Goal: Task Accomplishment & Management: Contribute content

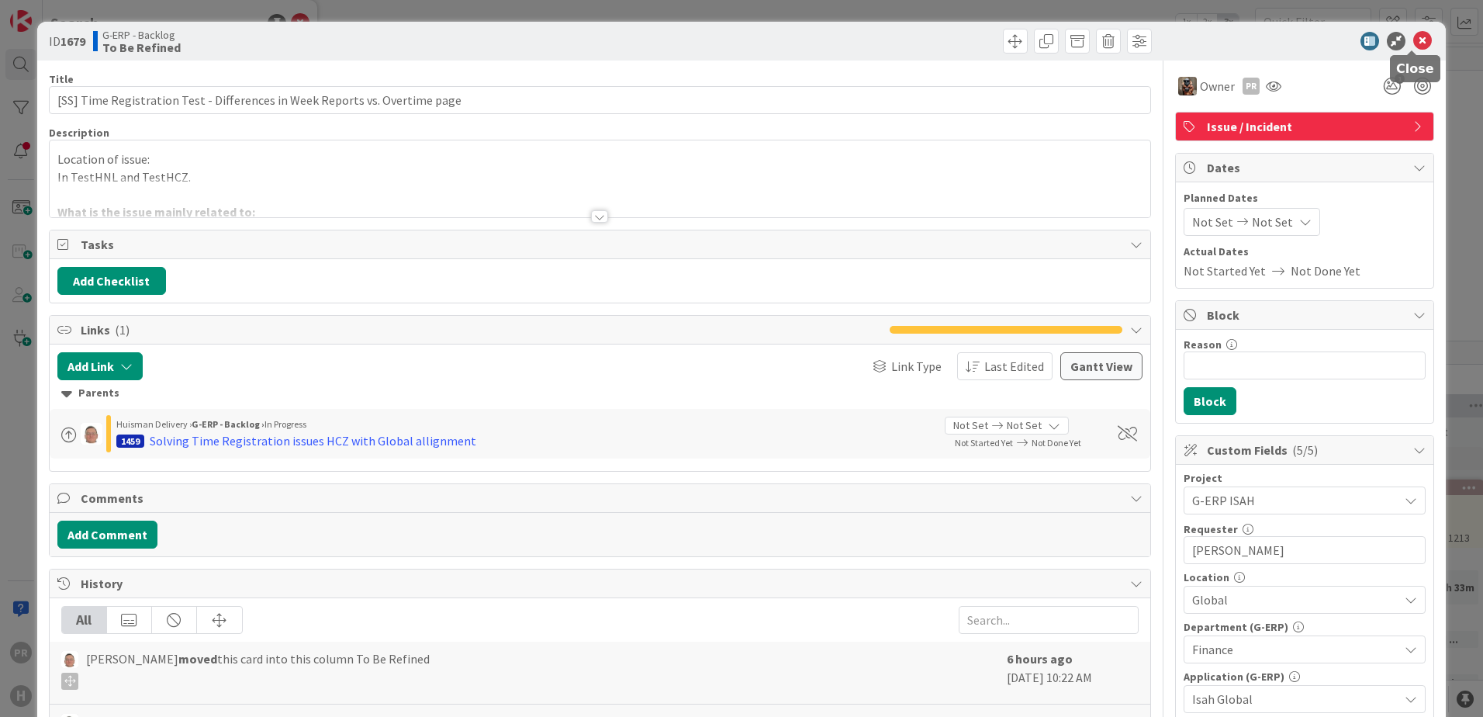
click at [1415, 43] on icon at bounding box center [1423, 41] width 19 height 19
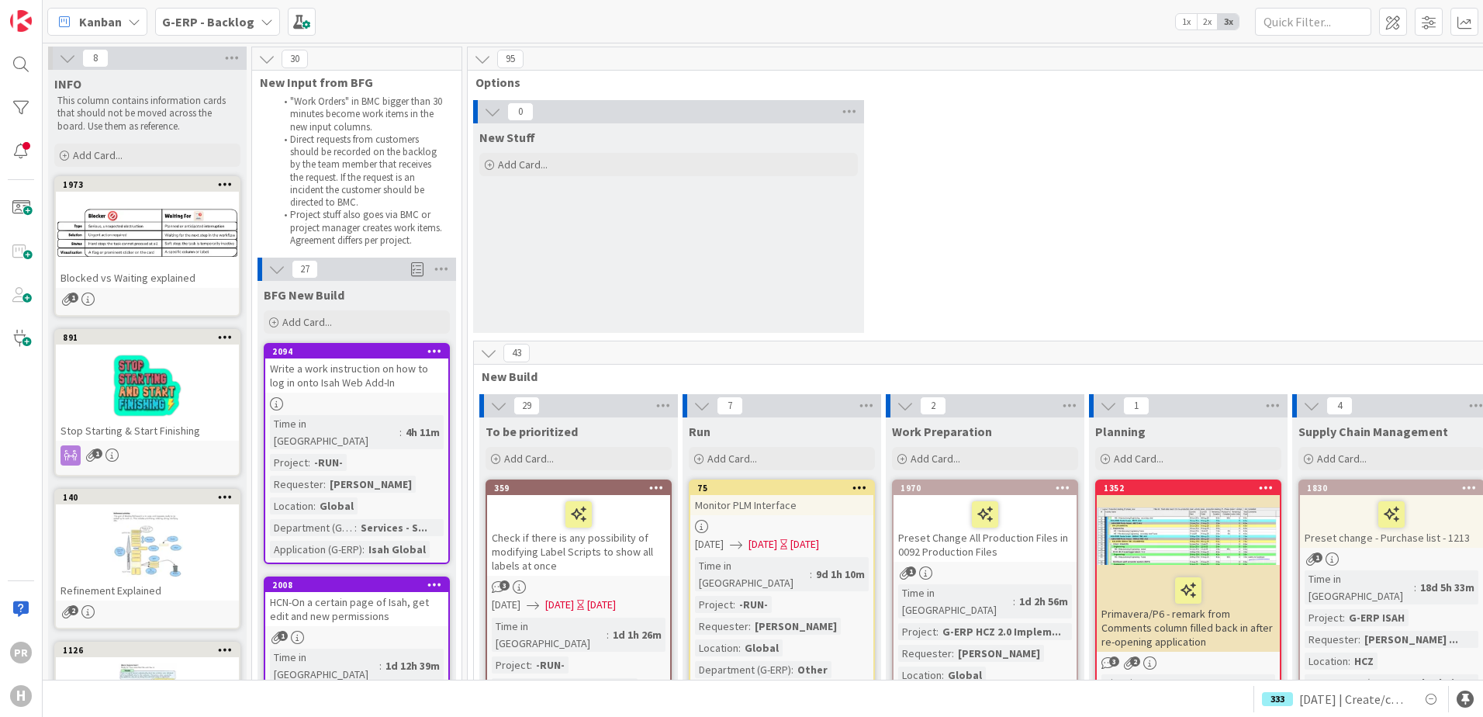
click at [236, 19] on b "G-ERP - Backlog" at bounding box center [208, 22] width 92 height 16
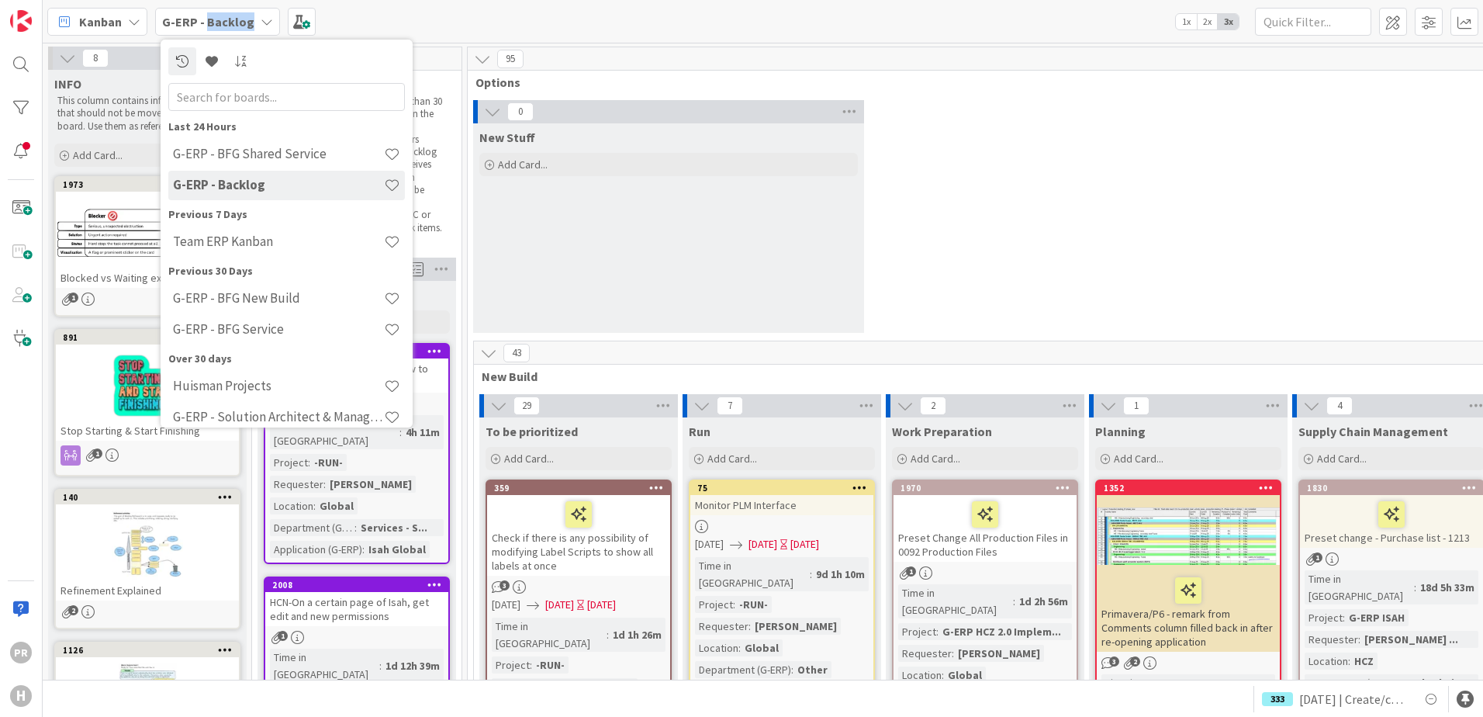
click at [236, 19] on b "G-ERP - Backlog" at bounding box center [208, 22] width 92 height 16
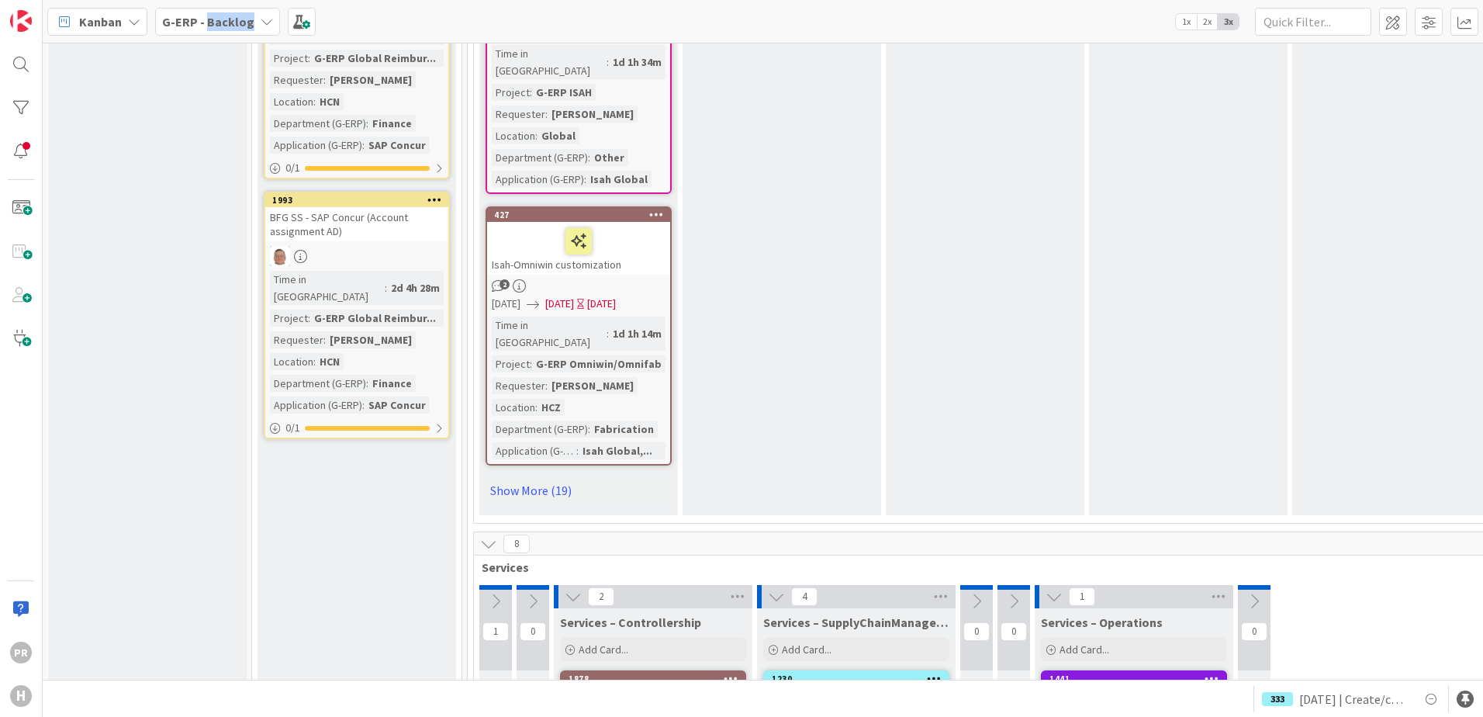
scroll to position [2483, 0]
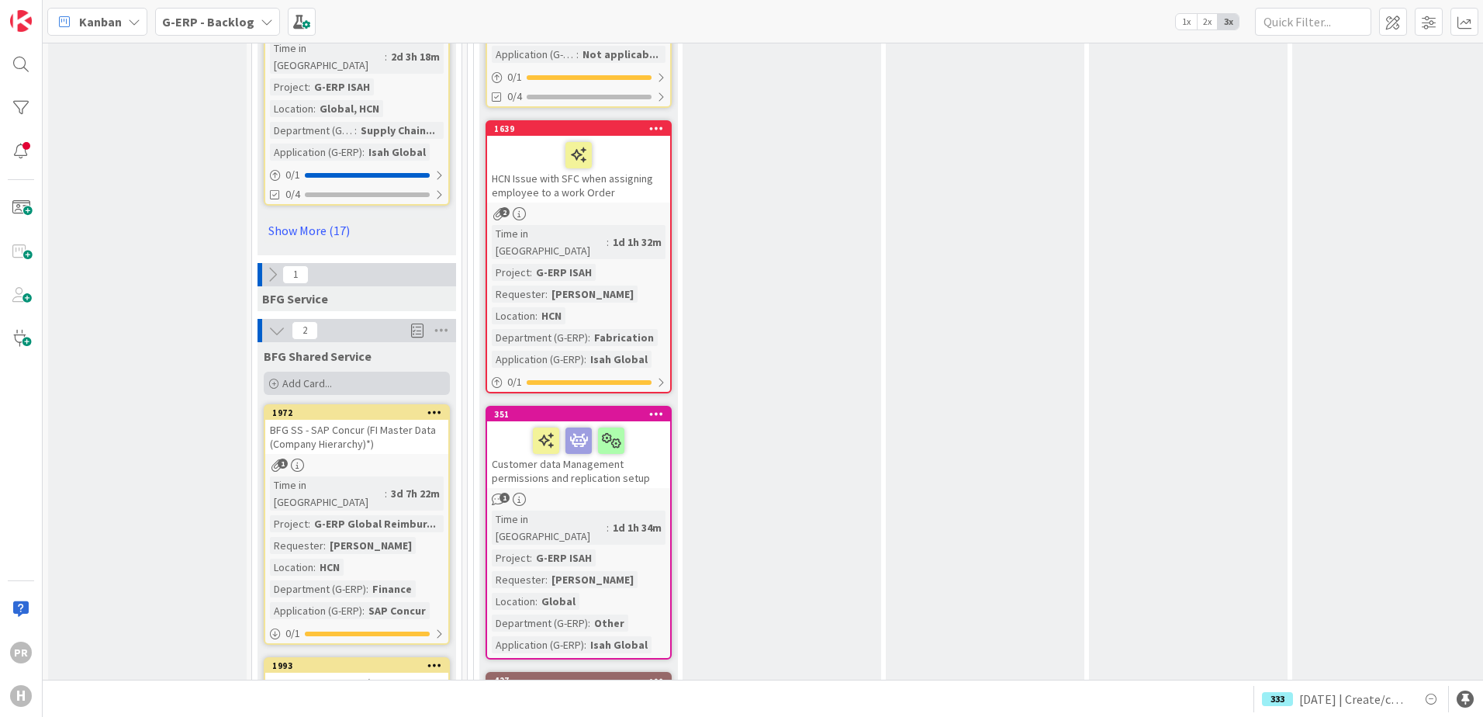
click at [359, 372] on div "Add Card..." at bounding box center [357, 383] width 186 height 23
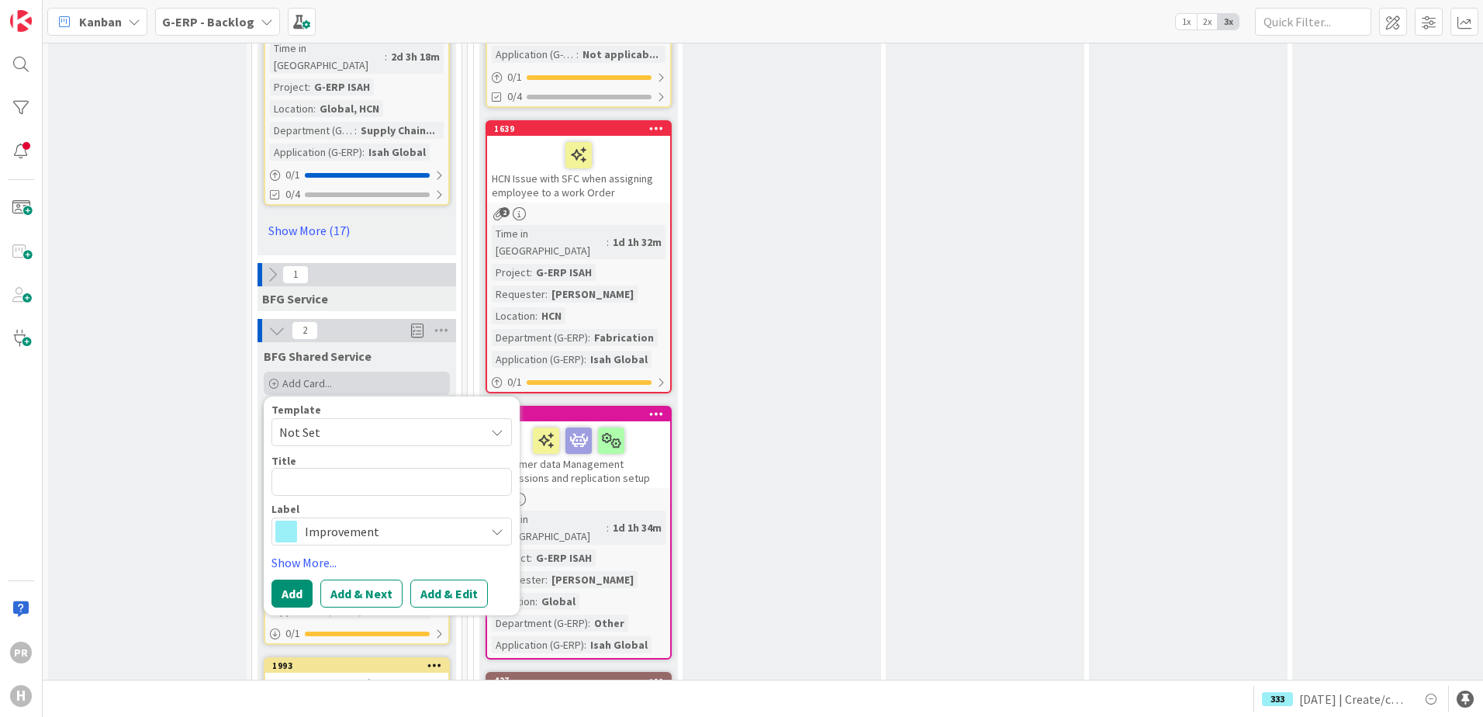
type textarea "x"
type textarea "["
type textarea "x"
type textarea "[S"
type textarea "x"
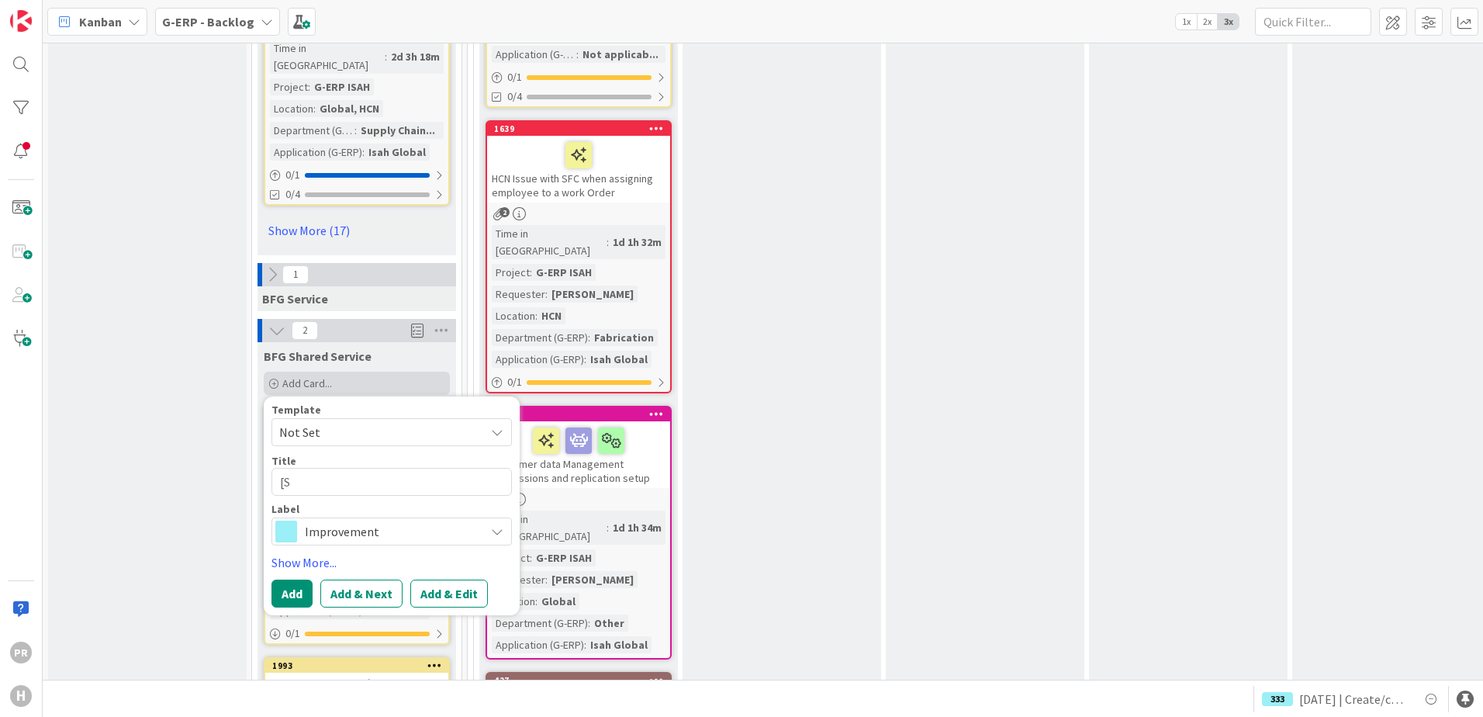
type textarea "[SS"
type textarea "x"
type textarea "[SS]"
type textarea "x"
type textarea "[SS]"
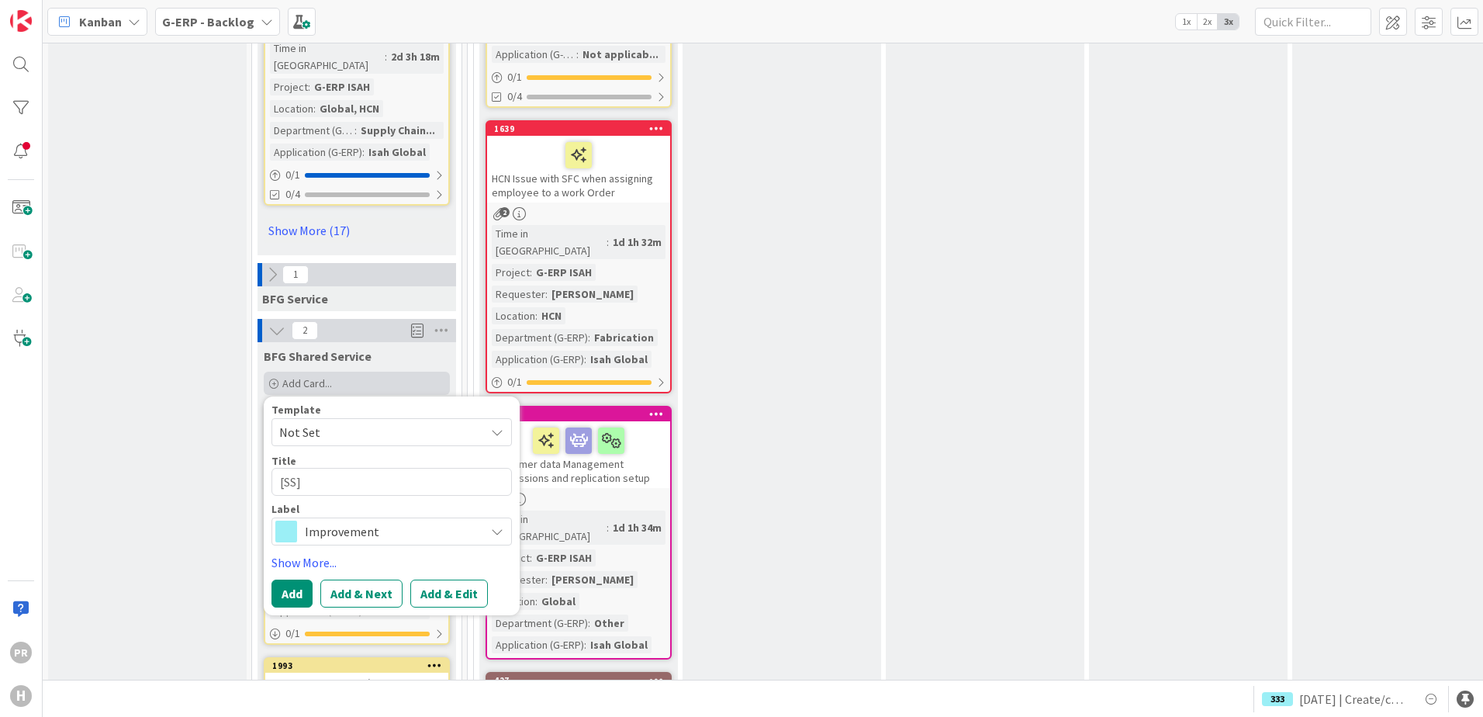
type textarea "x"
type textarea "[SS] I"
type textarea "x"
type textarea "[SS] Is"
type textarea "x"
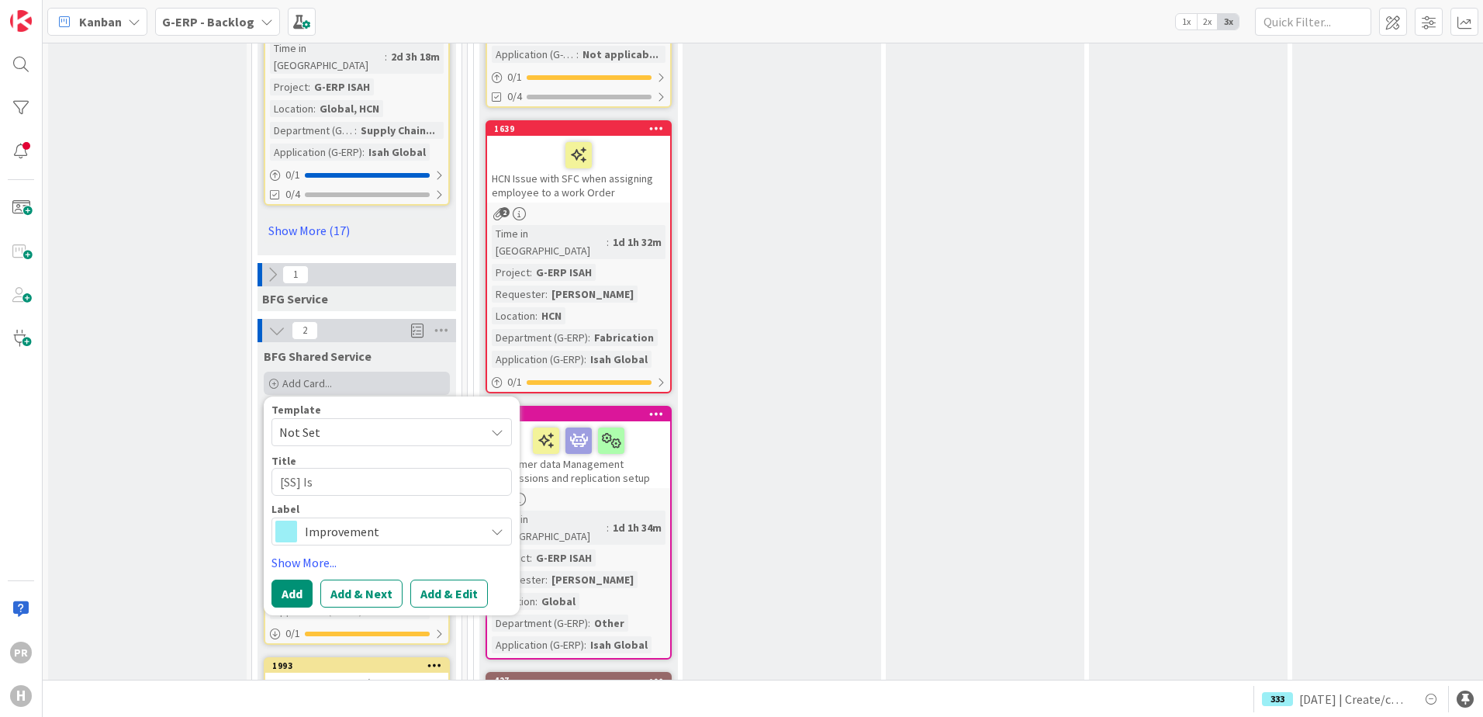
type textarea "[SS] Isa"
type textarea "x"
type textarea "[SS] Isah"
type textarea "x"
type textarea "[SS] Isah"
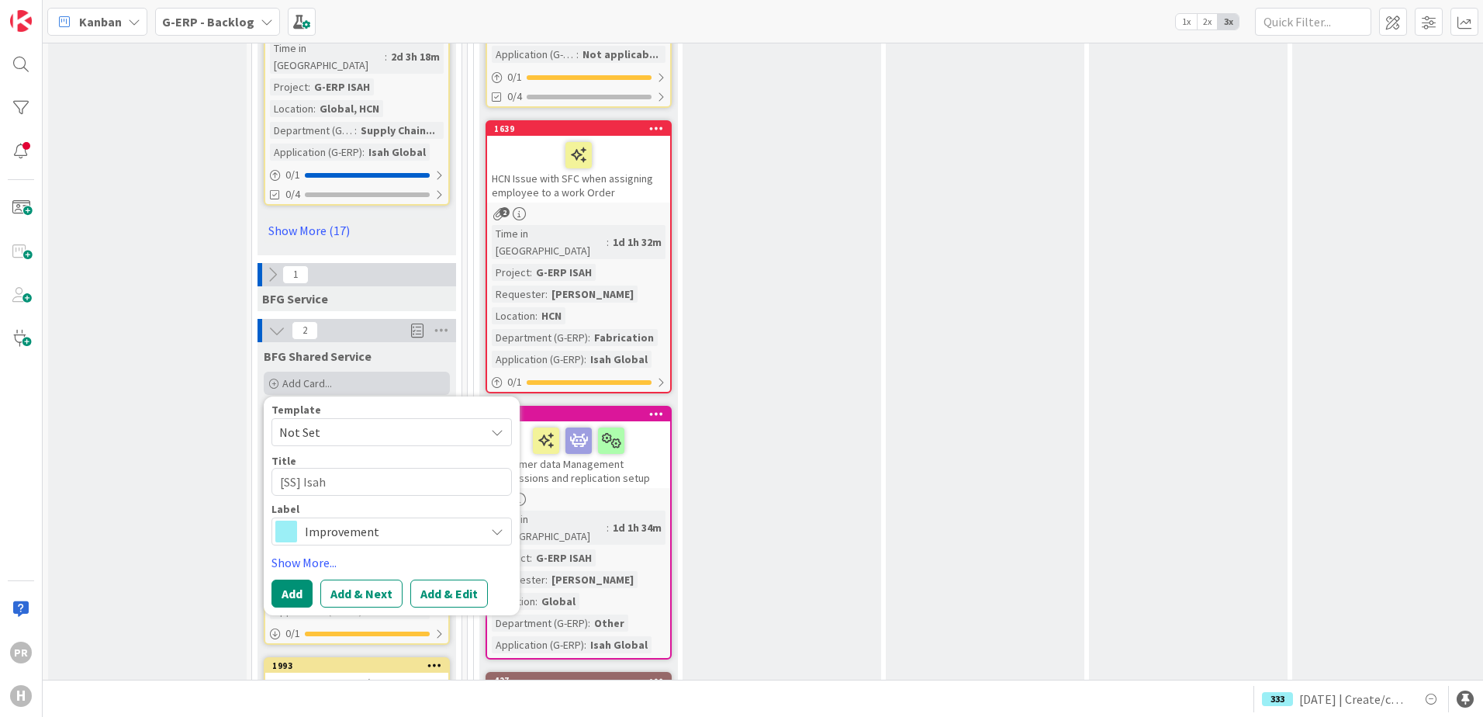
type textarea "x"
type textarea "[SS] [PERSON_NAME]"
type textarea "x"
type textarea "[SS] [PERSON_NAME]"
type textarea "x"
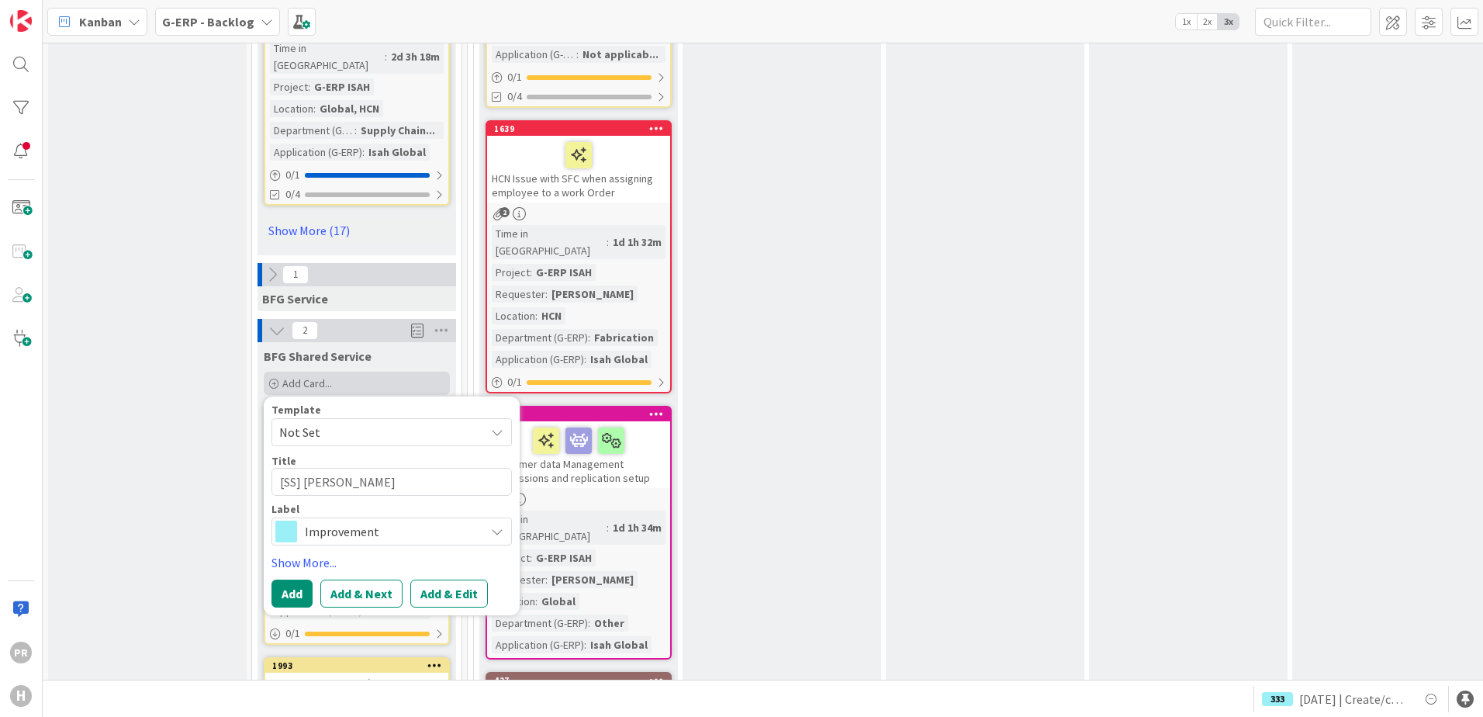
type textarea "[SS] [PERSON_NAME]"
type textarea "x"
type textarea "[SS] [PERSON_NAME]"
type textarea "x"
type textarea "[SS] Isah Local"
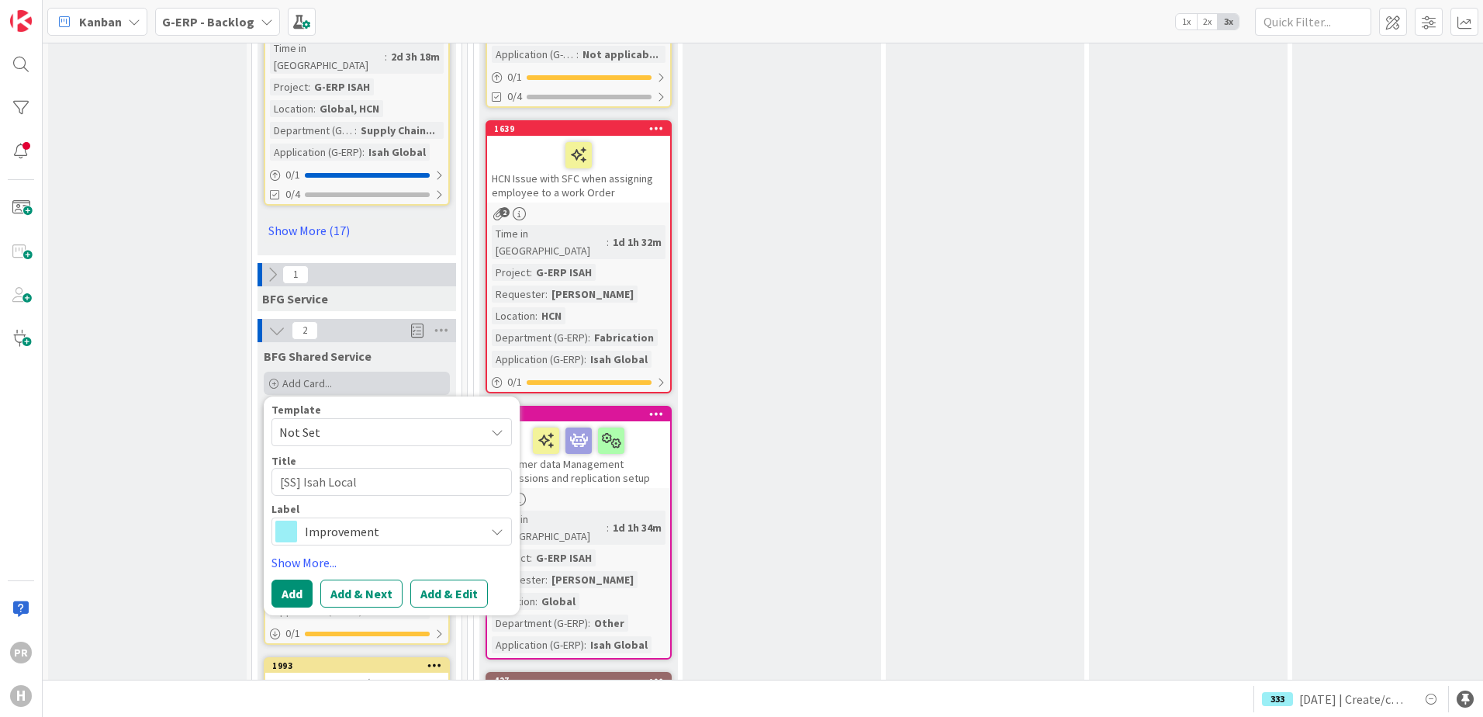
type textarea "x"
type textarea "[SS] Isah Local/"
type textarea "x"
type textarea "[SS] Isah Local/C"
type textarea "x"
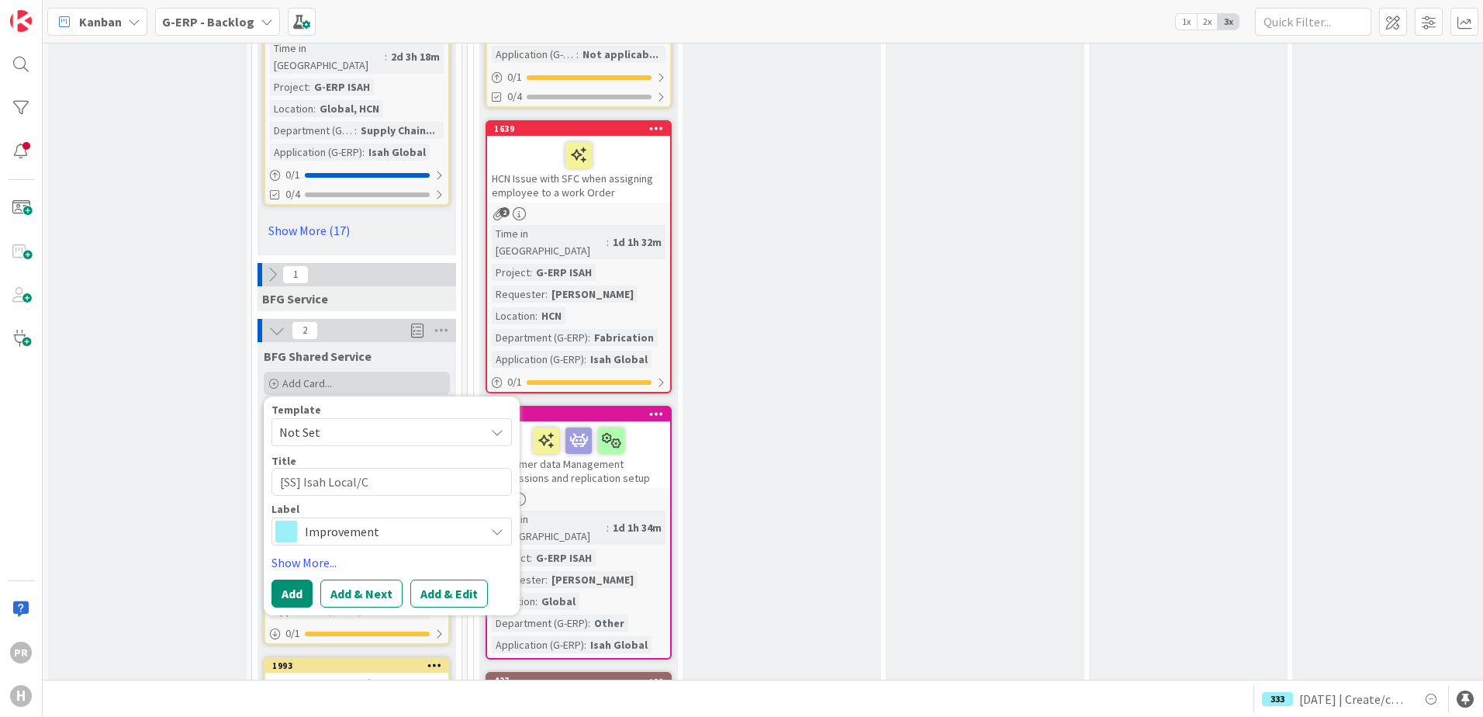
type textarea "[SS] Isah Local/Cr"
type textarea "x"
type textarea "[SS] Isah Local/Cry"
type textarea "x"
type textarea "[SS] Isah Local/Crys"
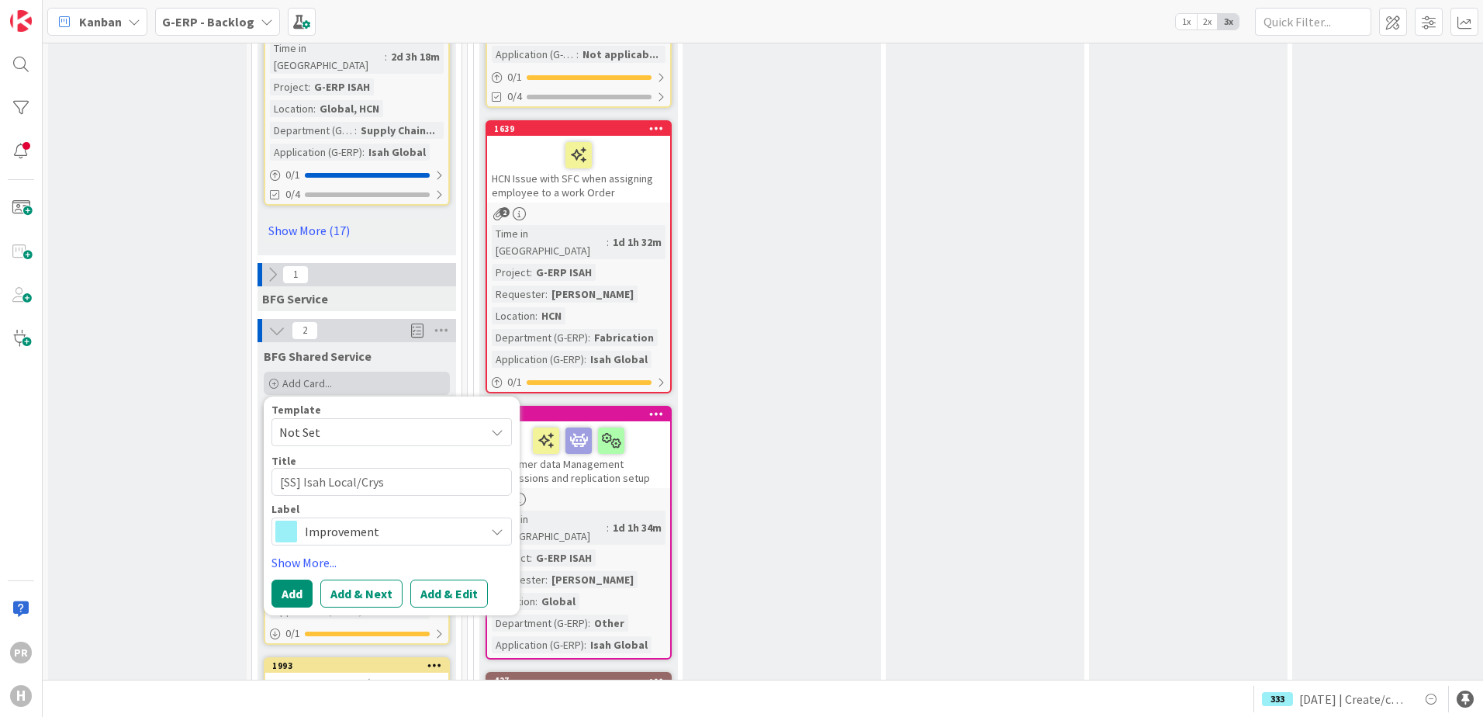
type textarea "x"
type textarea "[SS] Isah Local/Cryst"
type textarea "x"
type textarea "[SS] Isah Local/Crysta"
type textarea "x"
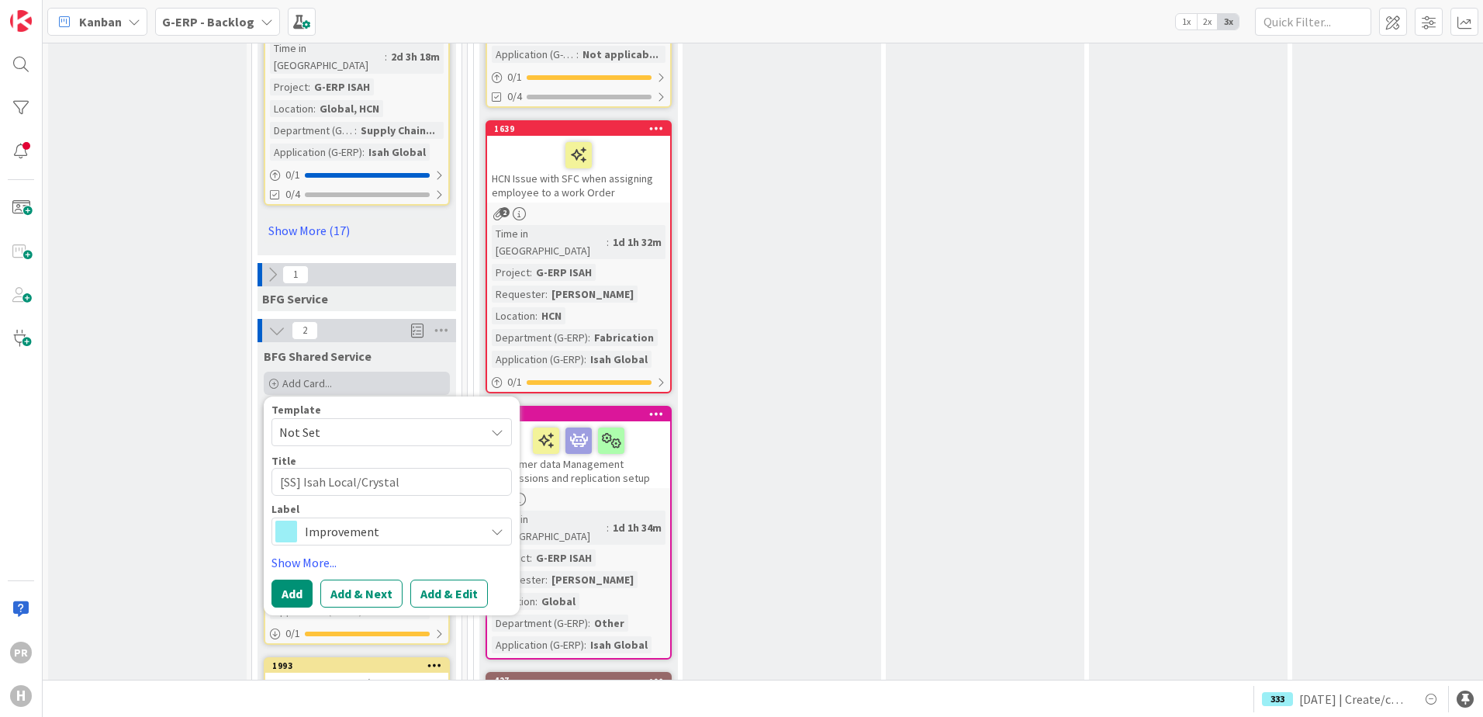
type textarea "[SS] Isah Local/Crystal"
type textarea "x"
type textarea "[SS] Isah Local/Crystal R"
type textarea "x"
type textarea "[SS] Isah Local/Crystal Rep"
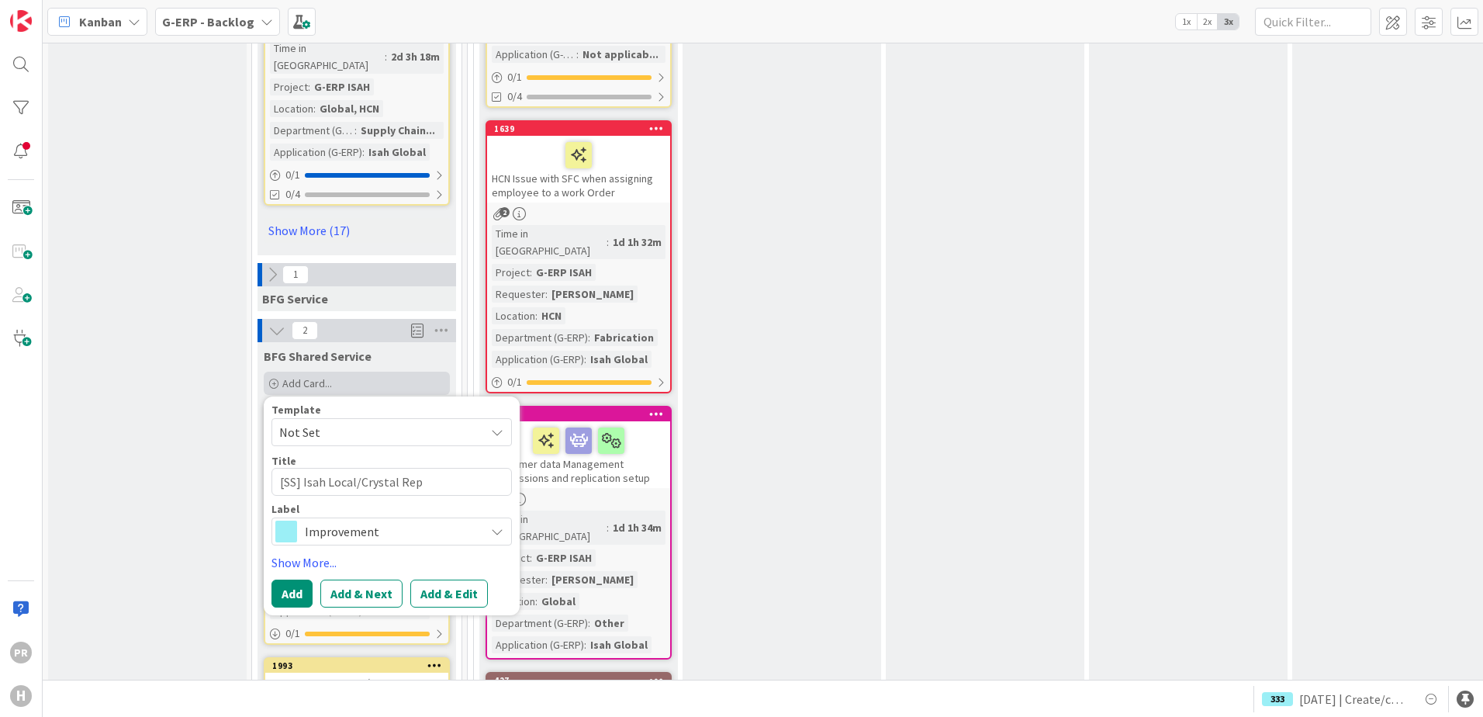
type textarea "x"
type textarea "[SS] Isah Local/Crystal Repo"
type textarea "x"
type textarea "[SS] Isah Local/Crystal Repor"
type textarea "x"
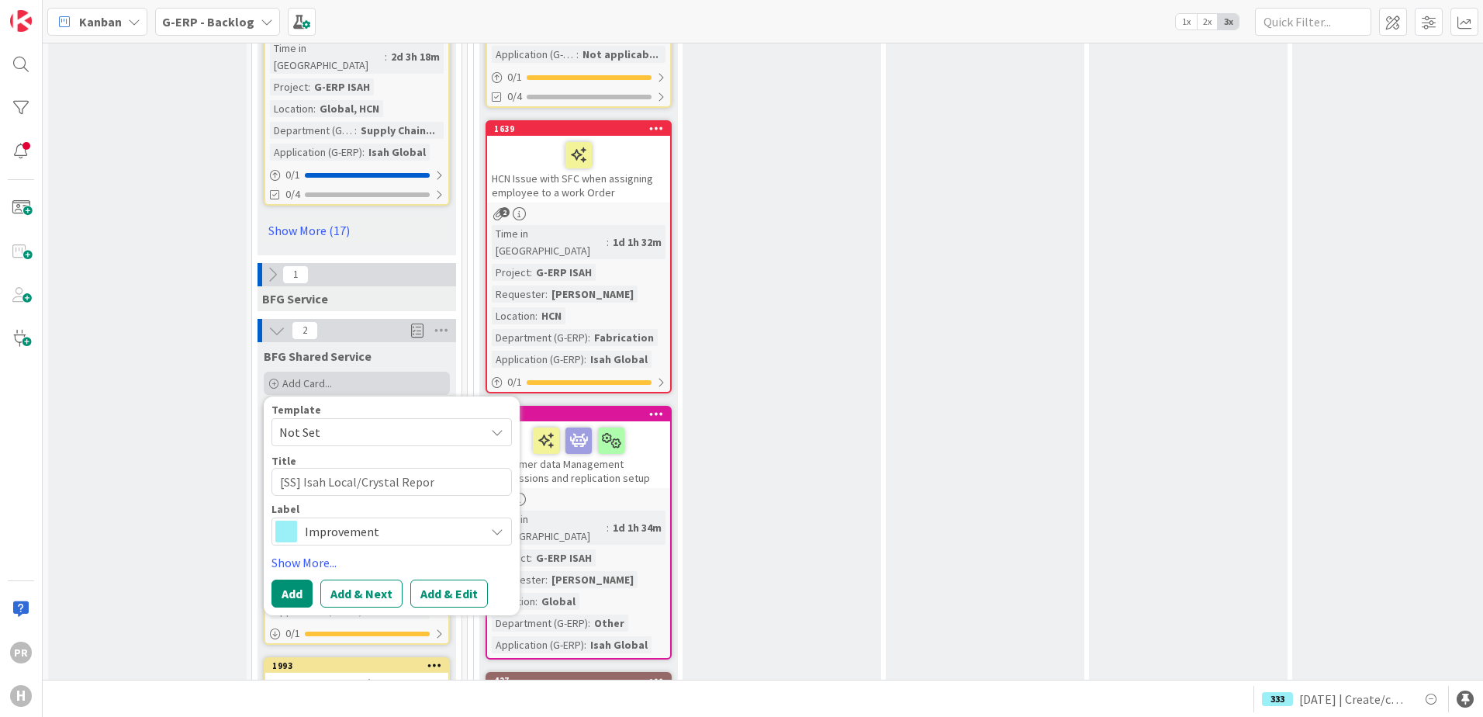
type textarea "[SS] Isah Local/Crystal Report"
type textarea "x"
type textarea "[SS] Isah Local/Crystal Reports"
type textarea "x"
type textarea "[SS] Isah Local/Crystal Reports -"
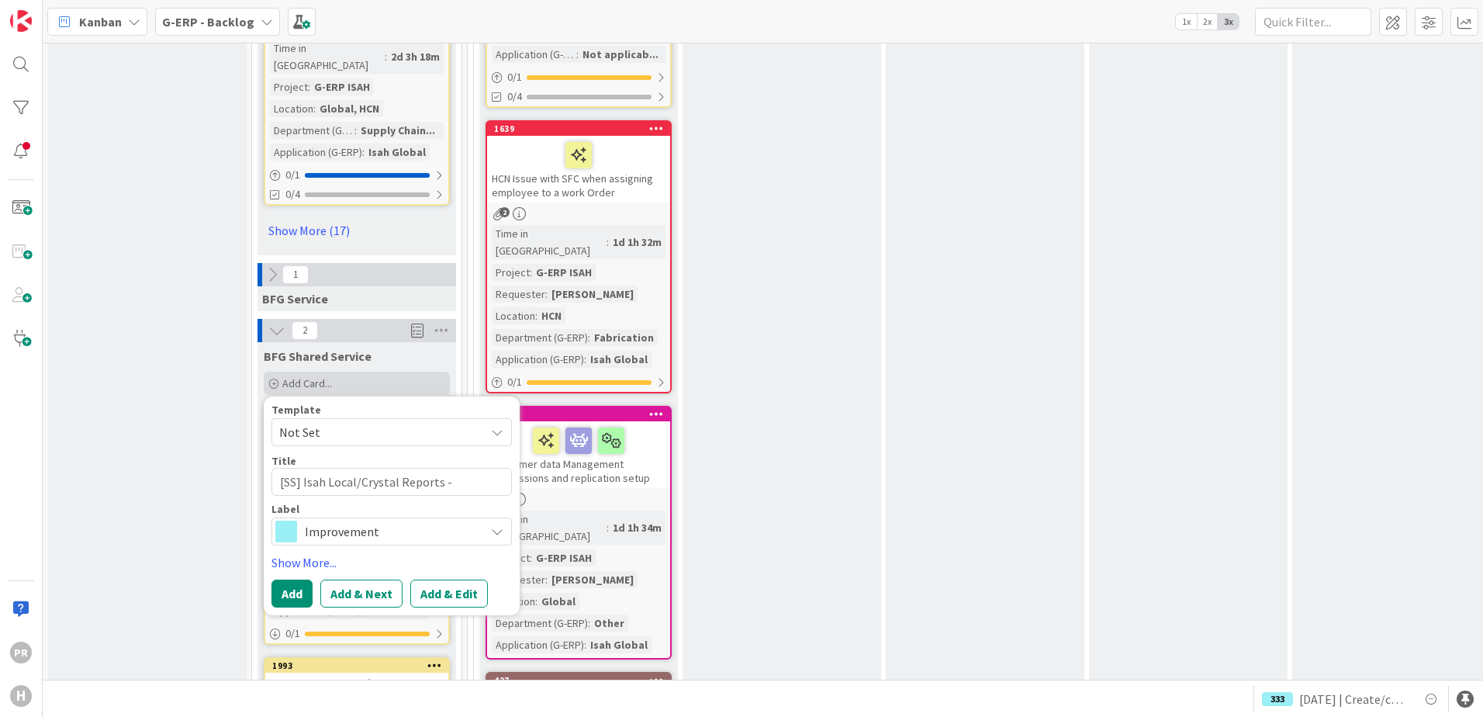
type textarea "x"
type textarea "[SS] Isah Local/Crystal Reports -"
type textarea "x"
type textarea "[SS] Isah Local/Crystal Reports - N"
type textarea "x"
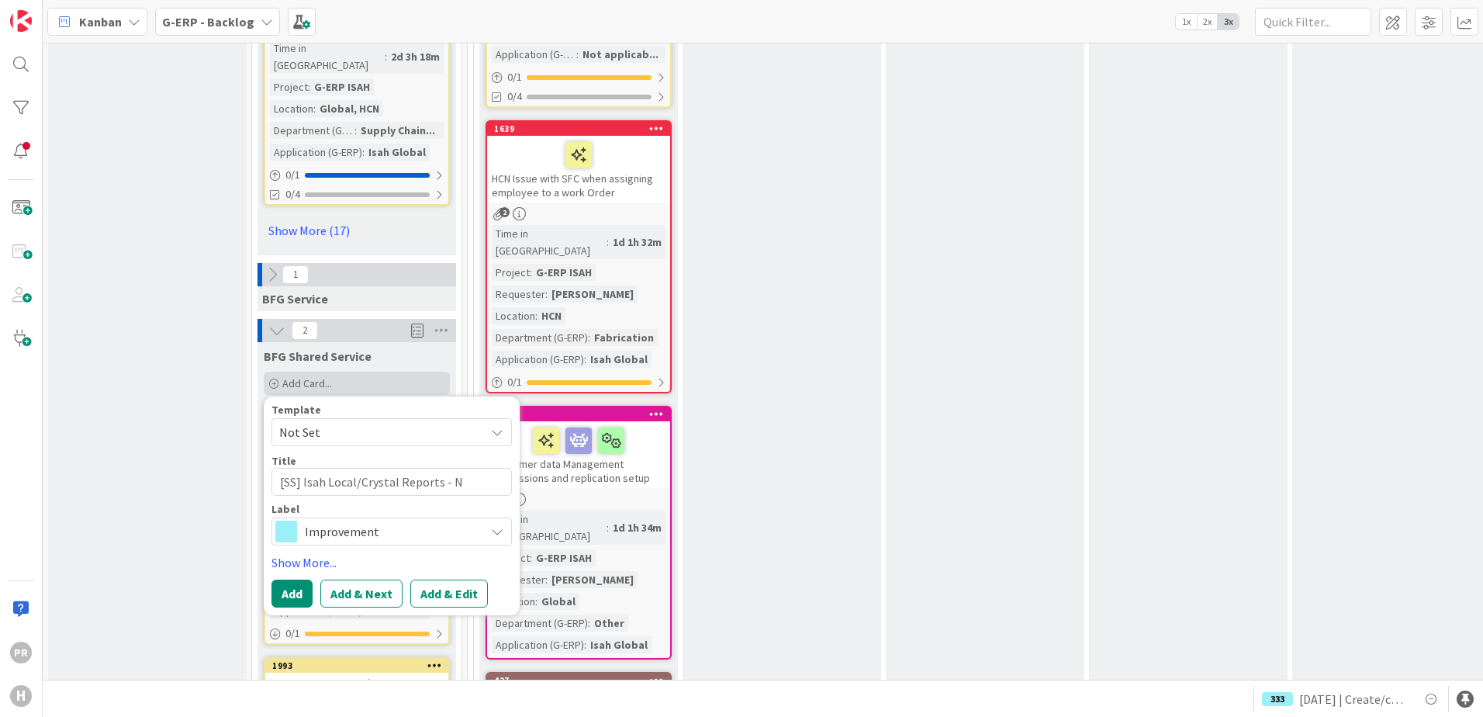
type textarea "[SS] Isah Local/Crystal Reports - Ne"
type textarea "x"
type textarea "[SS] Isah Local/Crystal Reports - New"
type textarea "x"
type textarea "[SS] Isah Local/Crystal Reports - New A"
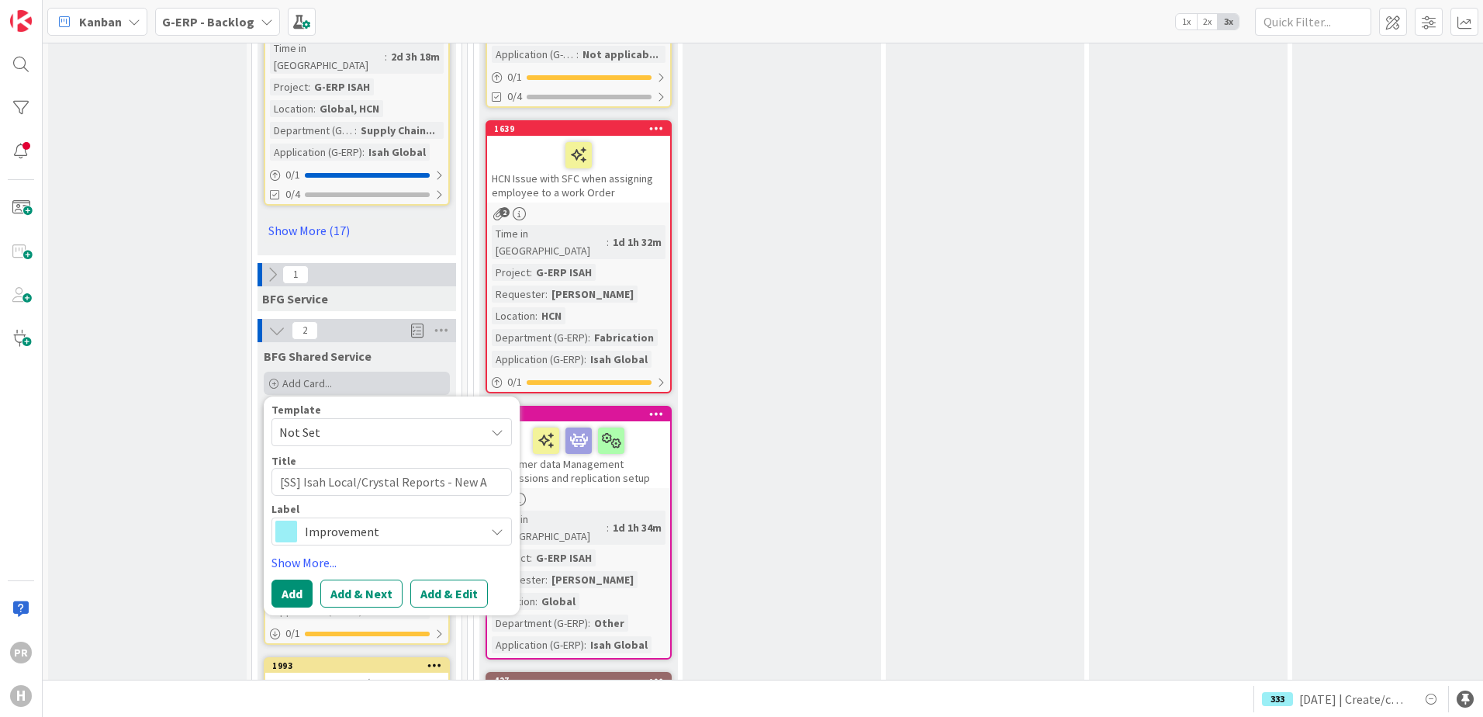
type textarea "x"
type textarea "[SS] Isah Local/Crystal Reports - [GEOGRAPHIC_DATA]"
type textarea "x"
type textarea "[SS] Isah Local/Crystal Reports - New Art"
type textarea "x"
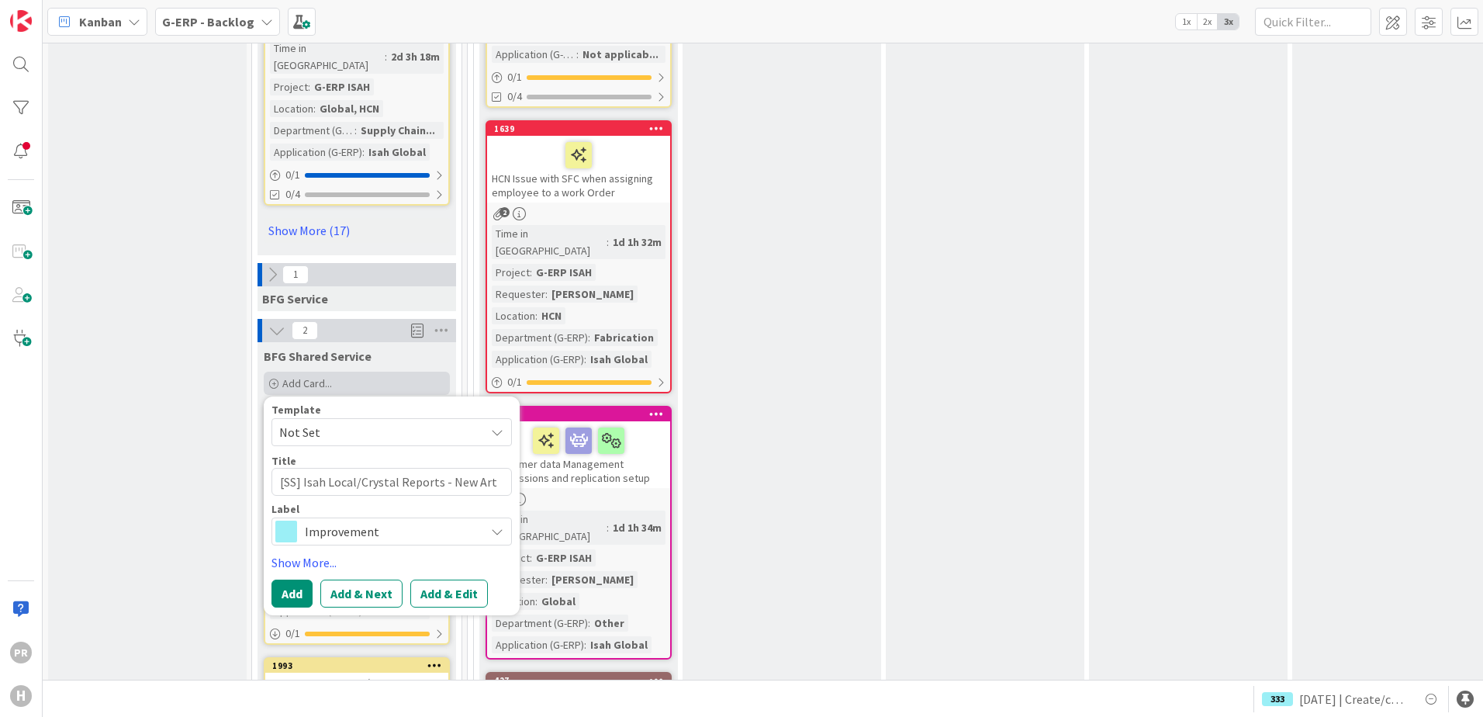
type textarea "[SS] Isah Local/Crystal Reports - New Arti"
type textarea "x"
type textarea "[SS] Isah Local/Crystal Reports - New Artic"
type textarea "x"
type textarea "[SS] Isah Local/Crystal Reports - New Articl"
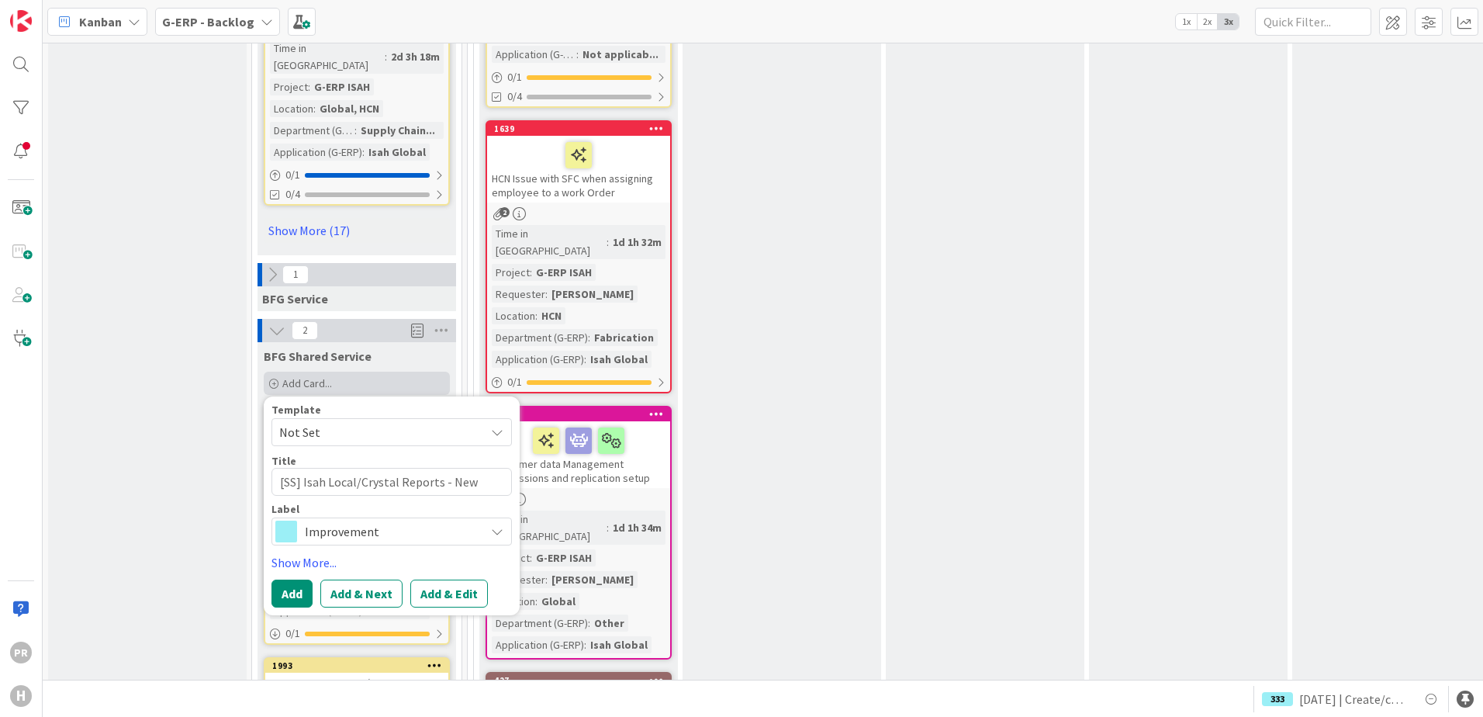
type textarea "x"
type textarea "[SS] Isah Local/Crystal Reports - New Article"
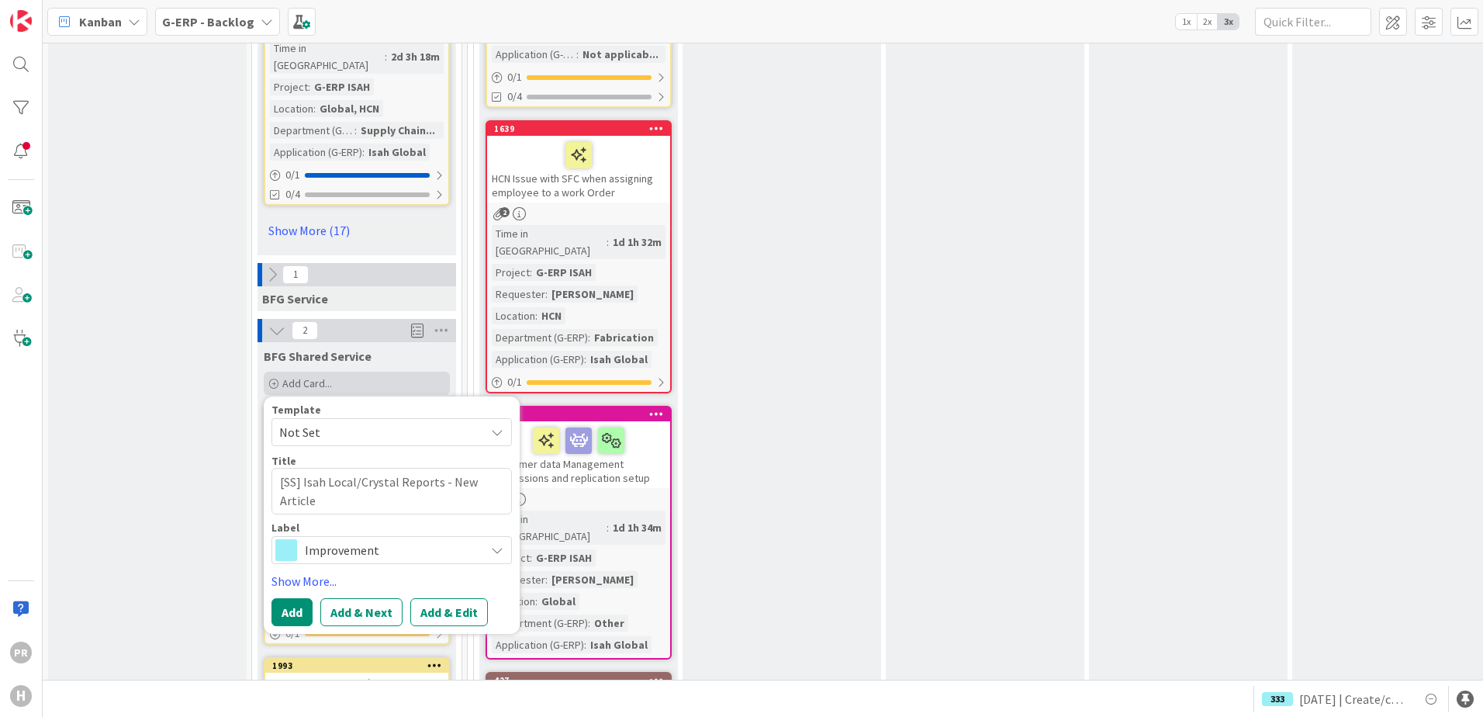
type textarea "x"
type textarea "[SS] Isah Local/Crystal Reports - New Articl"
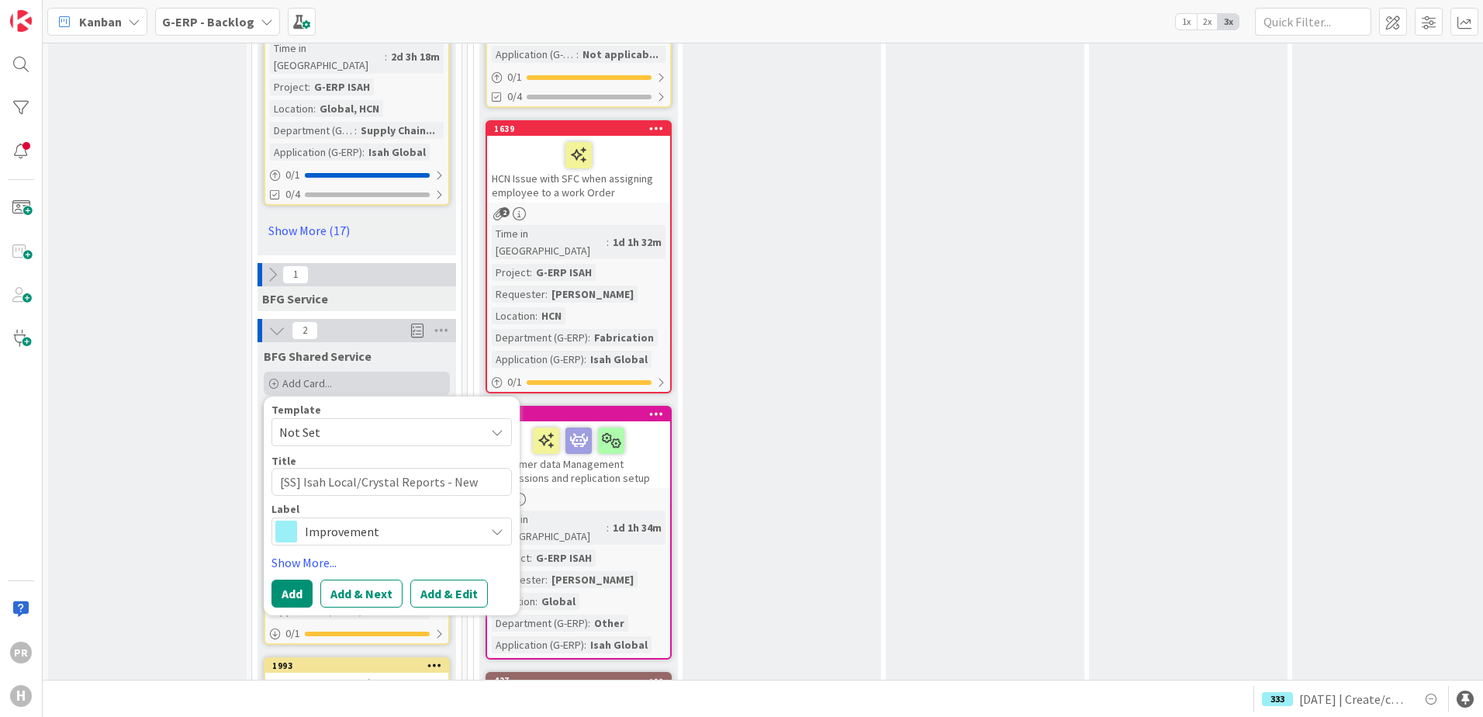
type textarea "x"
type textarea "[SS] Isah Local/Crystal Reports - New Artic"
type textarea "x"
type textarea "[SS] Isah Local/Crystal Reports - New Arti"
type textarea "x"
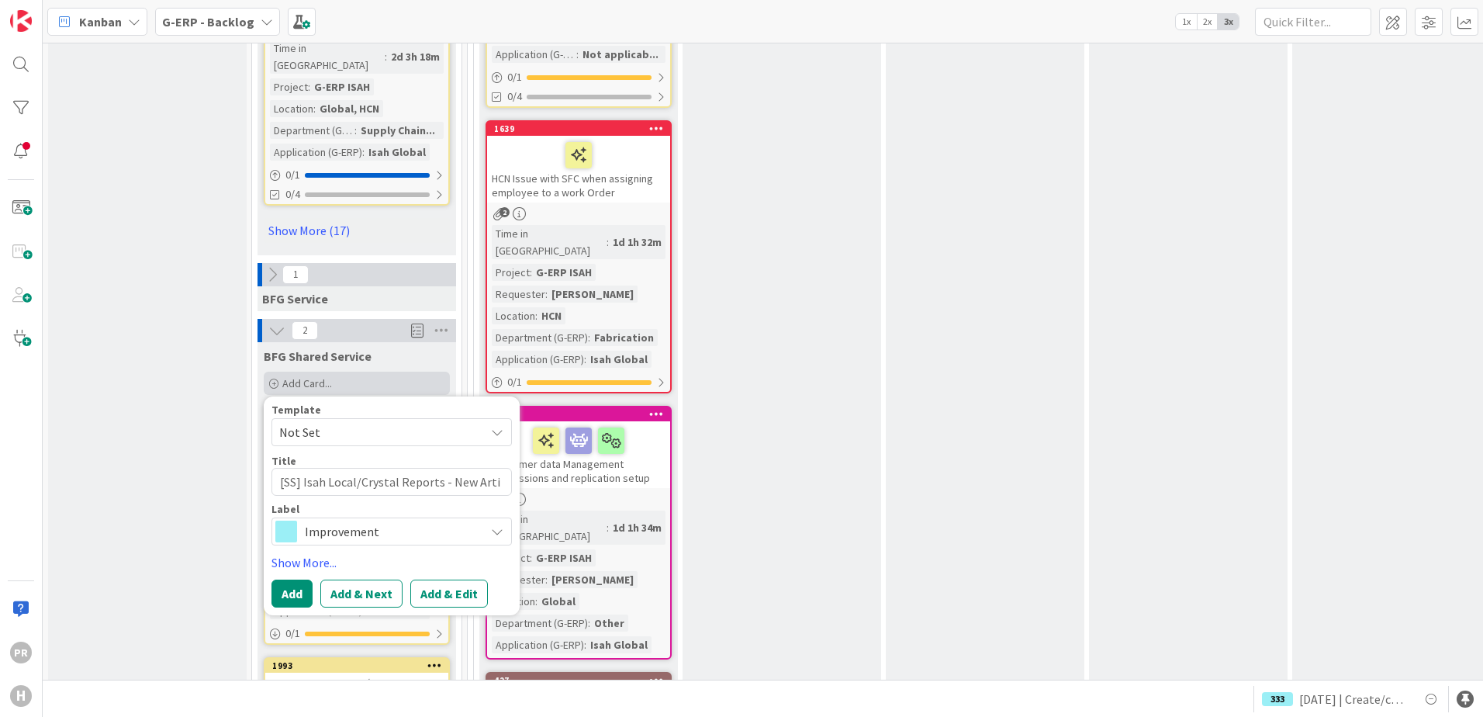
type textarea "[SS] Isah Local/Crystal Reports - New Art"
type textarea "x"
type textarea "[SS] Isah Local/Crystal Reports - [GEOGRAPHIC_DATA]"
type textarea "x"
type textarea "[SS] Isah Local/Crystal Reports - New A"
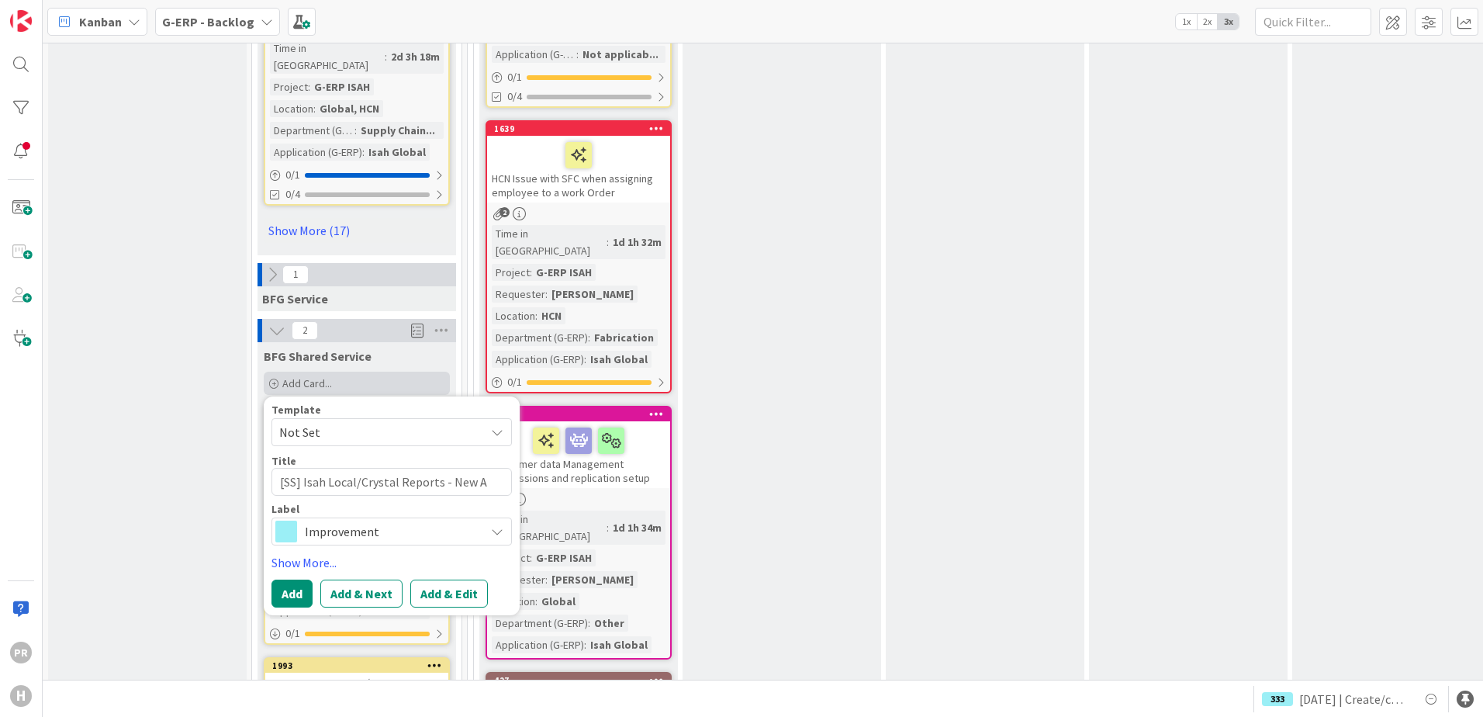
type textarea "x"
type textarea "[SS] Isah Local/Crystal Reports - New"
type textarea "x"
type textarea "[SS] Isah Local/Crystal Reports - [GEOGRAPHIC_DATA]"
type textarea "x"
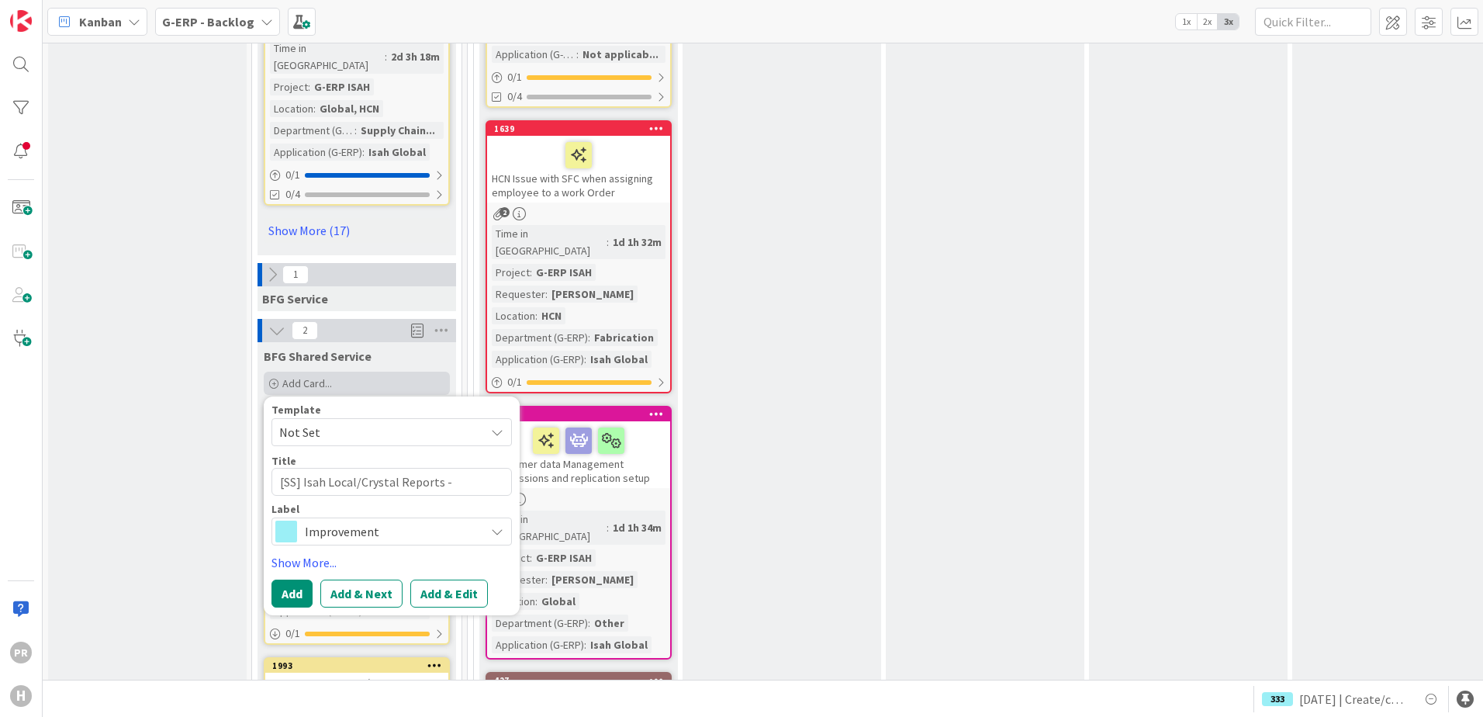
type textarea "[SS] Isah Local/Crystal Reports - New Par"
type textarea "x"
type textarea "[SS] Isah Local/Crystal Reports - New Part"
type textarea "x"
type textarea "[SS] Isah Local/Crystal Reports - New PartC"
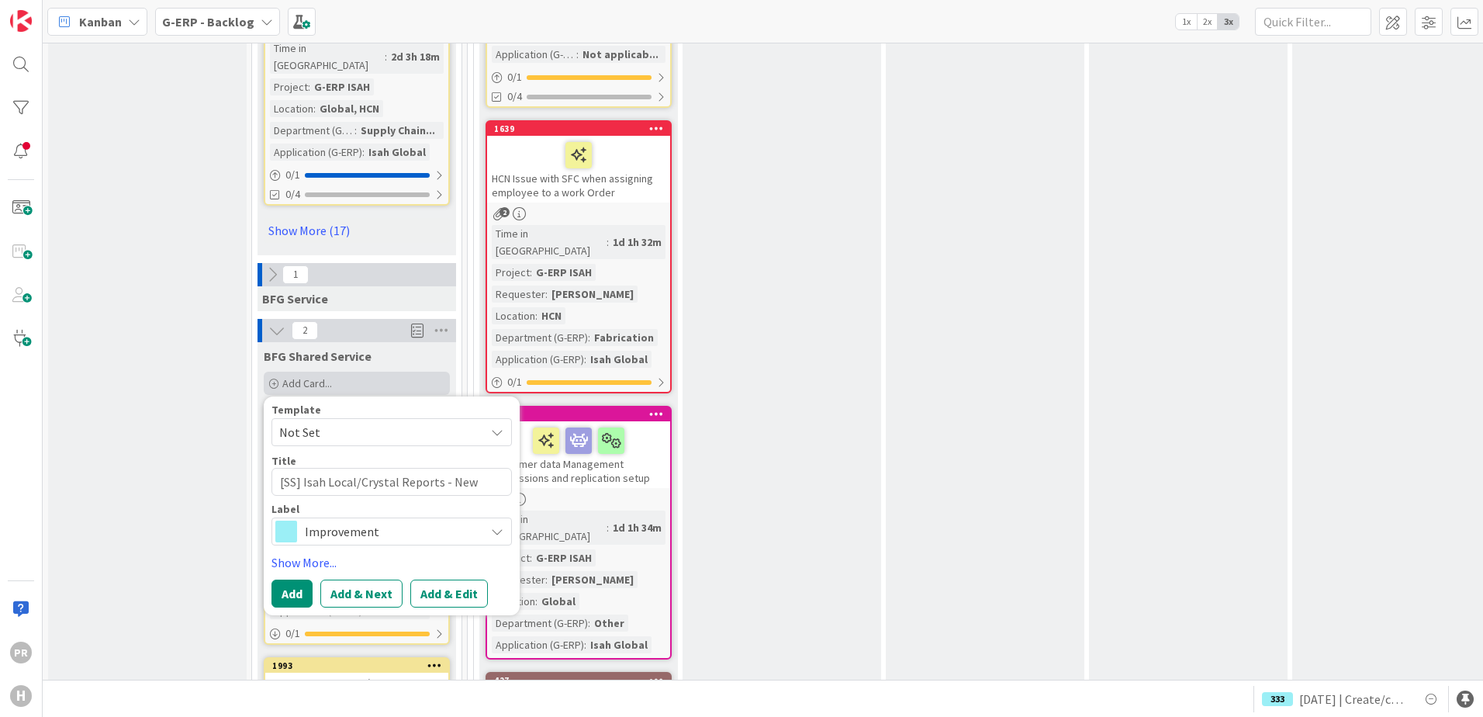
type textarea "x"
type textarea "[SS] Isah Local/Crystal Reports - New PartCo"
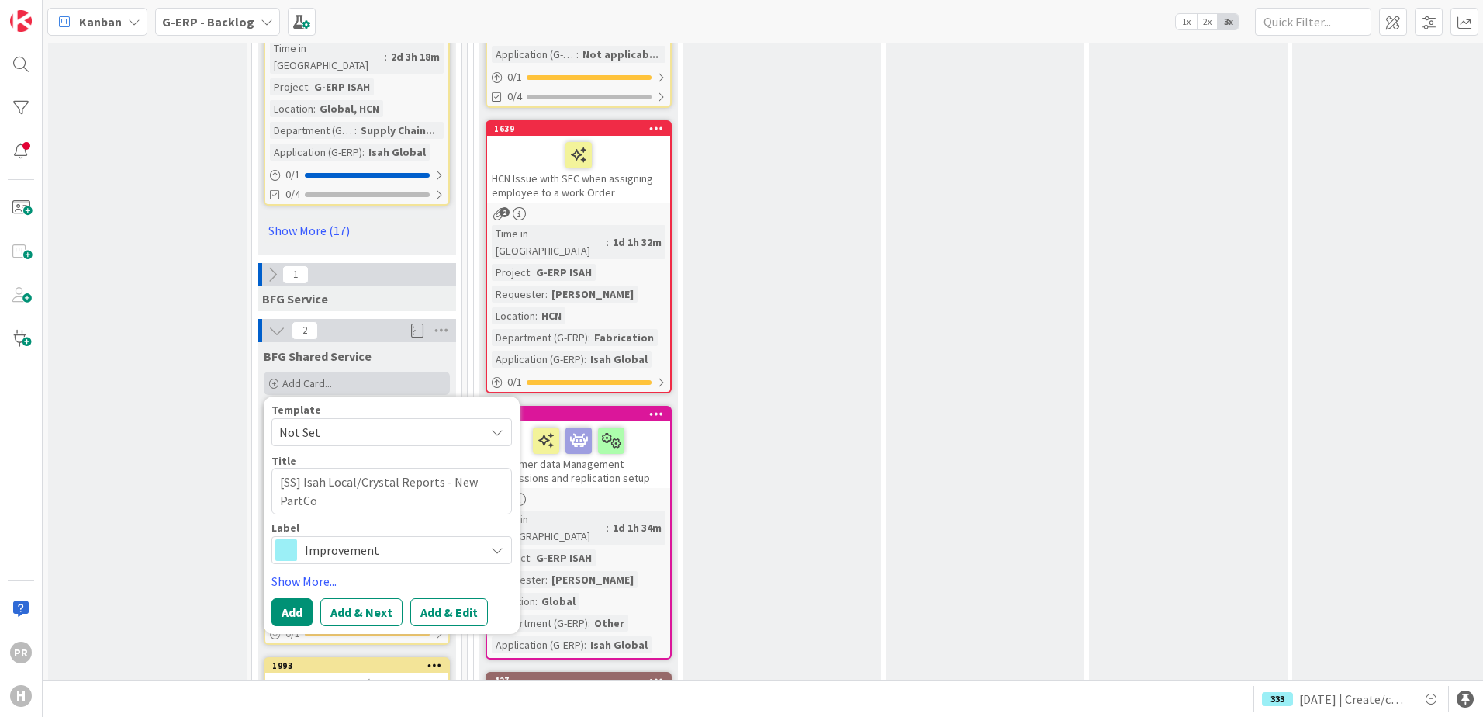
type textarea "x"
type textarea "[SS] Isah Local/Crystal Reports - New PartCod"
type textarea "x"
type textarea "[SS] Isah Local/Crystal Reports - New PartCode"
type textarea "x"
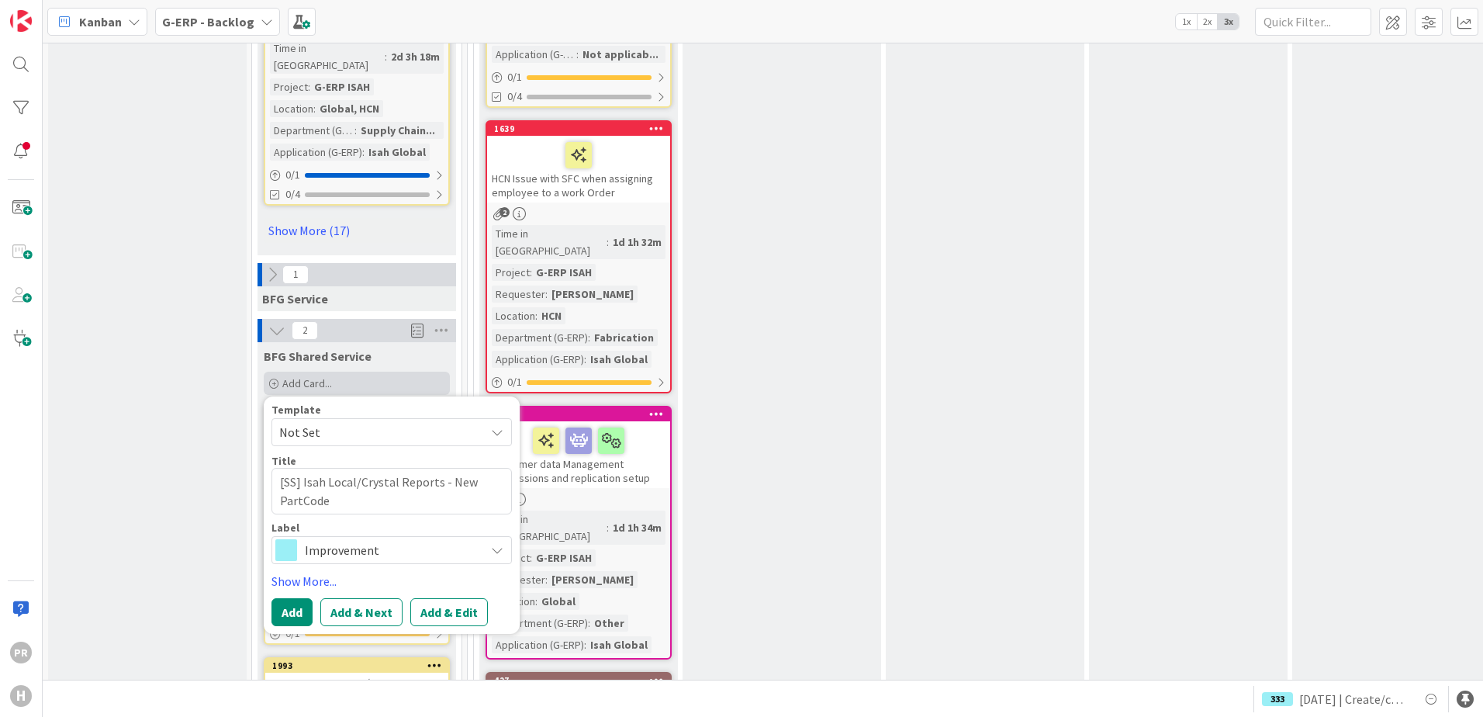
type textarea "[SS] Isah Local/Crystal Reports - New PartCodes"
type textarea "x"
type textarea "[SS] Isah Local/Crystal Reports - New PartCodes"
type textarea "x"
type textarea "[SS] Isah Local/Crystal Reports - New PartCodes a"
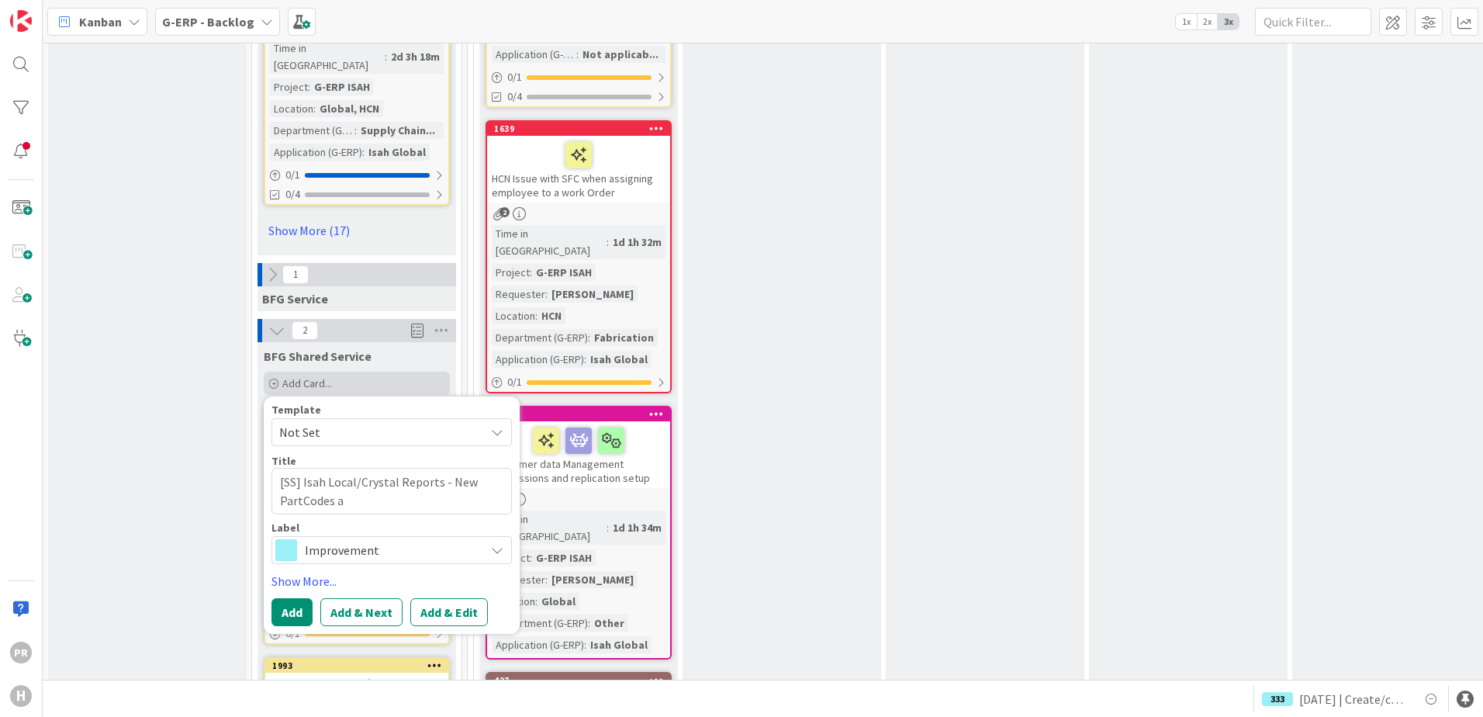
type textarea "x"
type textarea "[SS] Isah Local/Crystal Reports - New PartCodes ar"
type textarea "x"
type textarea "[SS] Isah Local/Crystal Reports - New PartCodes are"
type textarea "x"
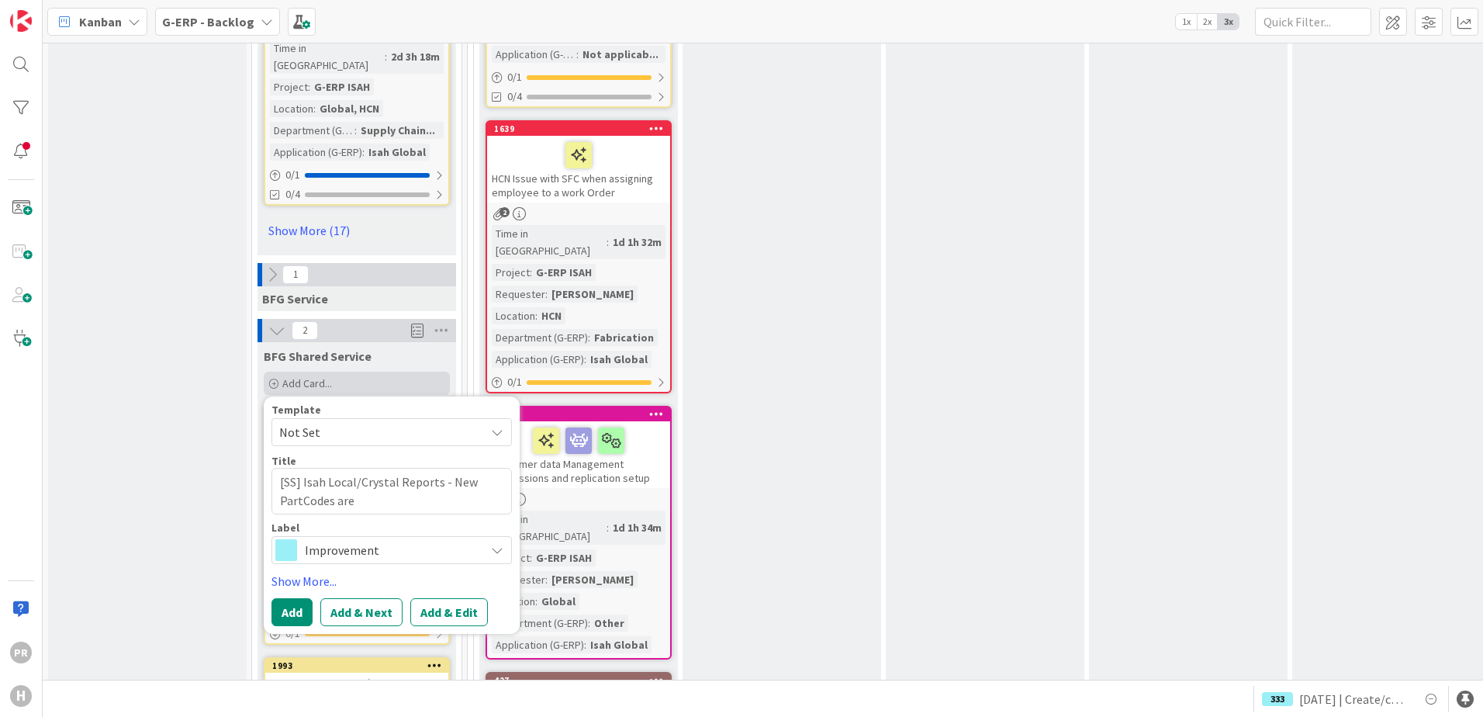
type textarea "[SS] Isah Local/Crystal Reports - New PartCodes are"
type textarea "x"
type textarea "[SS] Isah Local/Crystal Reports - New PartCodes are c"
type textarea "x"
type textarea "[SS] Isah Local/Crystal Reports - New PartCodes are cu"
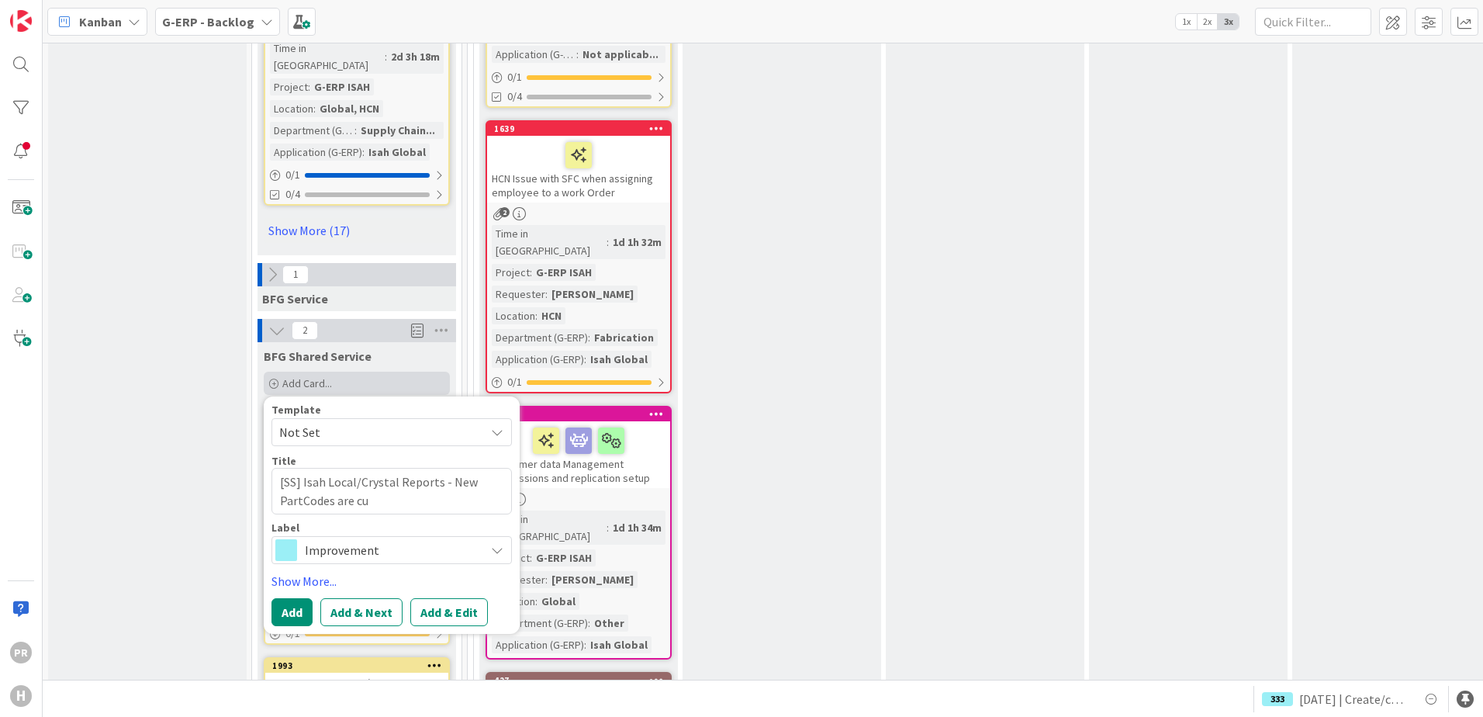
type textarea "x"
type textarea "[SS] Isah Local/Crystal Reports - New PartCodes are cut"
type textarea "x"
type textarea "[SS] Isah Local/Crystal Reports - New PartCodes are cut"
type textarea "x"
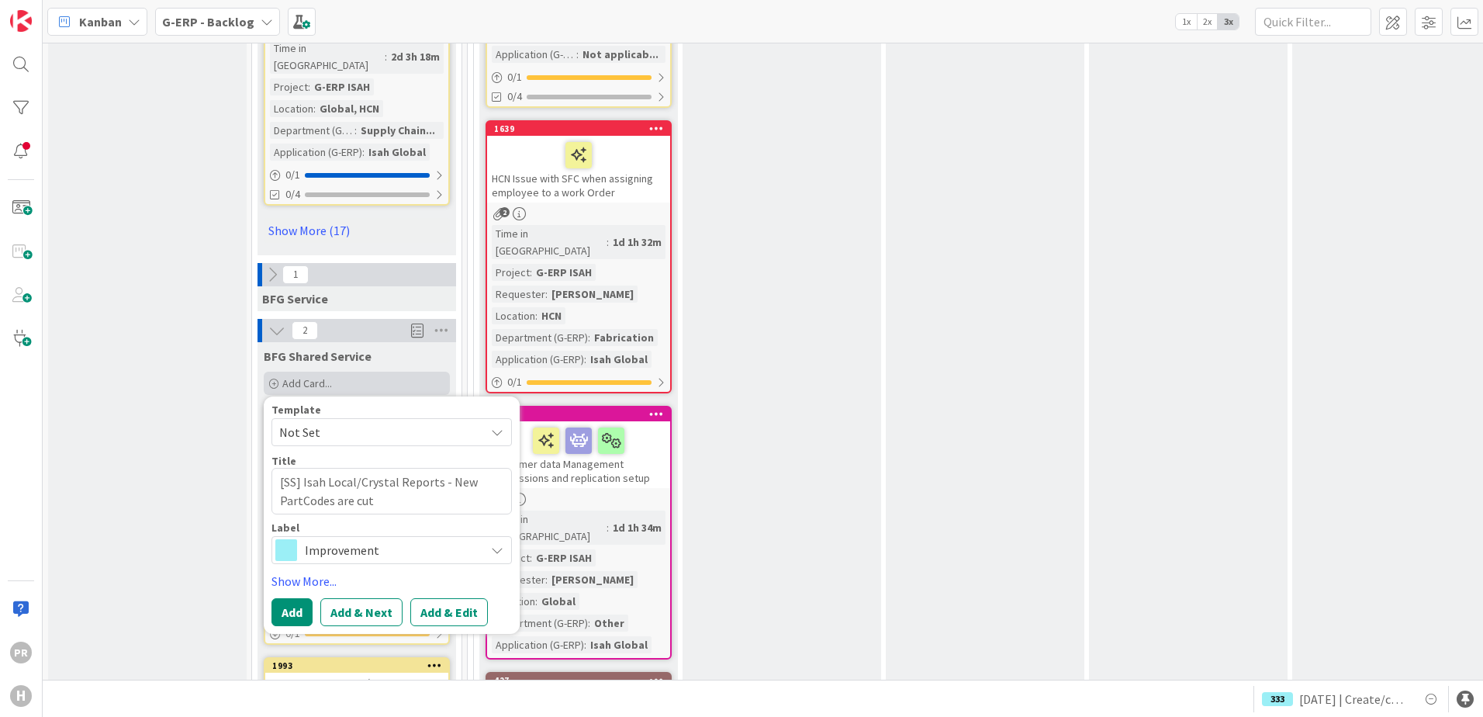
type textarea "[SS] Isah Local/Crystal Reports - New PartCodes are cut"
type textarea "x"
type textarea "[SS] Isah Local/Crystal Reports - New PartCodes are cuto"
type textarea "x"
type textarea "[SS] Isah Local/Crystal Reports - New PartCodes are cutof"
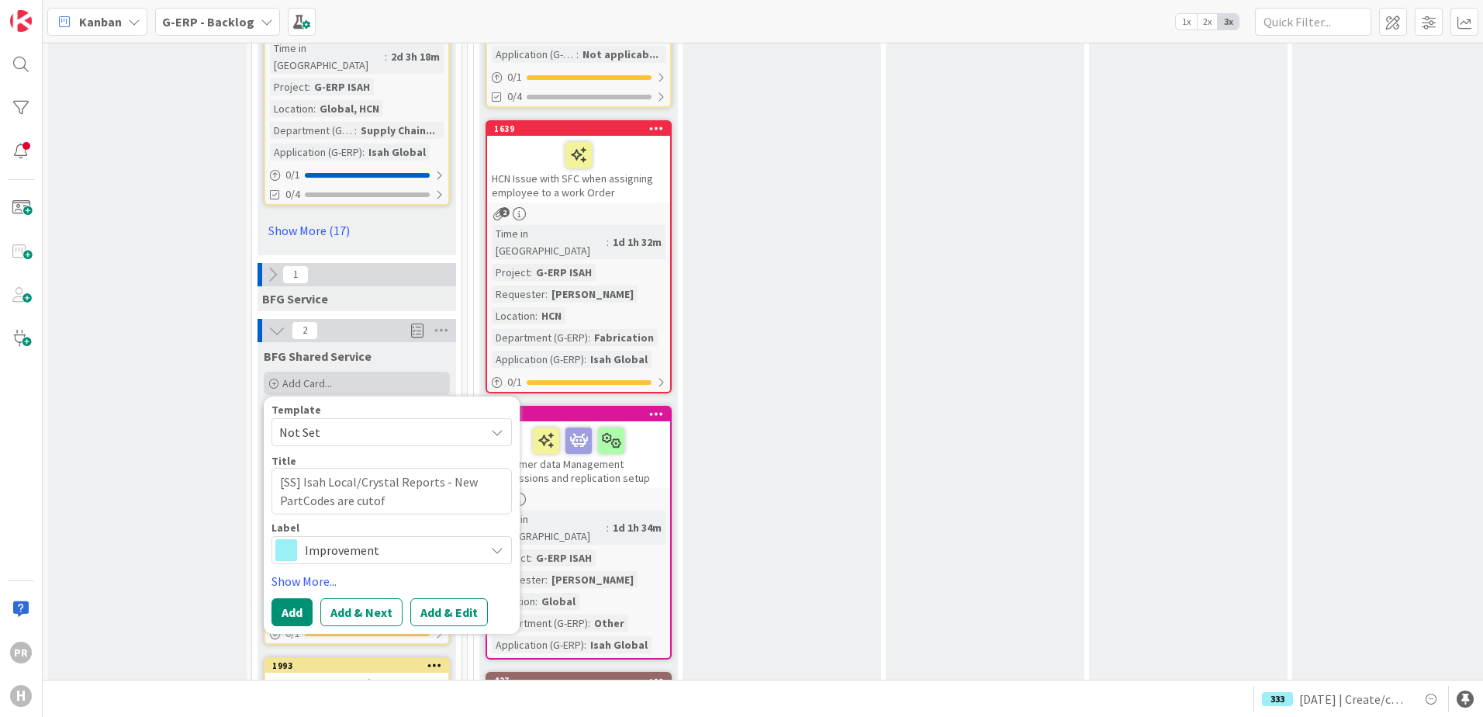
type textarea "x"
type textarea "[SS] Isah Local/Crystal Reports - New PartCodes are cutoff"
type textarea "x"
type textarea "[SS] Isah Local/Crystal Reports - New PartCodes are cutoff"
type textarea "x"
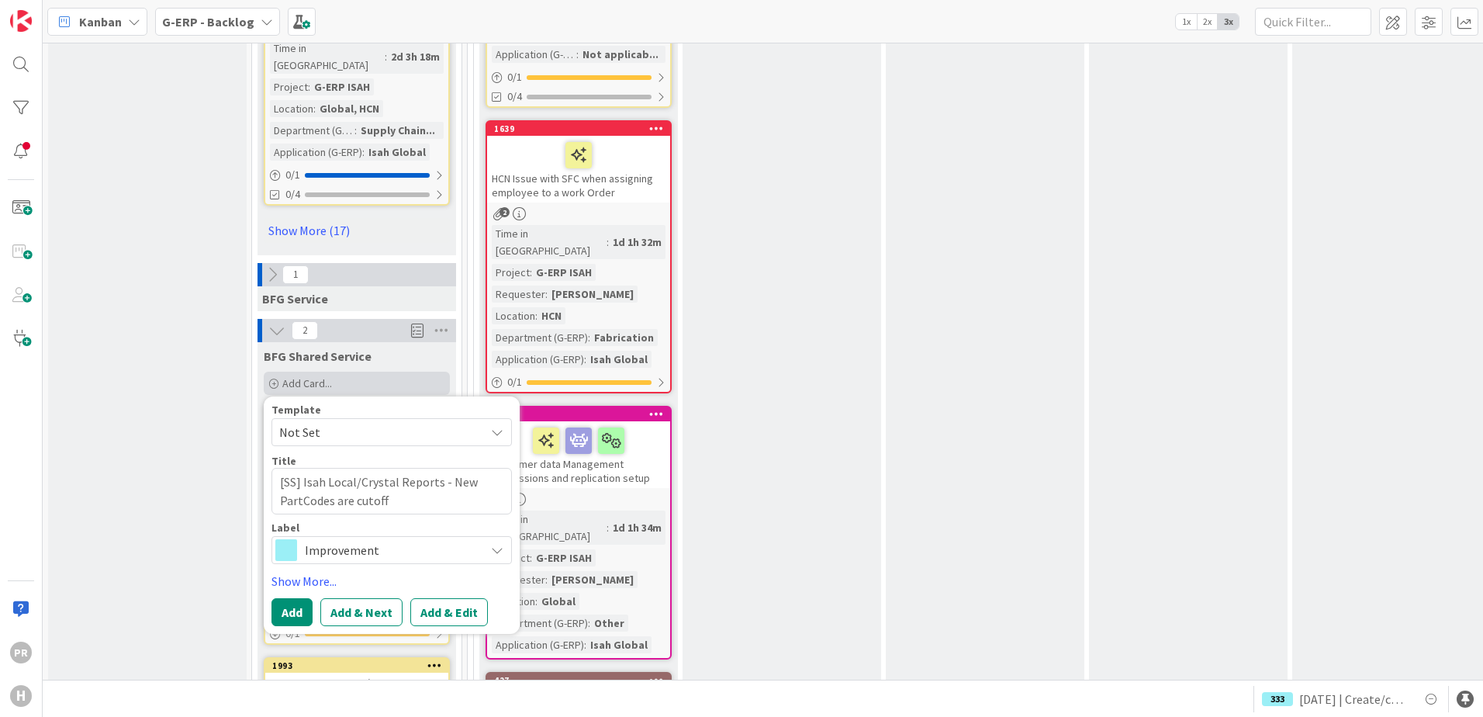
type textarea "[SS] Isah Local/Crystal Reports - New PartCodes are cutoff i"
type textarea "x"
type textarea "[SS] Isah Local/Crystal Reports - New PartCodes are cutoff in"
type textarea "x"
type textarea "[SS] Isah Local/Crystal Reports - New PartCodes are cutoff in P"
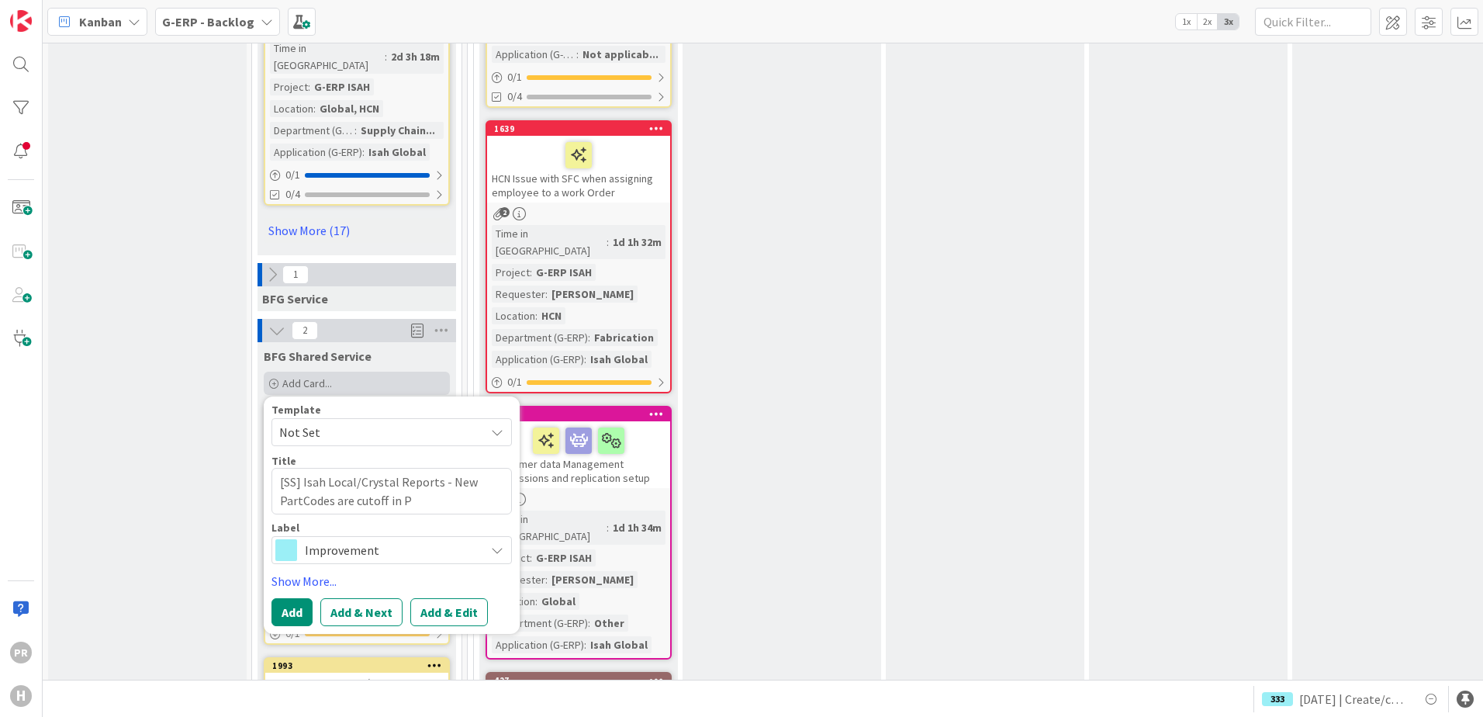
type textarea "x"
type textarea "[SS] Isah Local/Crystal Reports - New PartCodes are cutoff in PO"
type textarea "x"
type textarea "[SS] Isah Local/Crystal Reports - New PartCodes are cutoff in PO/"
type textarea "x"
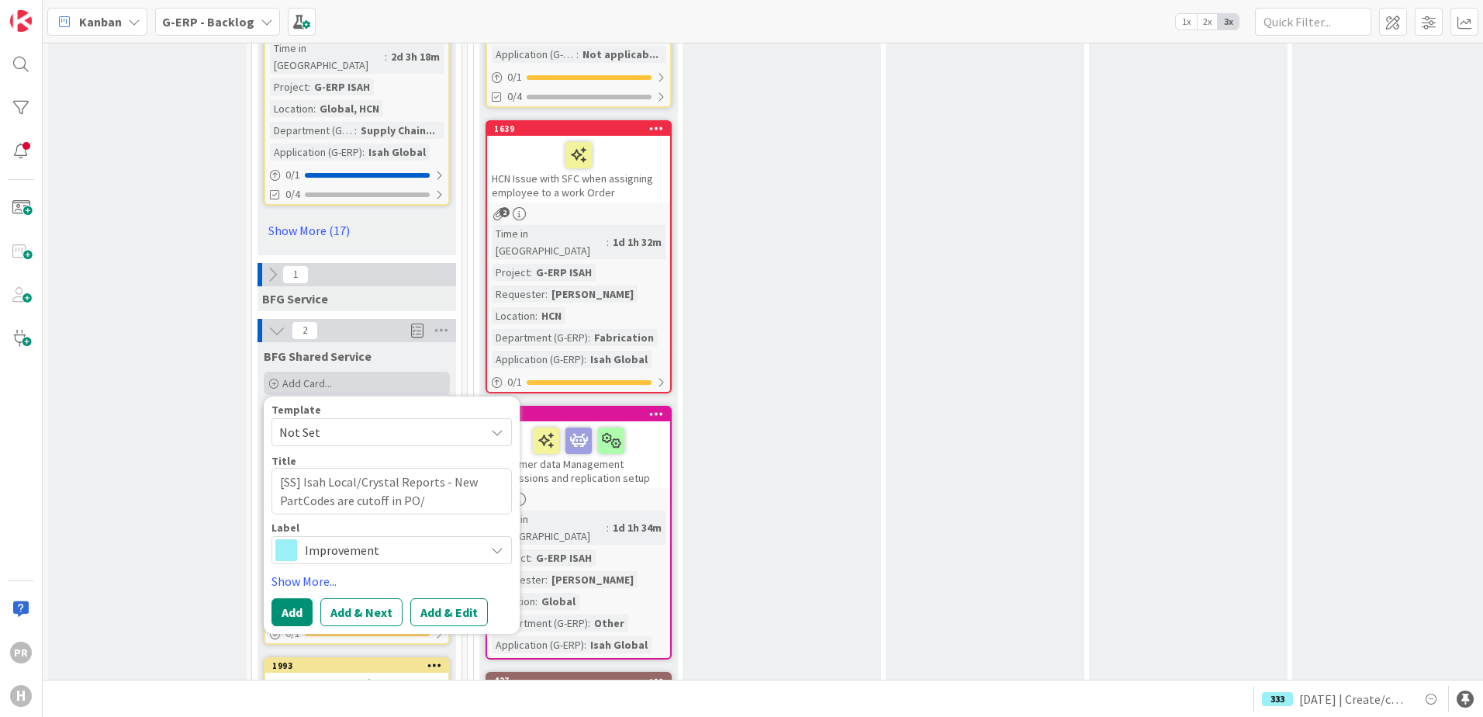
type textarea "[SS] Isah Local/Crystal Reports - New PartCodes are cutoff in PO/S"
type textarea "x"
type textarea "[SS] Isah Local/Crystal Reports - New PartCodes are cutoff in PO/SQ"
type textarea "x"
type textarea "[SS] Isah Local/Crystal Reports - New PartCodes are cutoff in PO/SQ/"
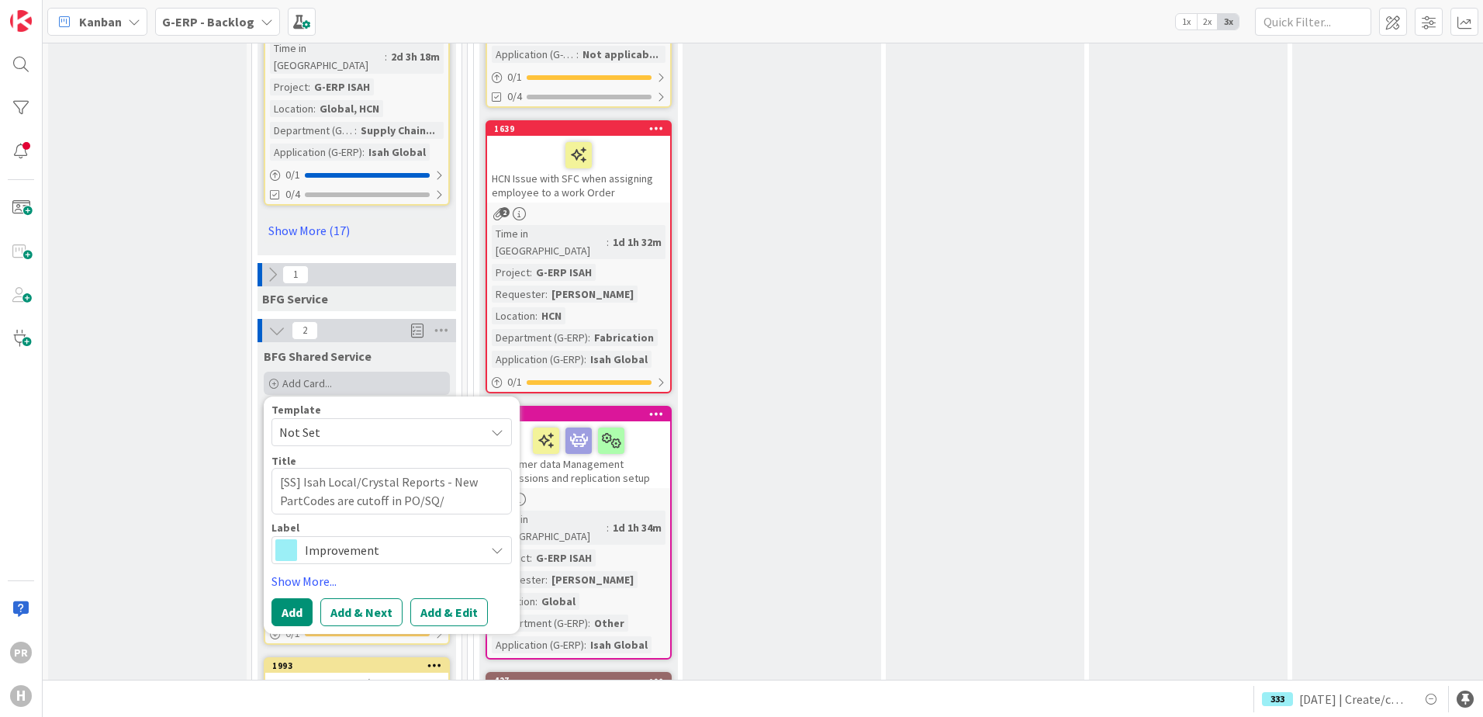
type textarea "x"
type textarea "[SS] Isah Local/Crystal Reports - New PartCodes are cutoff in PO/SQ/S"
type textarea "x"
type textarea "[SS] Isah Local/Crystal Reports - New PartCodes are cutoff in PO/SQ/"
type textarea "x"
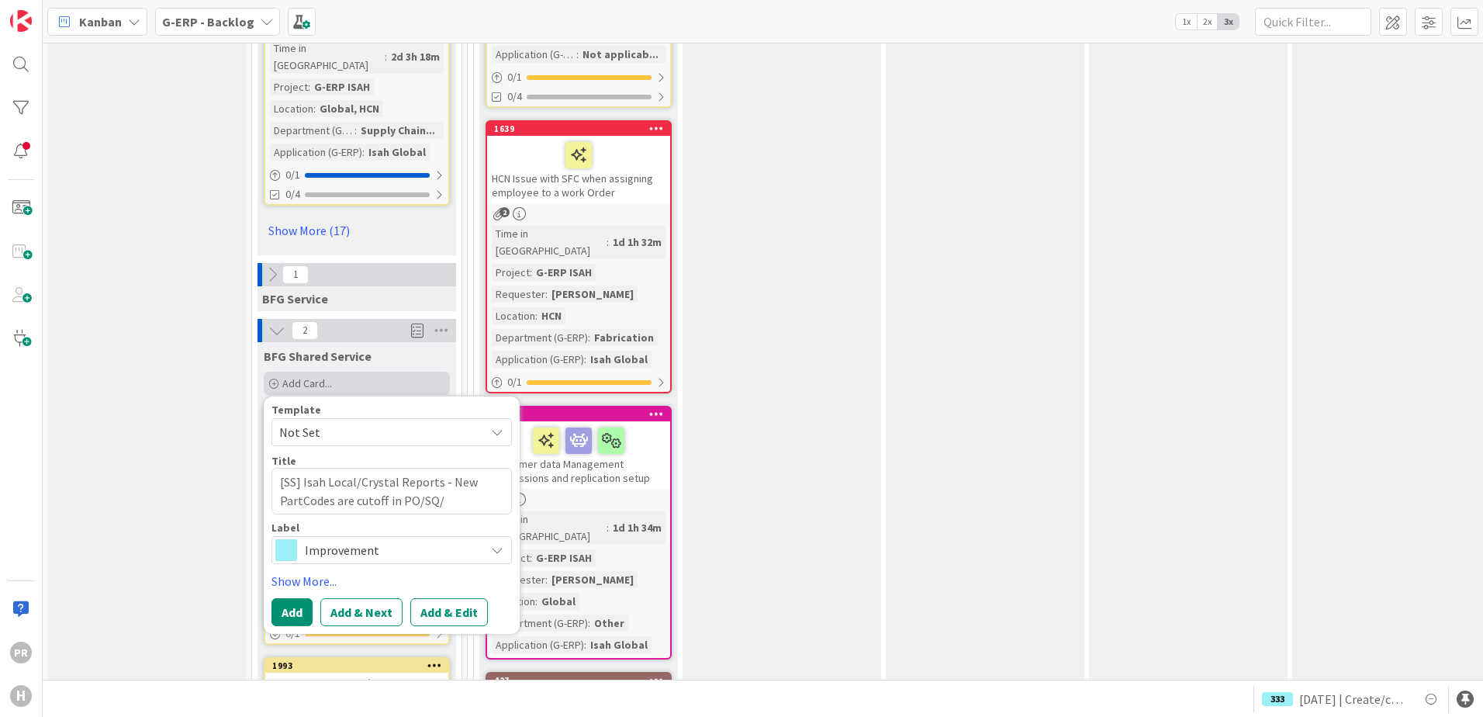
type textarea "[SS] Isah Local/Crystal Reports - New PartCodes are cutoff in PO/SQ/O"
type textarea "x"
type textarea "[SS] Isah Local/Crystal Reports - New PartCodes are cutoff in PO/SQ/OC"
type textarea "x"
type textarea "[SS] Isah Local/Crystal Reports - New PartCodes are cutoff in PO/SQ/OC"
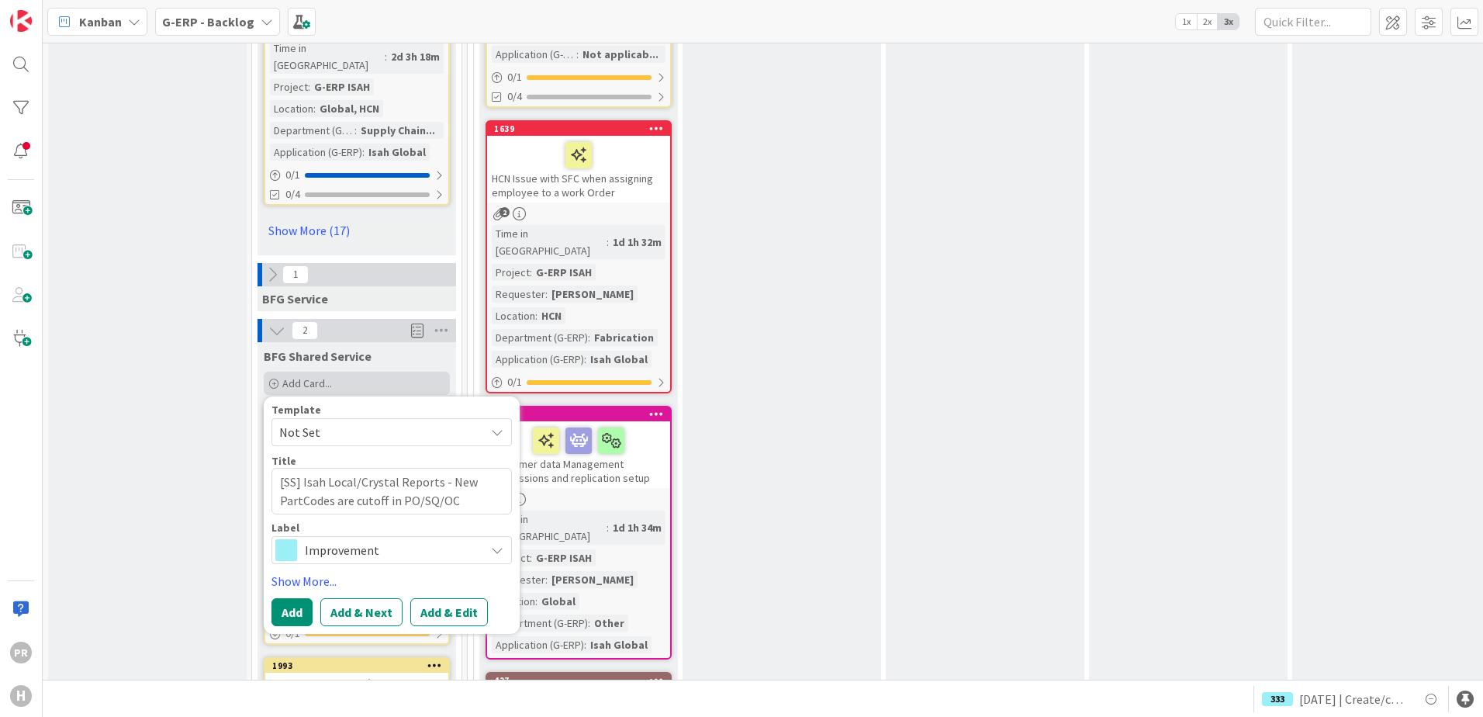
type textarea "x"
type textarea "[SS] Isah Local/Crystal Reports - New PartCodes are cutoff in PO/SQ/OC r"
type textarea "x"
type textarea "[SS] Isah Local/Crystal Reports - New PartCodes are cutoff in PO/SQ/OC re"
type textarea "x"
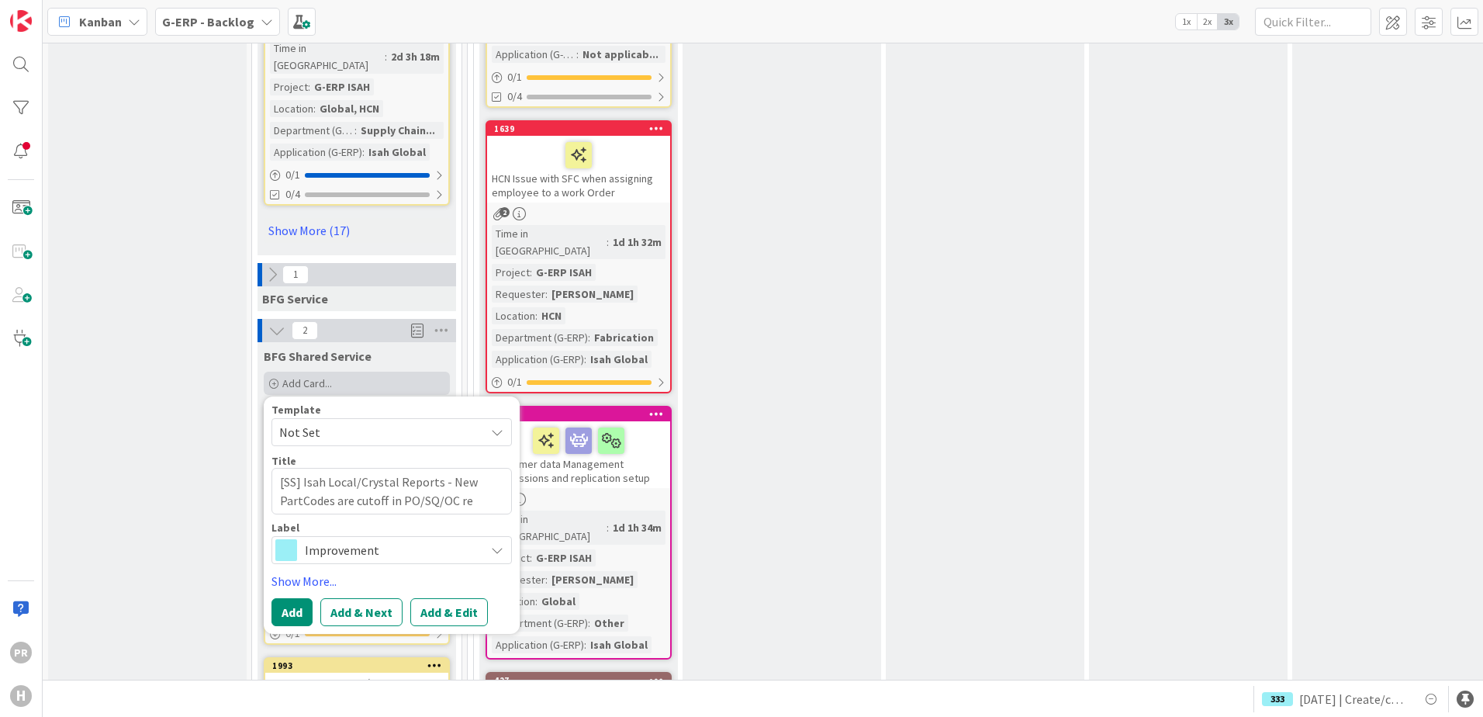
type textarea "[SS] Isah Local/Crystal Reports - New PartCodes are cutoff in PO/SQ/OC r"
type textarea "x"
type textarea "[SS] Isah Local/Crystal Reports - New PartCodes are cutoff in PO/SQ/OC"
type textarea "x"
type textarea "[SS] Isah Local/Crystal Reports - New PartCodes are cutoff in PO/SQ/OC d"
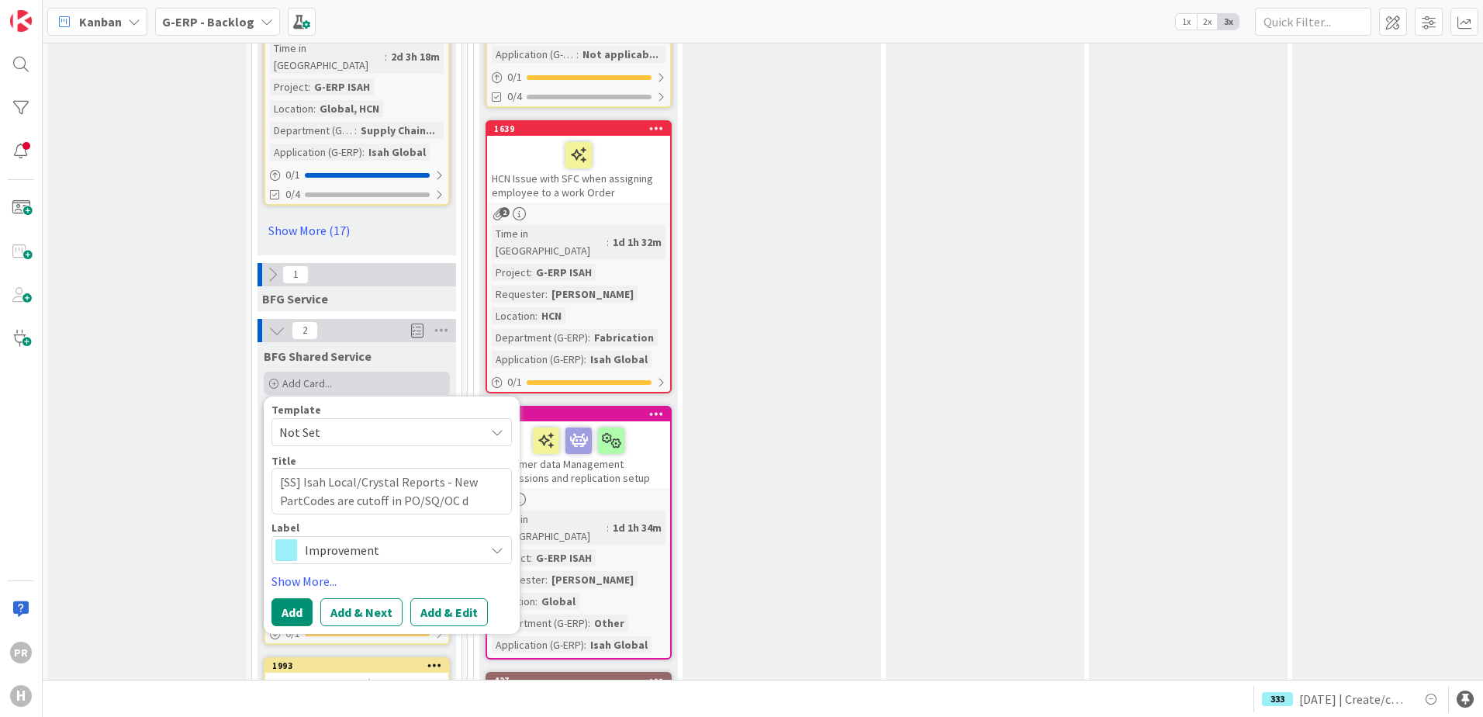
type textarea "x"
type textarea "[SS] Isah Local/Crystal Reports - New PartCodes are cutoff in PO/SQ/OC do"
type textarea "x"
type textarea "[SS] Isah Local/Crystal Reports - New PartCodes are cutoff in PO/SQ/OC doc"
type textarea "x"
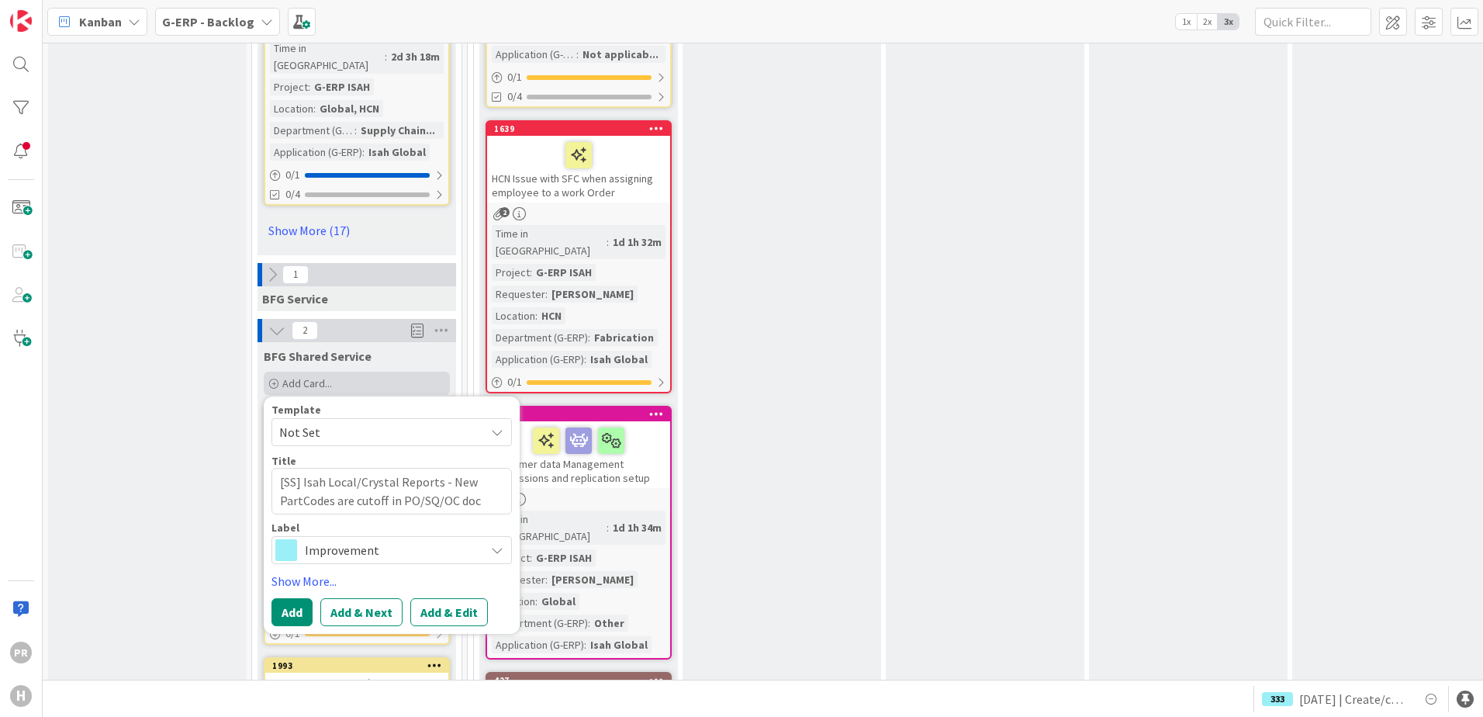
type textarea "[SS] Isah Local/Crystal Reports - New PartCodes are cutoff in PO/SQ/OC docu"
type textarea "x"
type textarea "[SS] Isah Local/Crystal Reports - New PartCodes are cutoff in PO/SQ/OC docum"
type textarea "x"
type textarea "[SS] Isah Local/Crystal Reports - New PartCodes are cutoff in PO/SQ/OC docume"
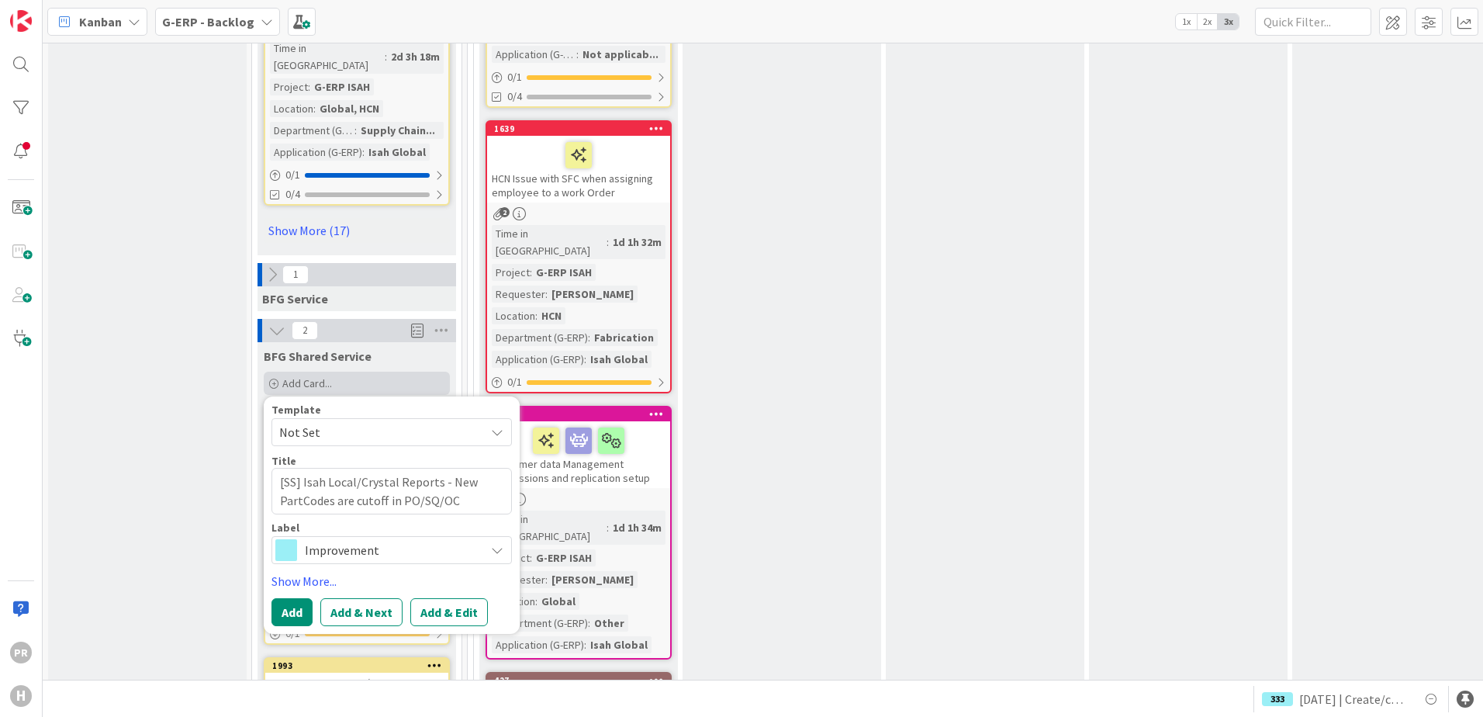
type textarea "x"
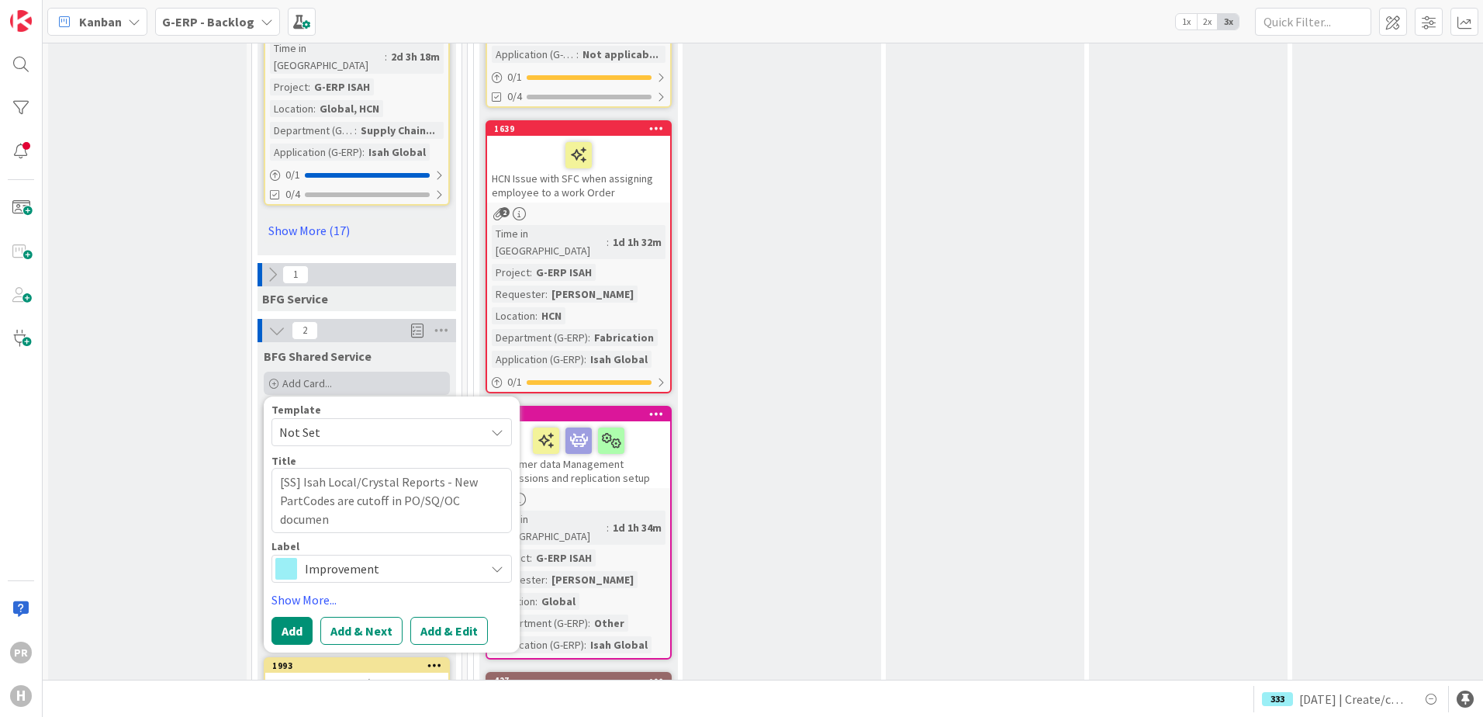
type textarea "[SS] Isah Local/Crystal Reports - New PartCodes are cutoff in PO/SQ/OC document"
type textarea "x"
type textarea "[SS] Isah Local/Crystal Reports - New PartCodes are cutoff in PO/SQ/OC documents"
click at [372, 558] on span "Improvement" at bounding box center [391, 569] width 172 height 22
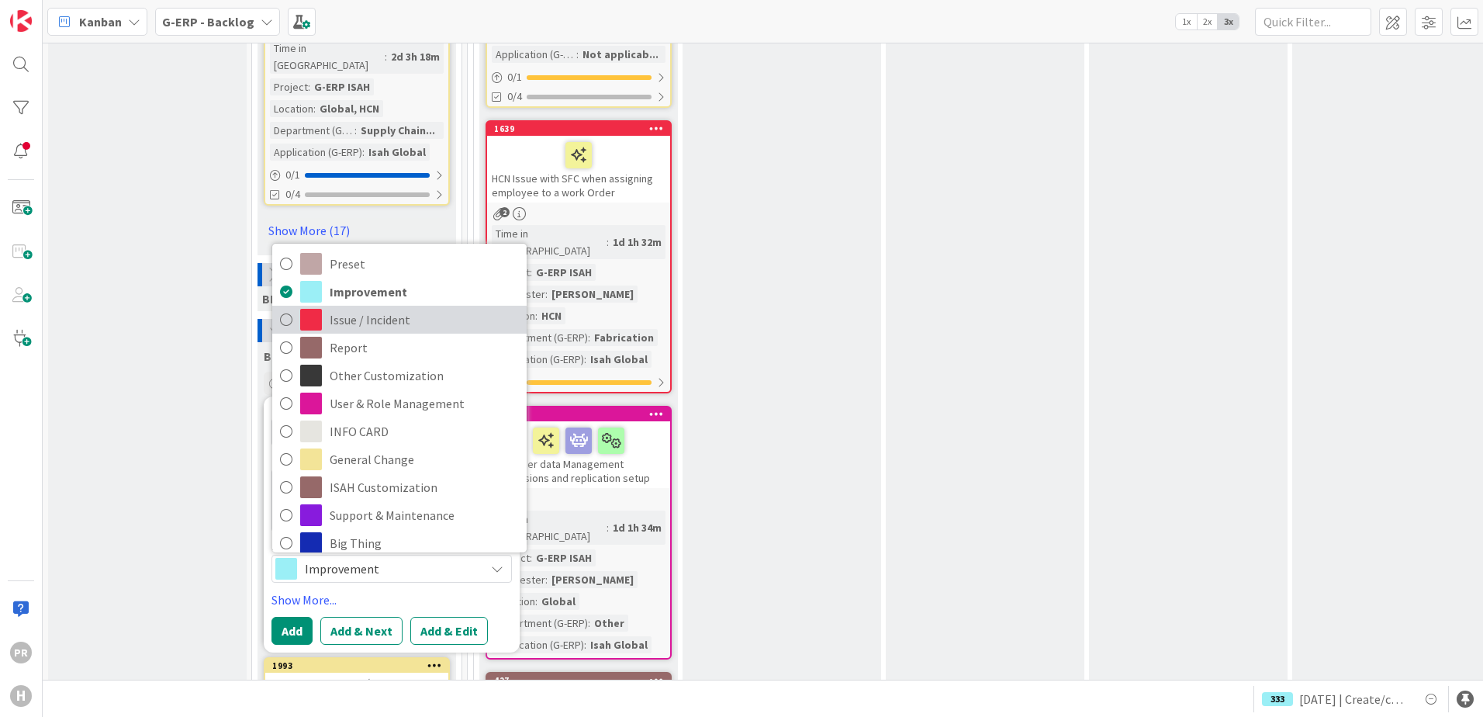
click at [392, 306] on link "Issue / Incident" at bounding box center [399, 320] width 254 height 28
type textarea "x"
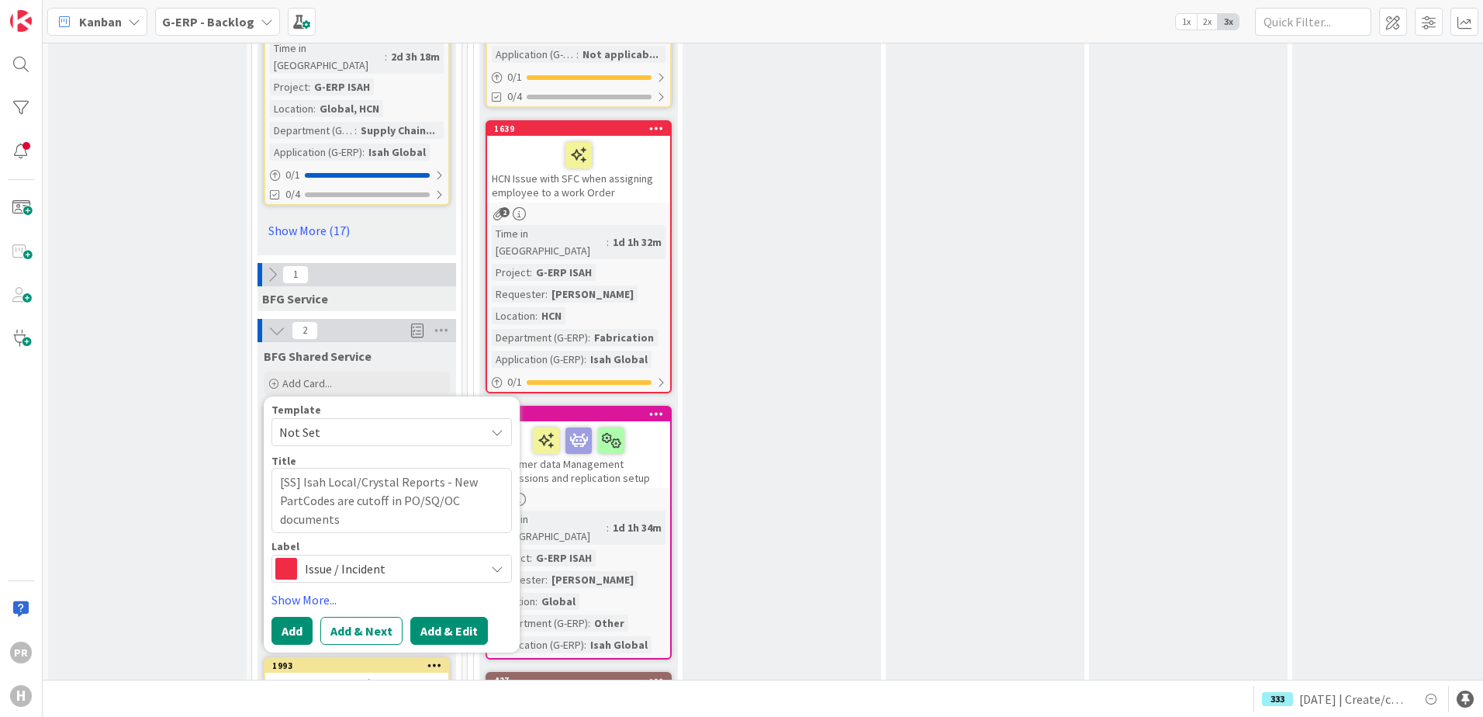
click at [440, 617] on button "Add & Edit" at bounding box center [449, 631] width 78 height 28
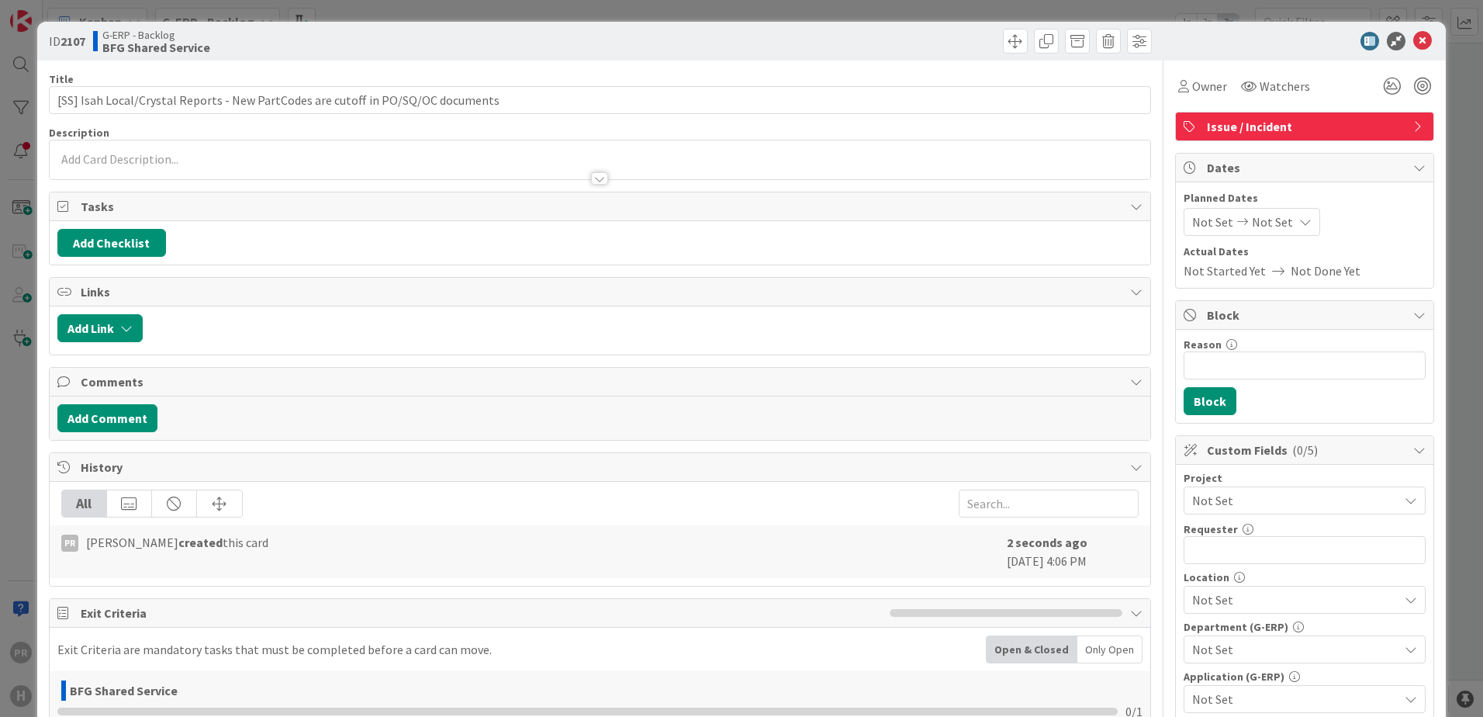
click at [367, 156] on p at bounding box center [599, 160] width 1085 height 18
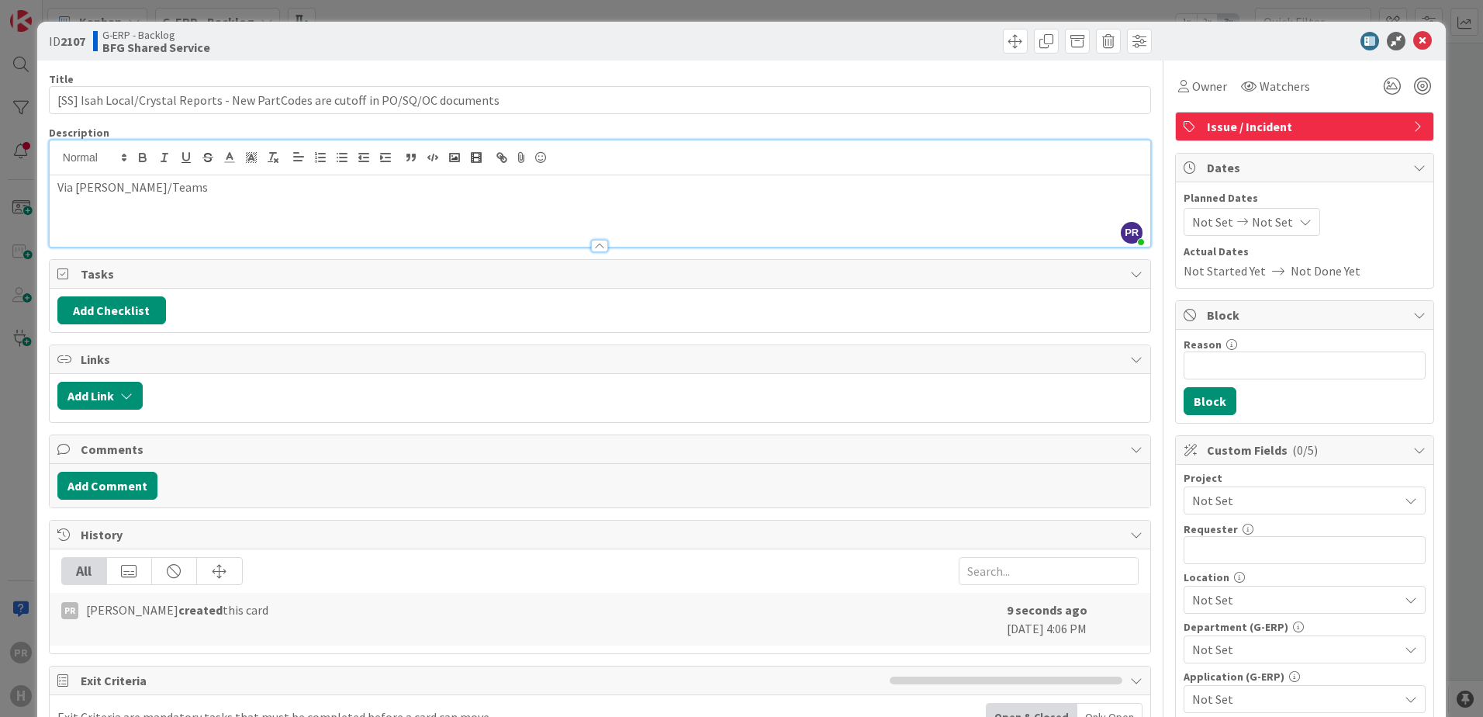
click at [112, 222] on p at bounding box center [599, 222] width 1085 height 18
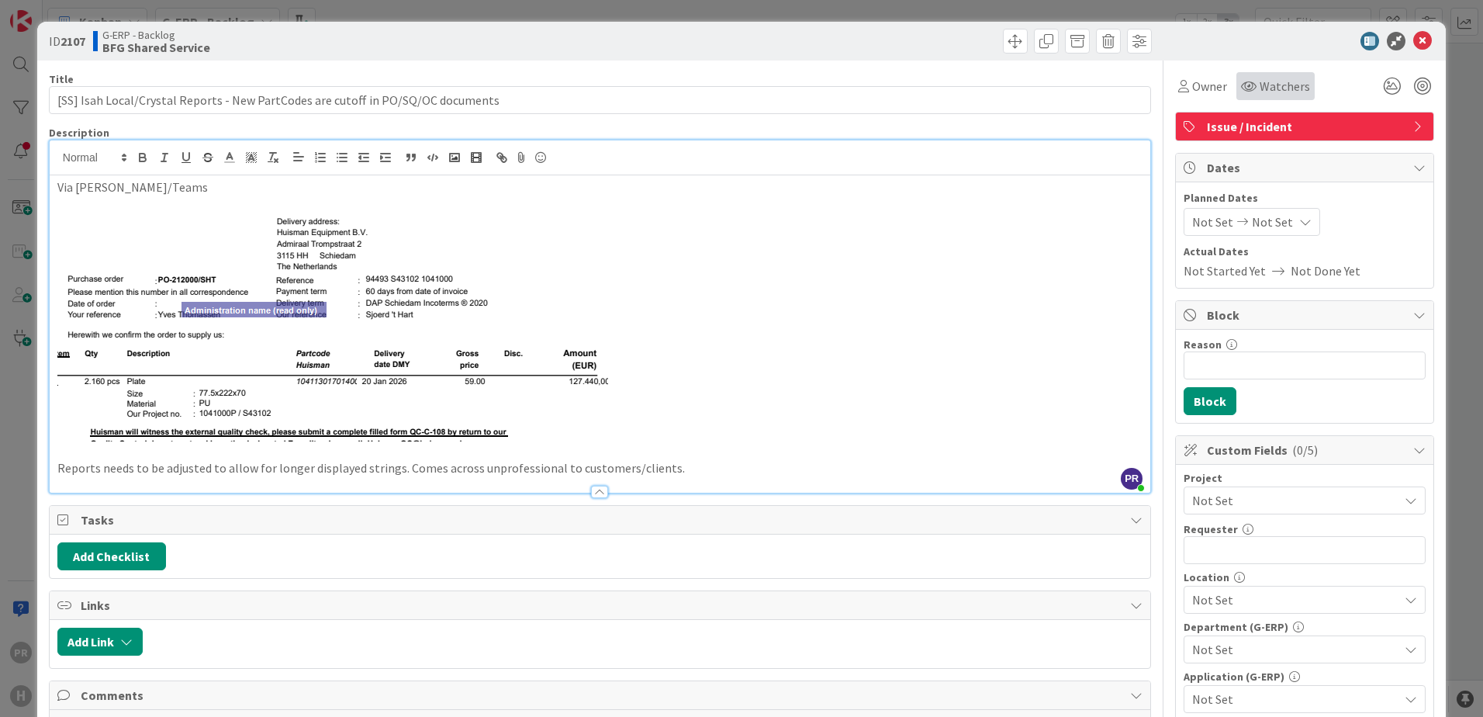
click at [1241, 92] on icon at bounding box center [1249, 86] width 16 height 12
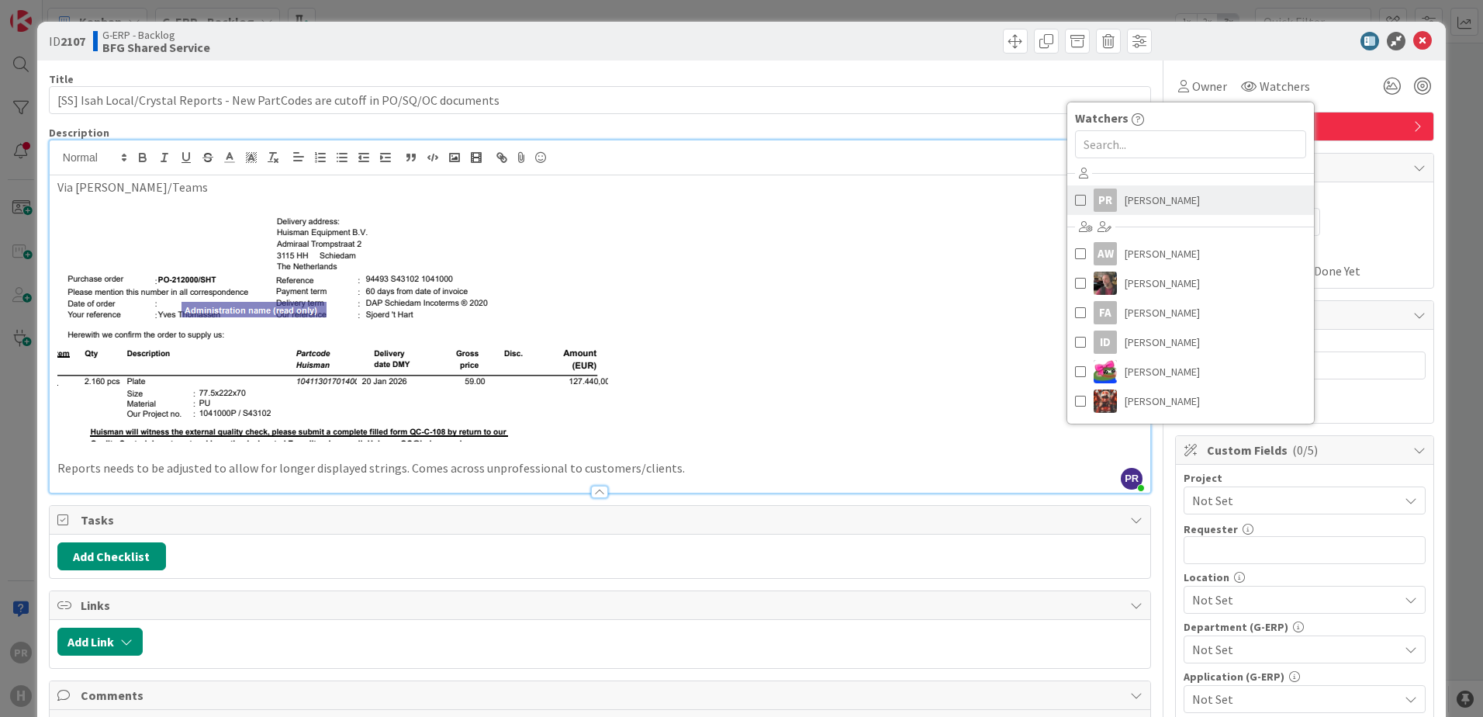
click at [1136, 196] on span "[PERSON_NAME]" at bounding box center [1162, 200] width 75 height 23
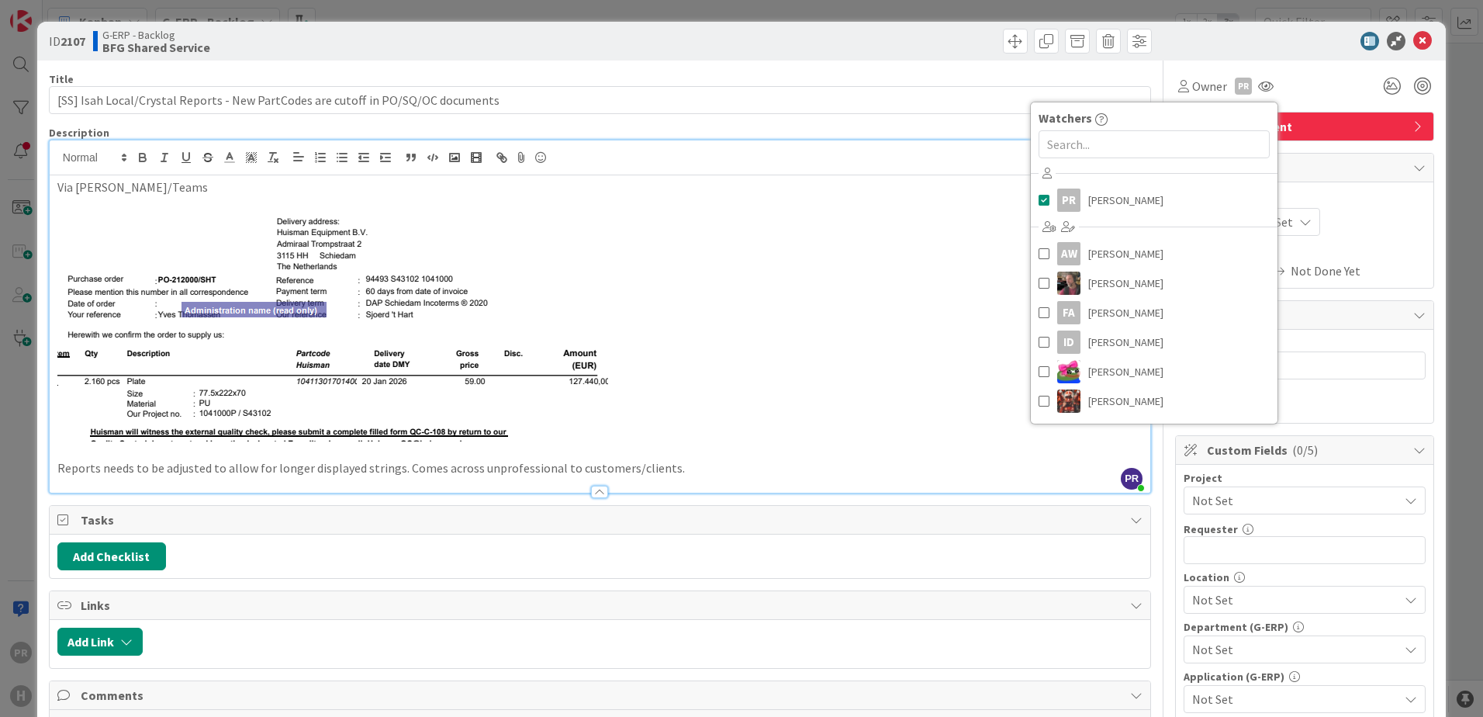
click at [901, 74] on div "Title 80 / 128" at bounding box center [600, 79] width 1102 height 14
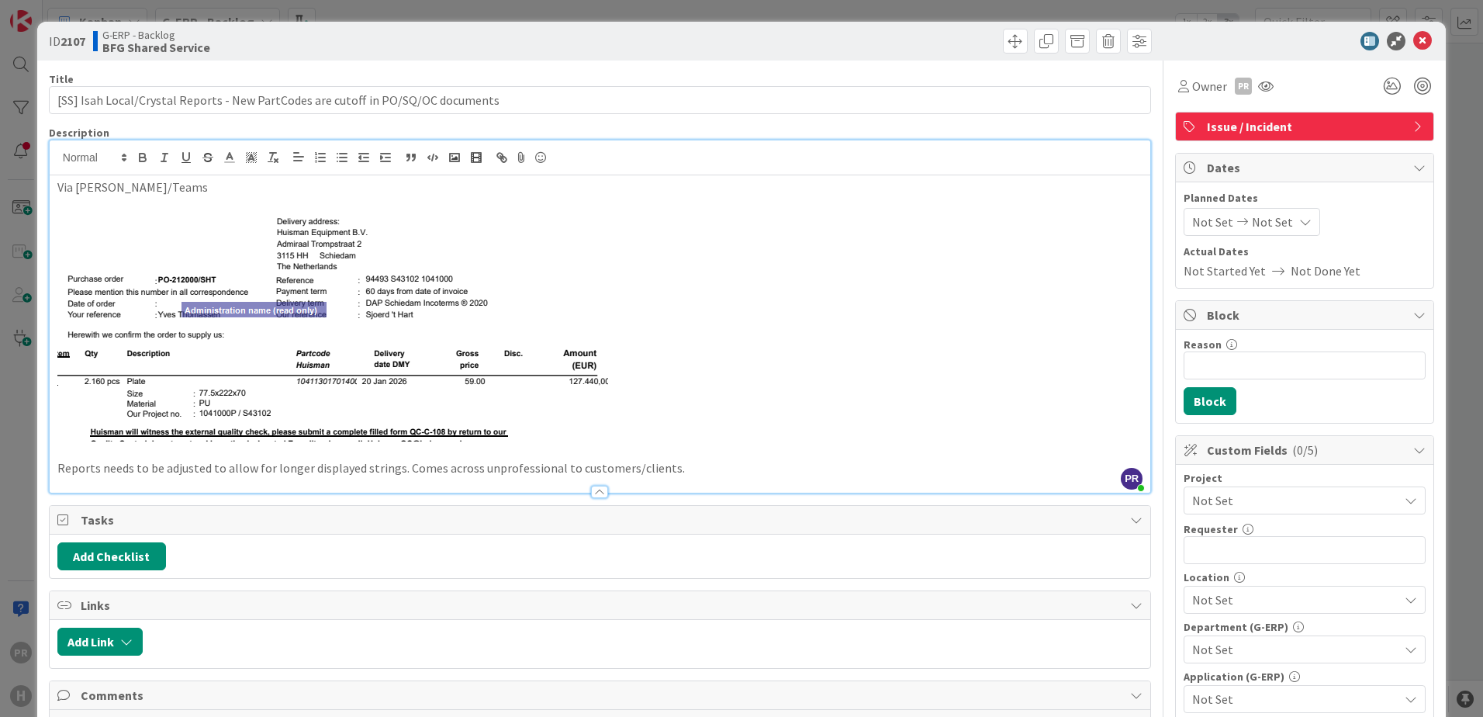
click at [1234, 505] on span "Not Set" at bounding box center [1291, 501] width 199 height 22
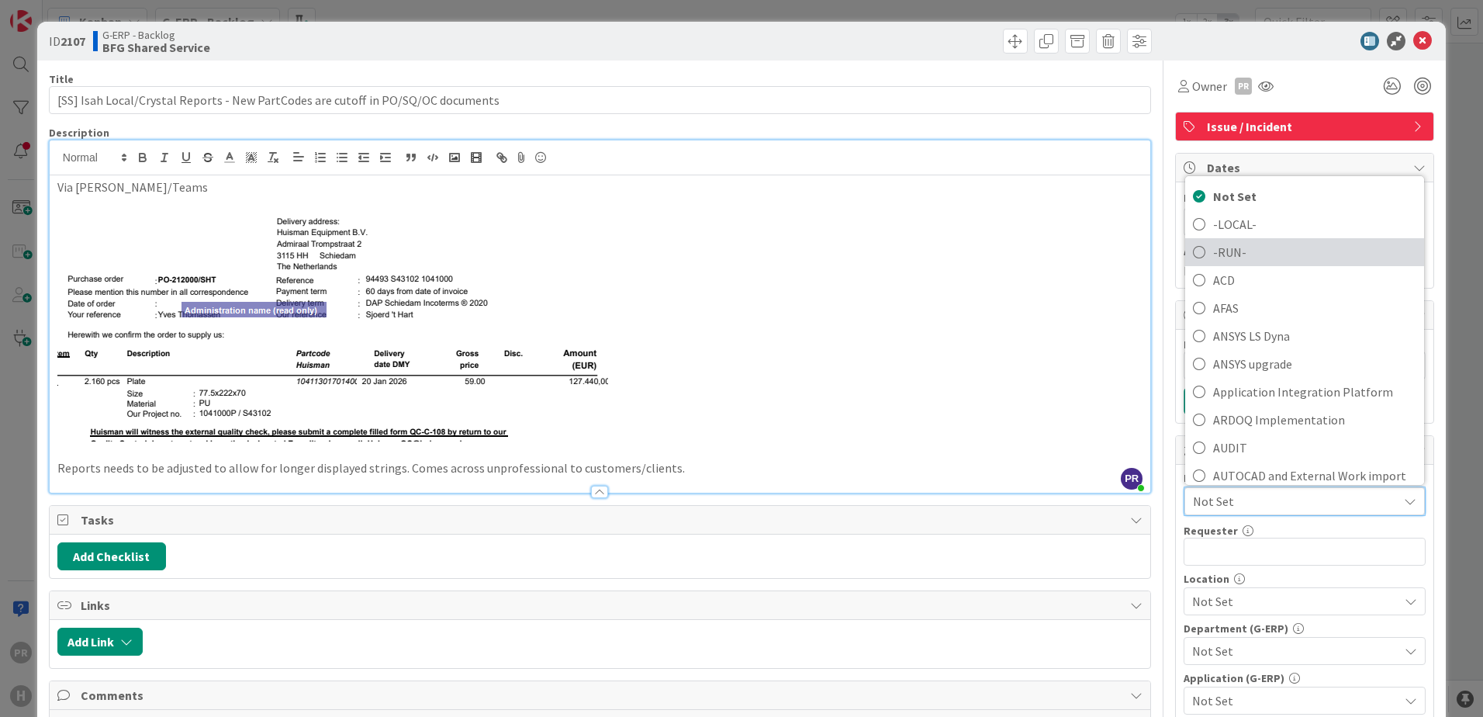
click at [1230, 258] on span "-RUN-" at bounding box center [1314, 252] width 203 height 23
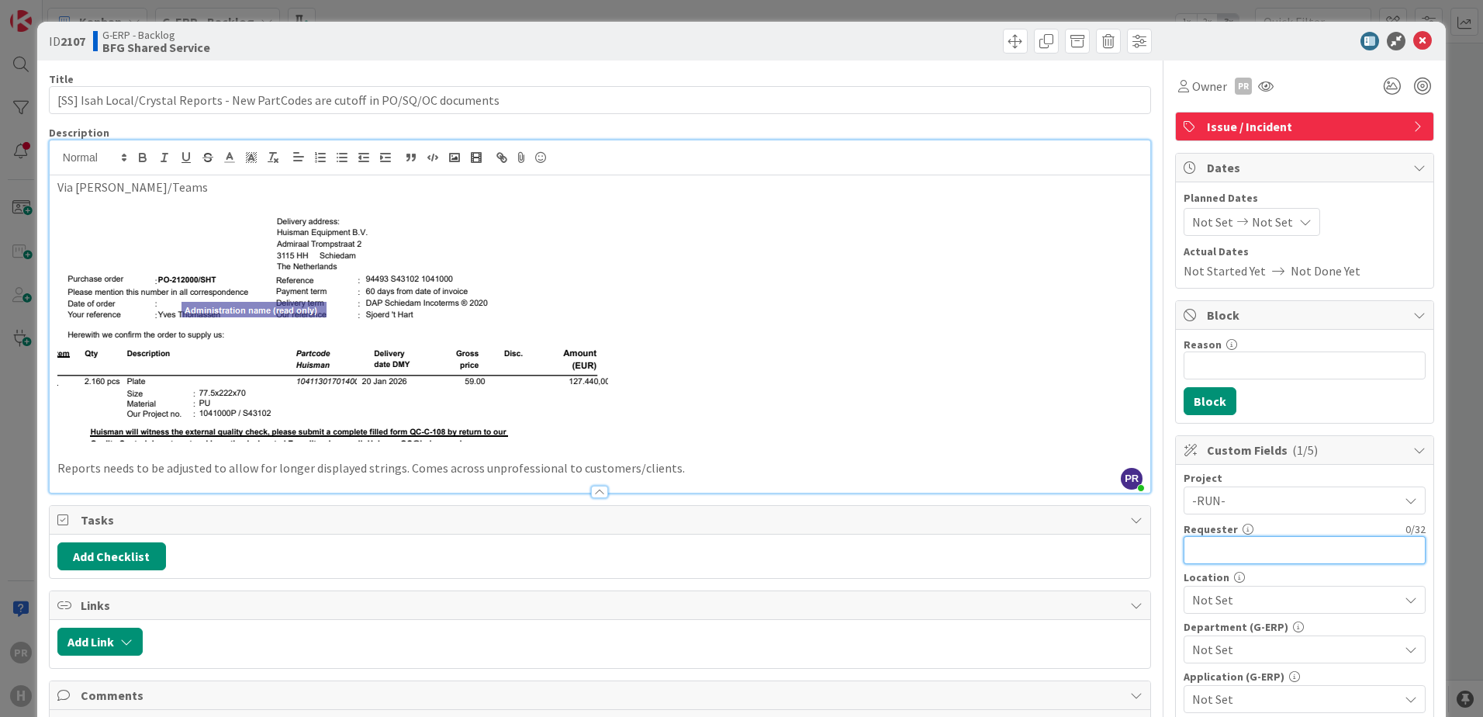
click at [1237, 549] on input "text" at bounding box center [1305, 550] width 242 height 28
type input "[PERSON_NAME]"
click at [1281, 594] on span "Not Set" at bounding box center [1295, 599] width 206 height 19
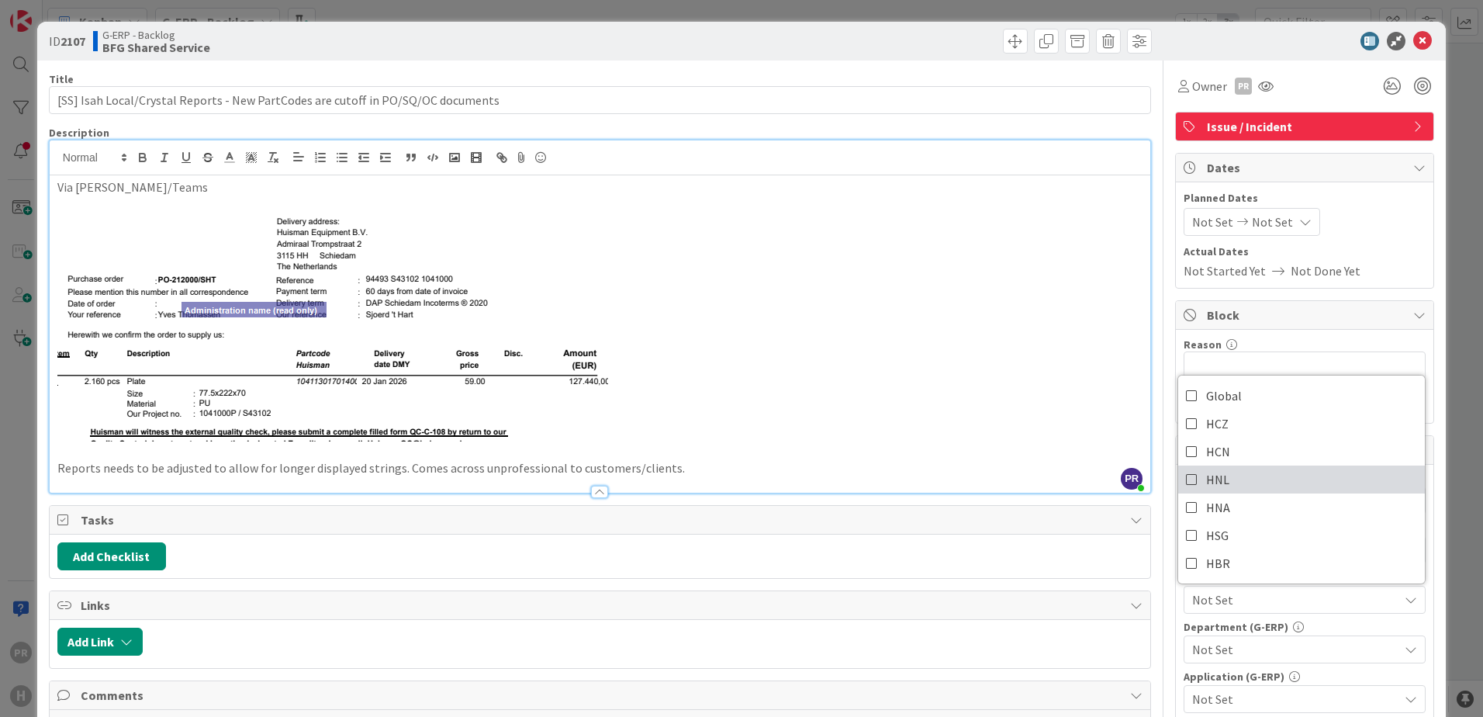
click at [1186, 484] on icon at bounding box center [1192, 479] width 12 height 23
click at [1249, 590] on span "HNL" at bounding box center [1295, 599] width 206 height 19
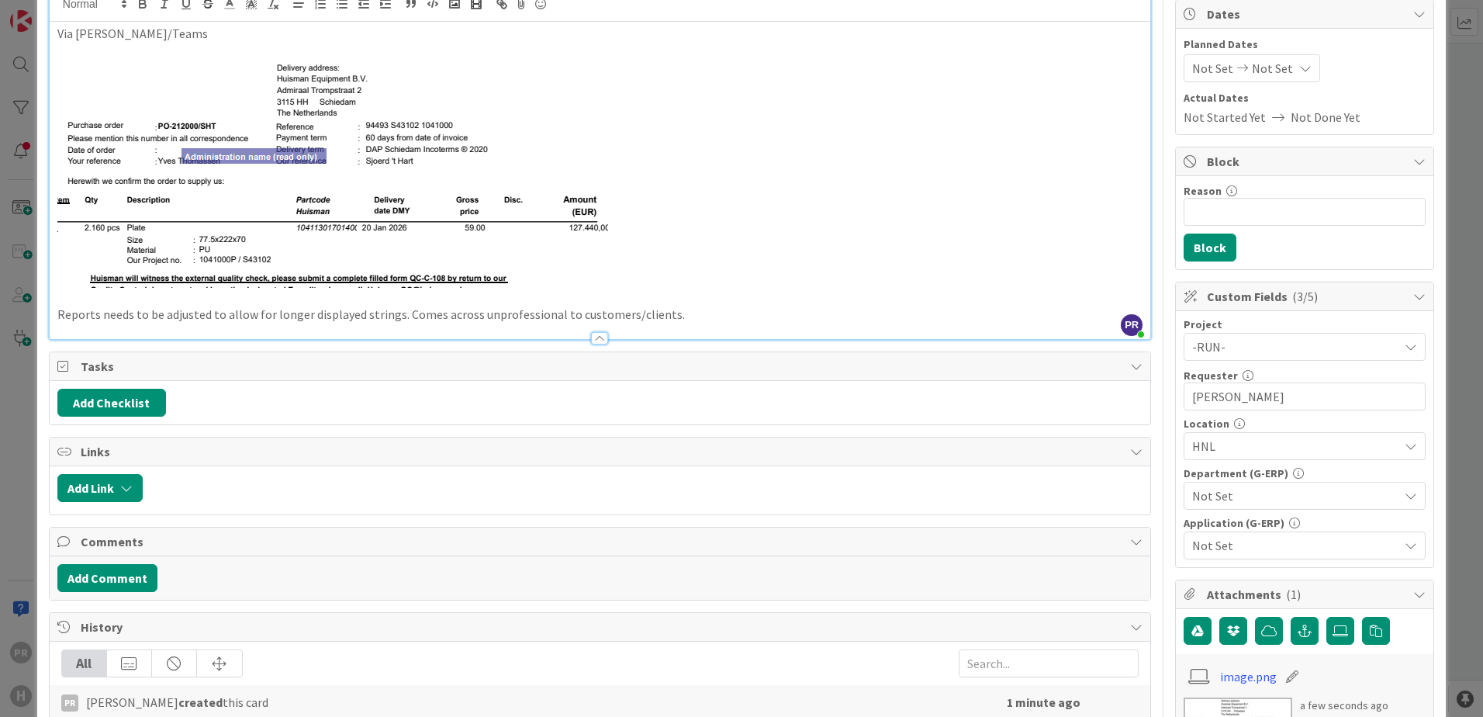
scroll to position [155, 0]
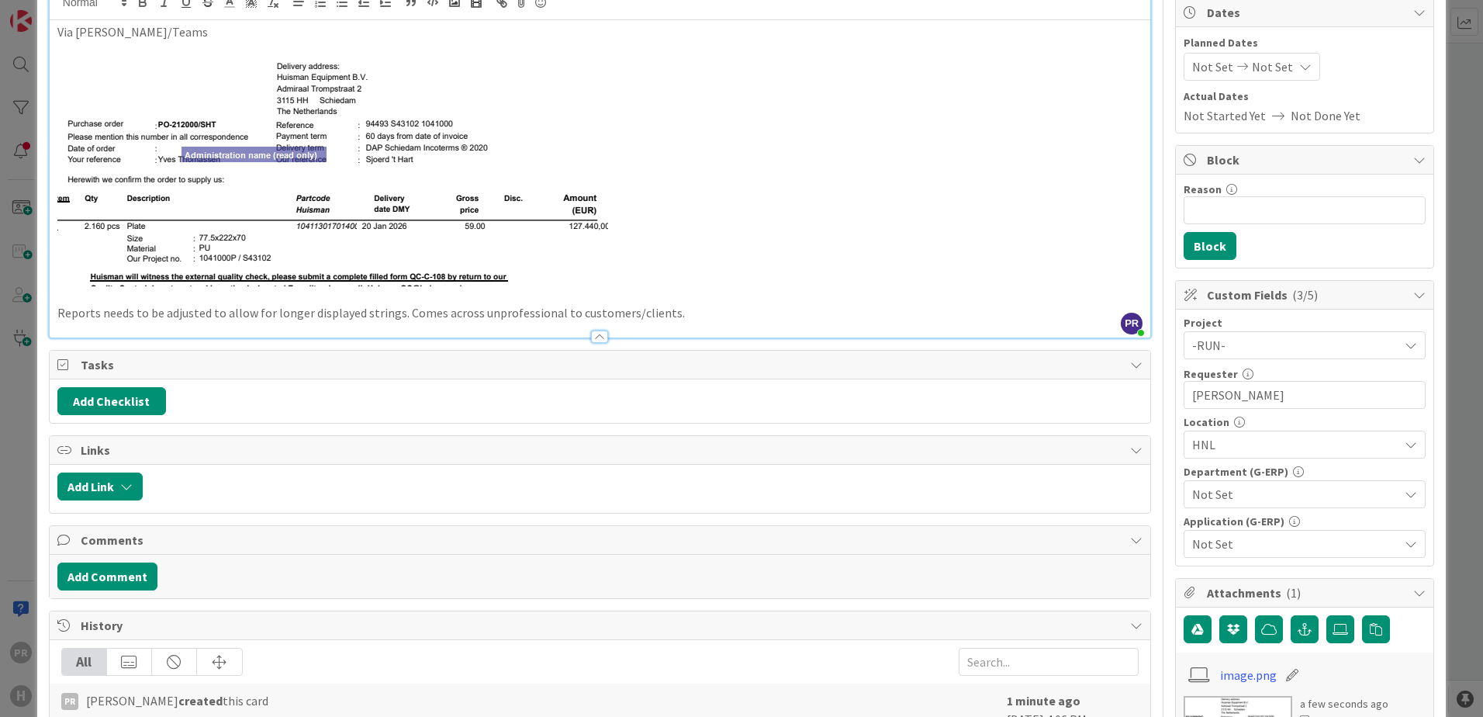
click at [1226, 450] on span "HNL" at bounding box center [1295, 444] width 206 height 19
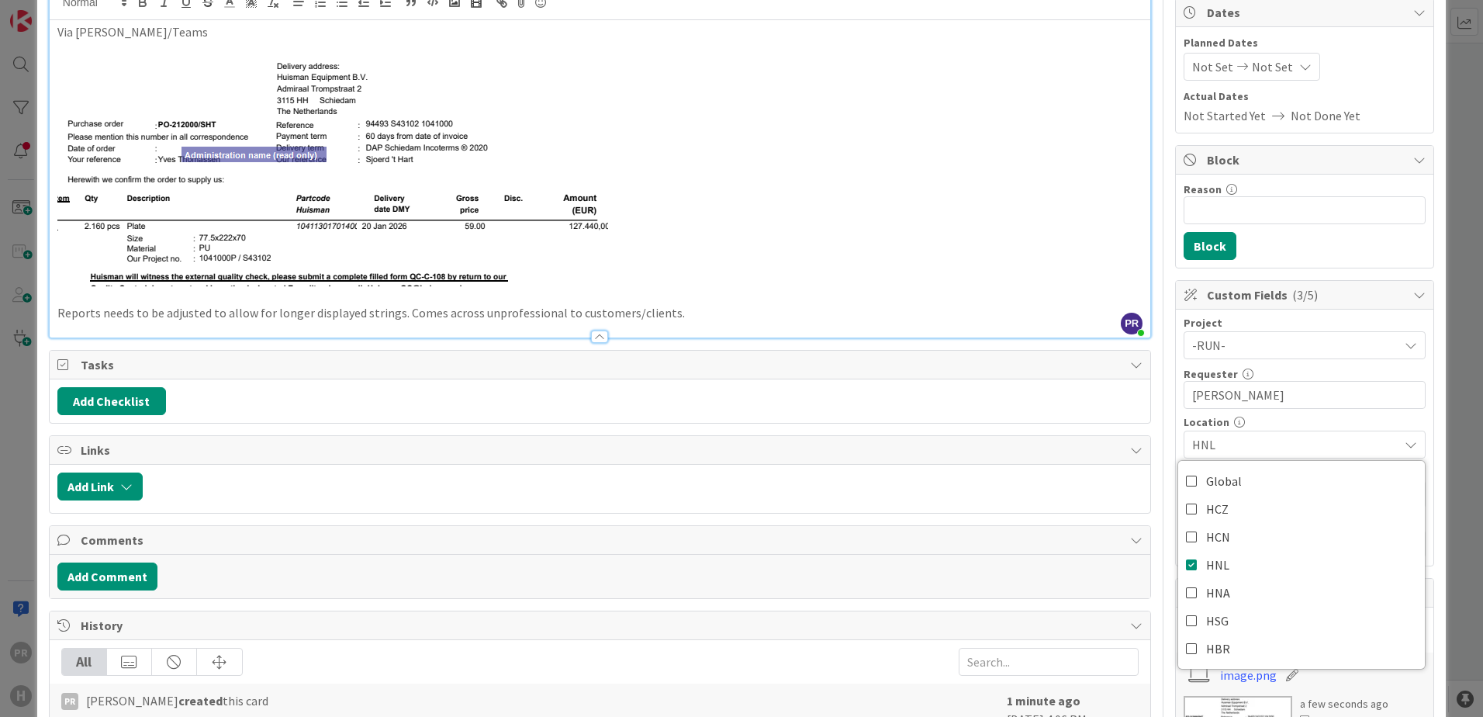
click at [1210, 450] on span "HNL" at bounding box center [1295, 444] width 206 height 19
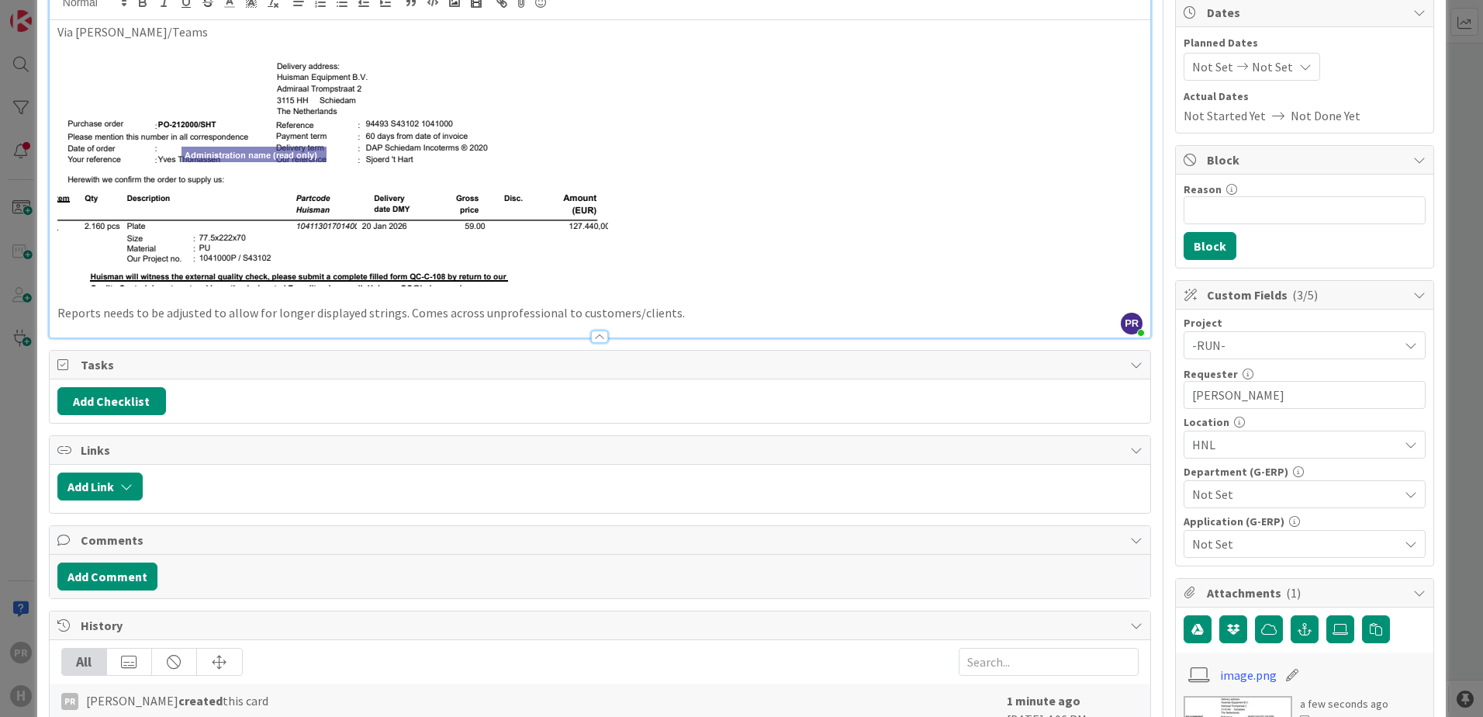
click at [1215, 507] on div "Not Set" at bounding box center [1305, 494] width 242 height 28
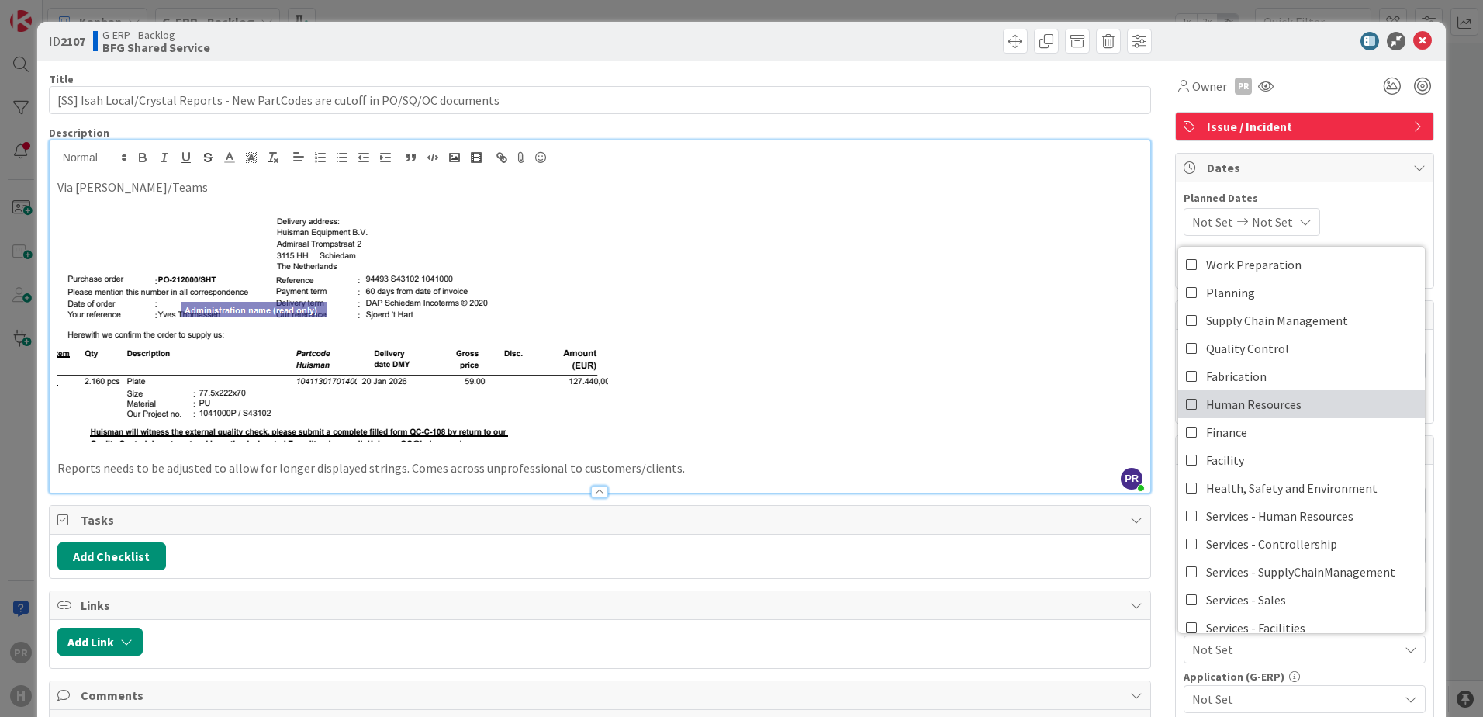
scroll to position [0, 0]
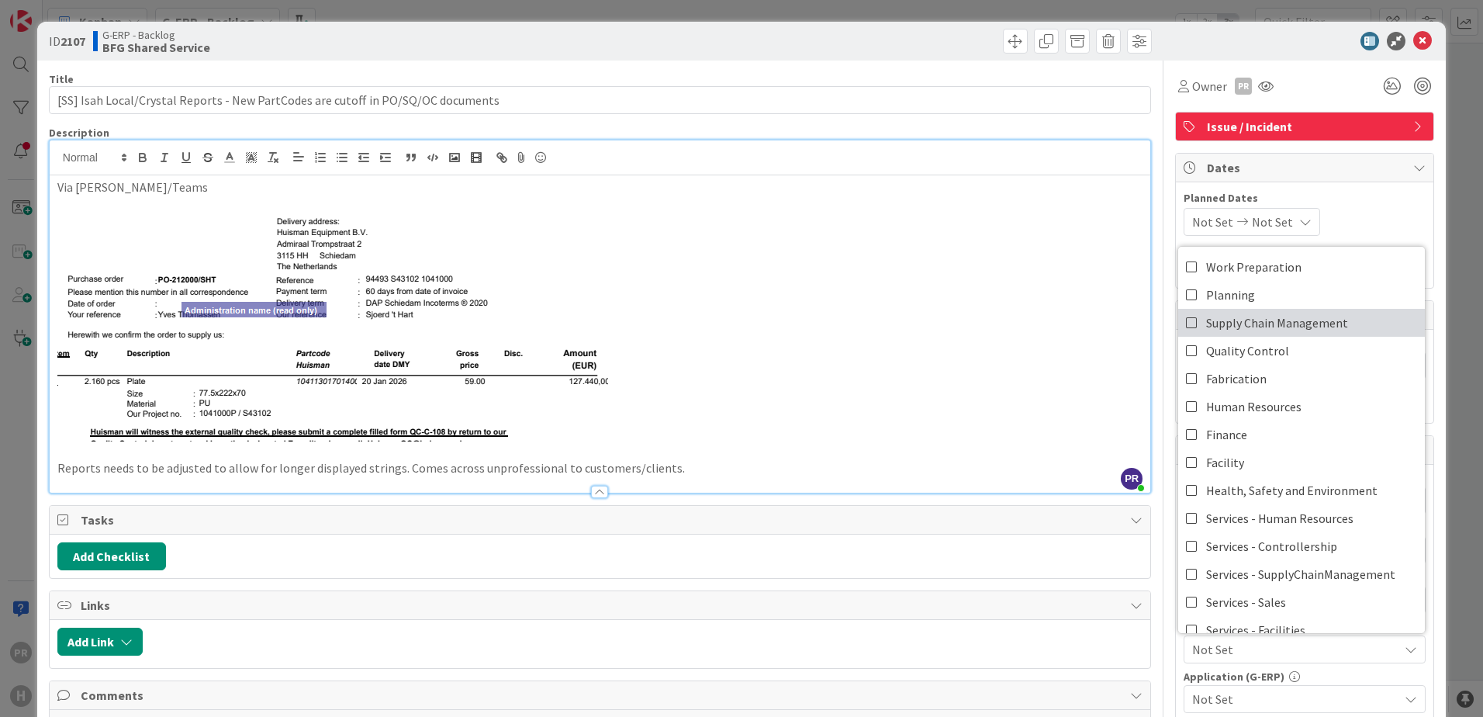
click at [1186, 324] on icon at bounding box center [1192, 322] width 12 height 23
click at [1399, 232] on div "Not Set Not Set" at bounding box center [1305, 222] width 242 height 28
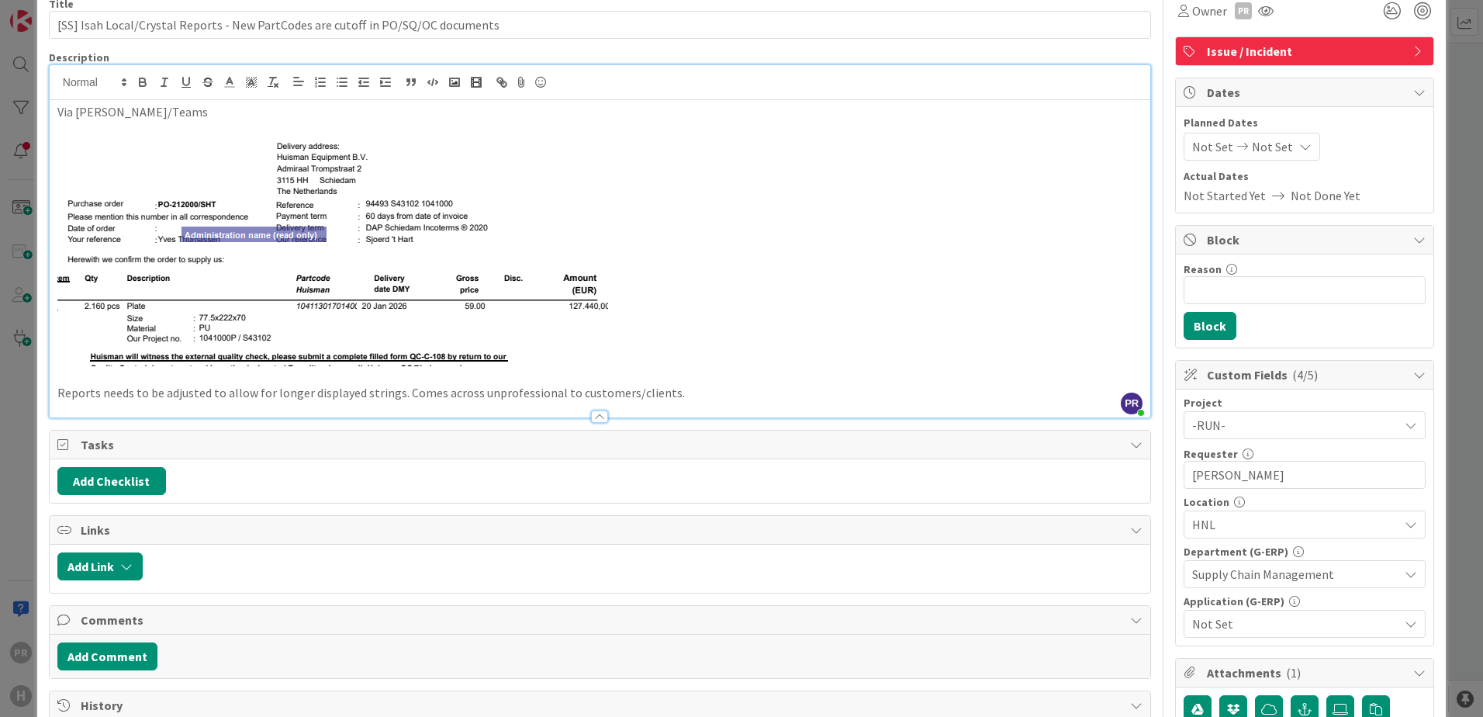
scroll to position [155, 0]
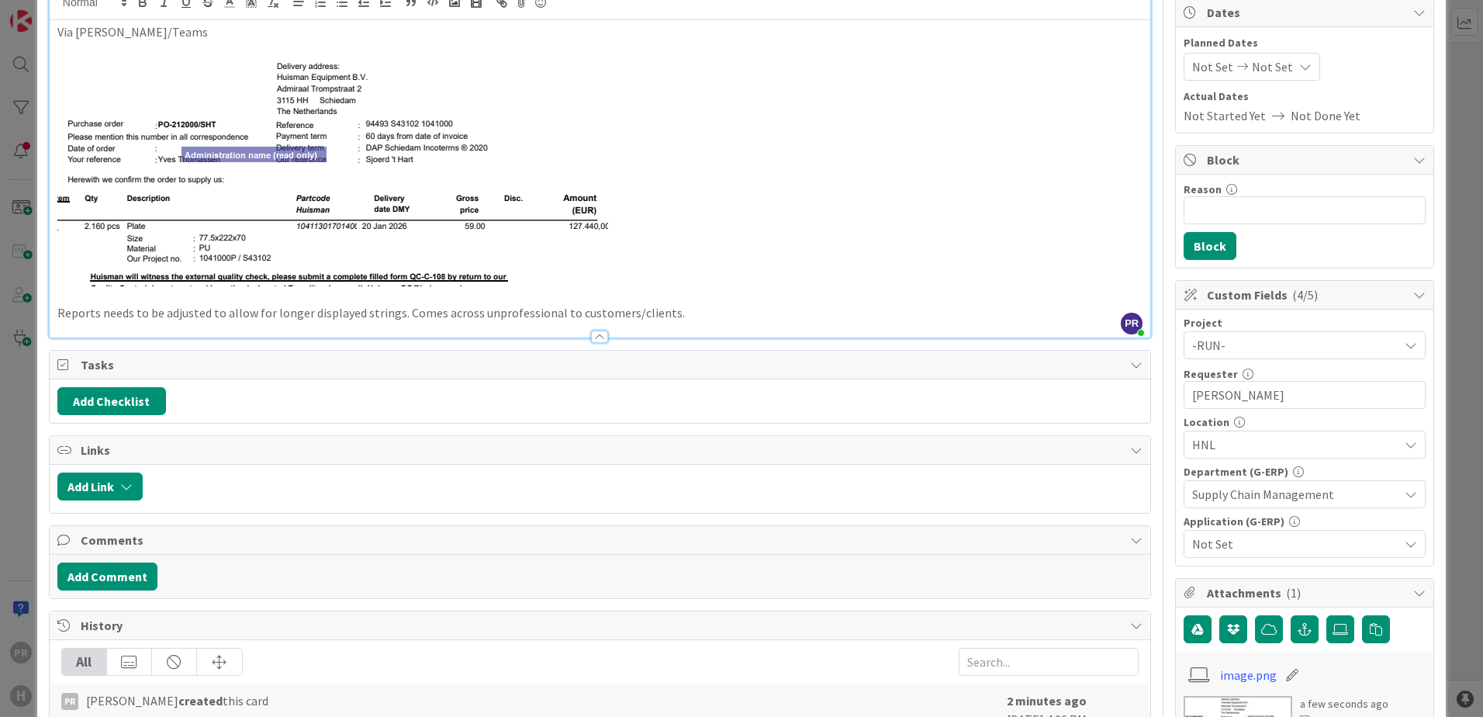
click at [1258, 541] on span "Not Set" at bounding box center [1295, 544] width 206 height 19
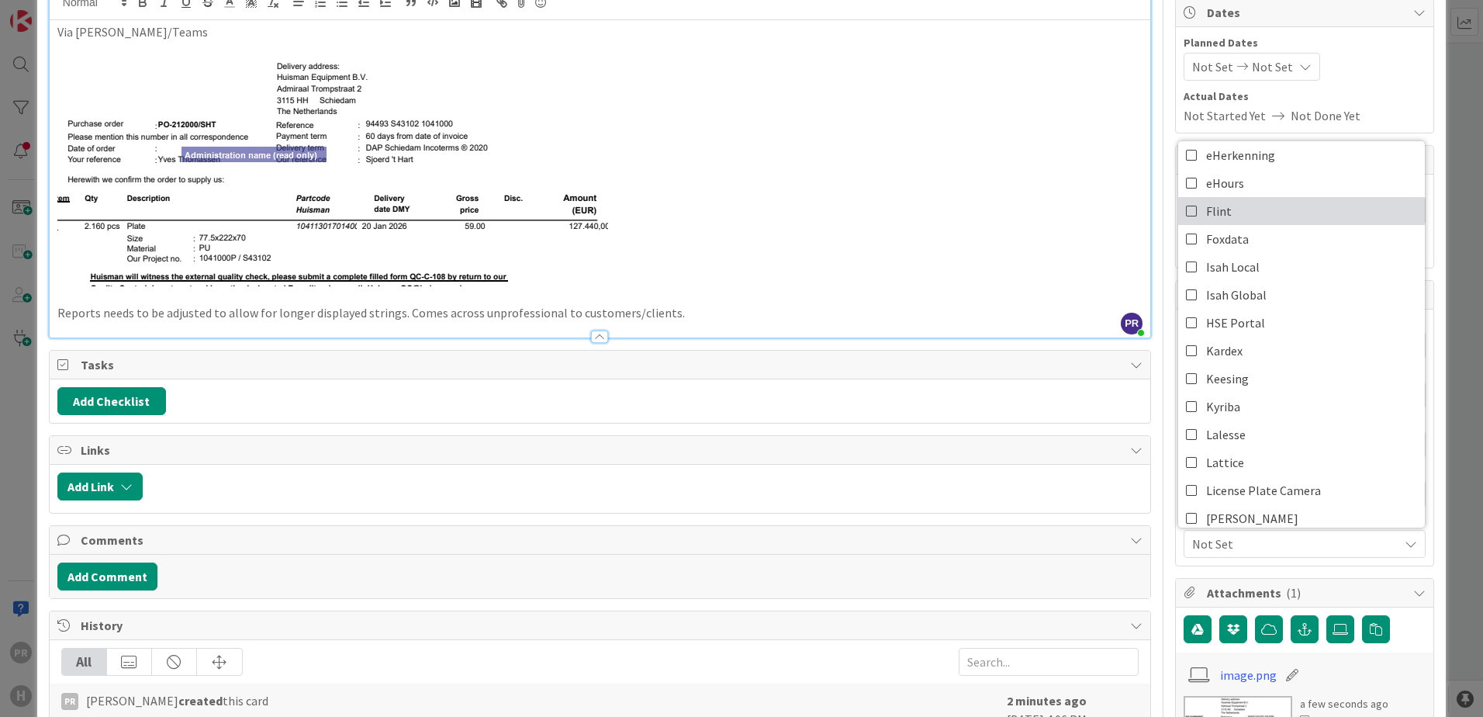
scroll to position [233, 0]
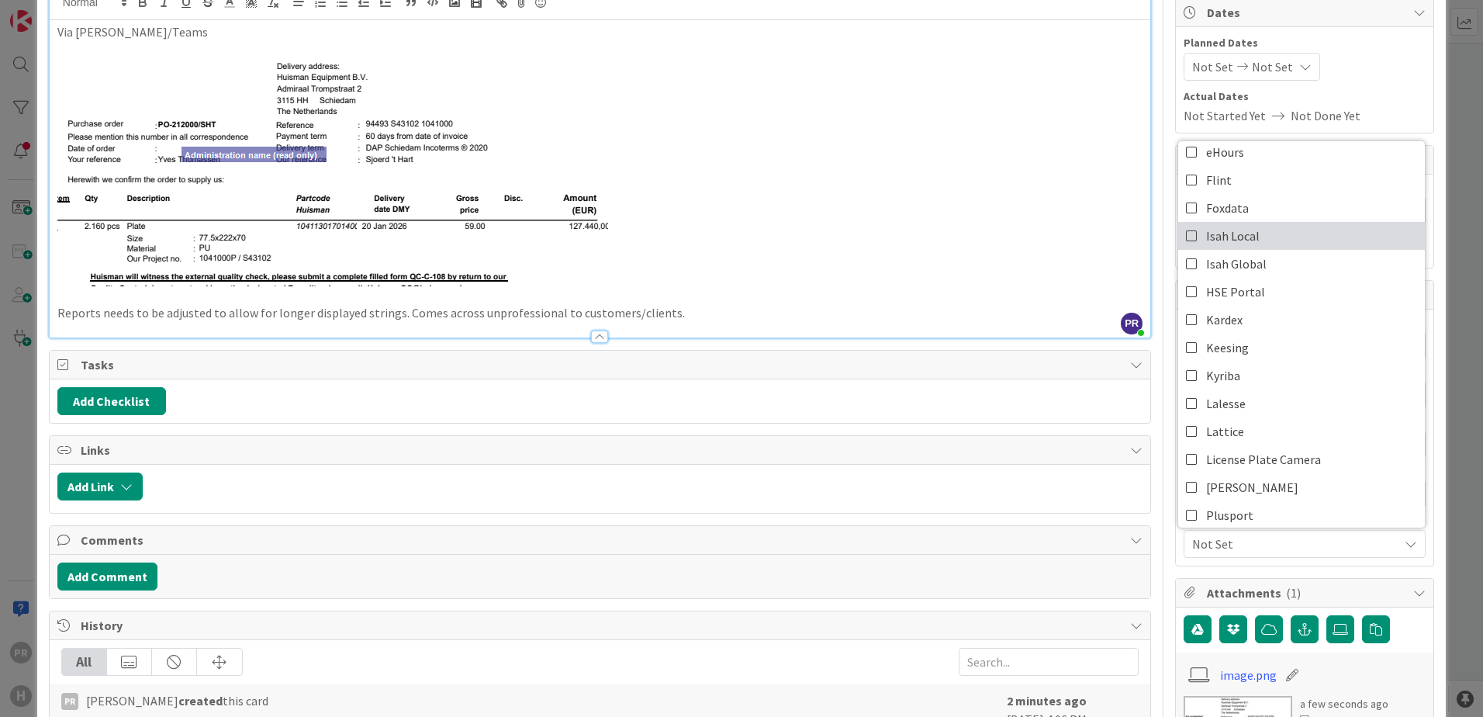
click at [1206, 237] on span "Isah Local" at bounding box center [1233, 235] width 54 height 23
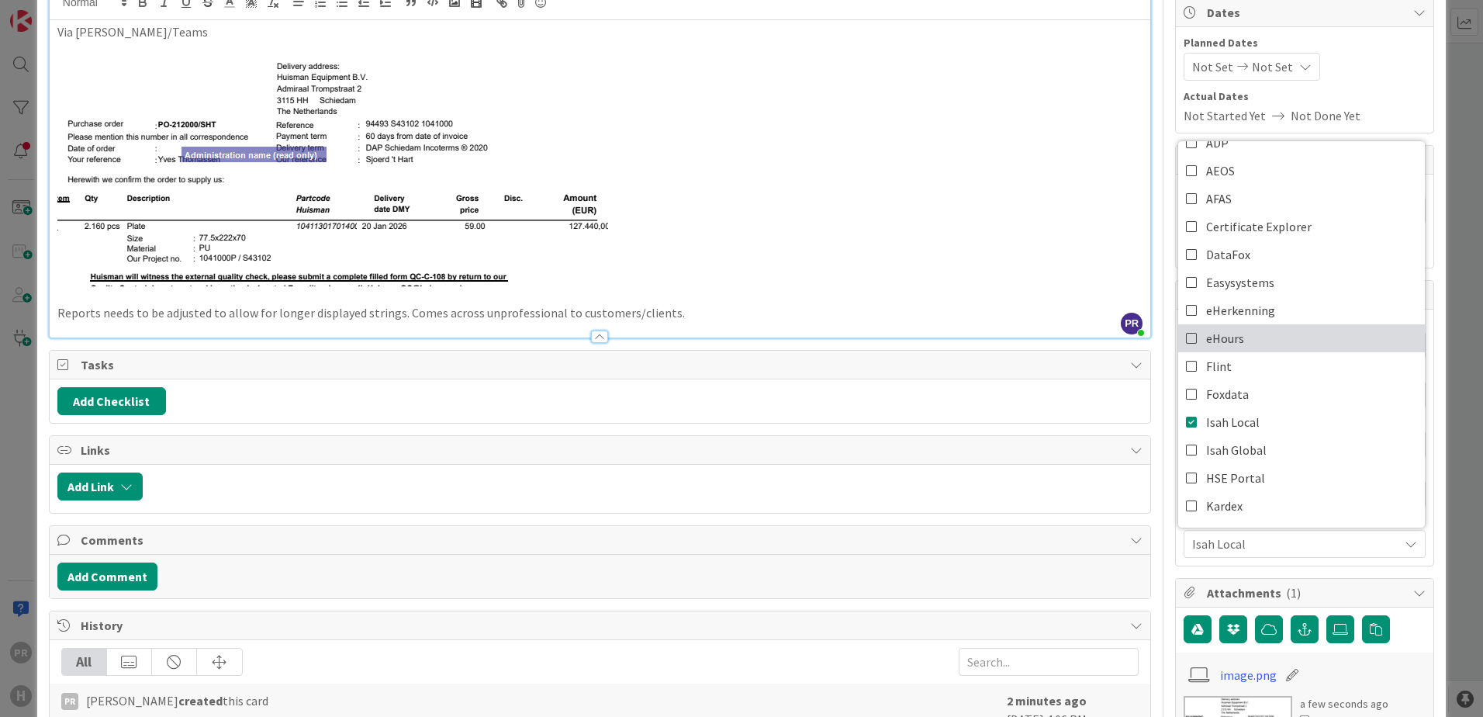
scroll to position [0, 0]
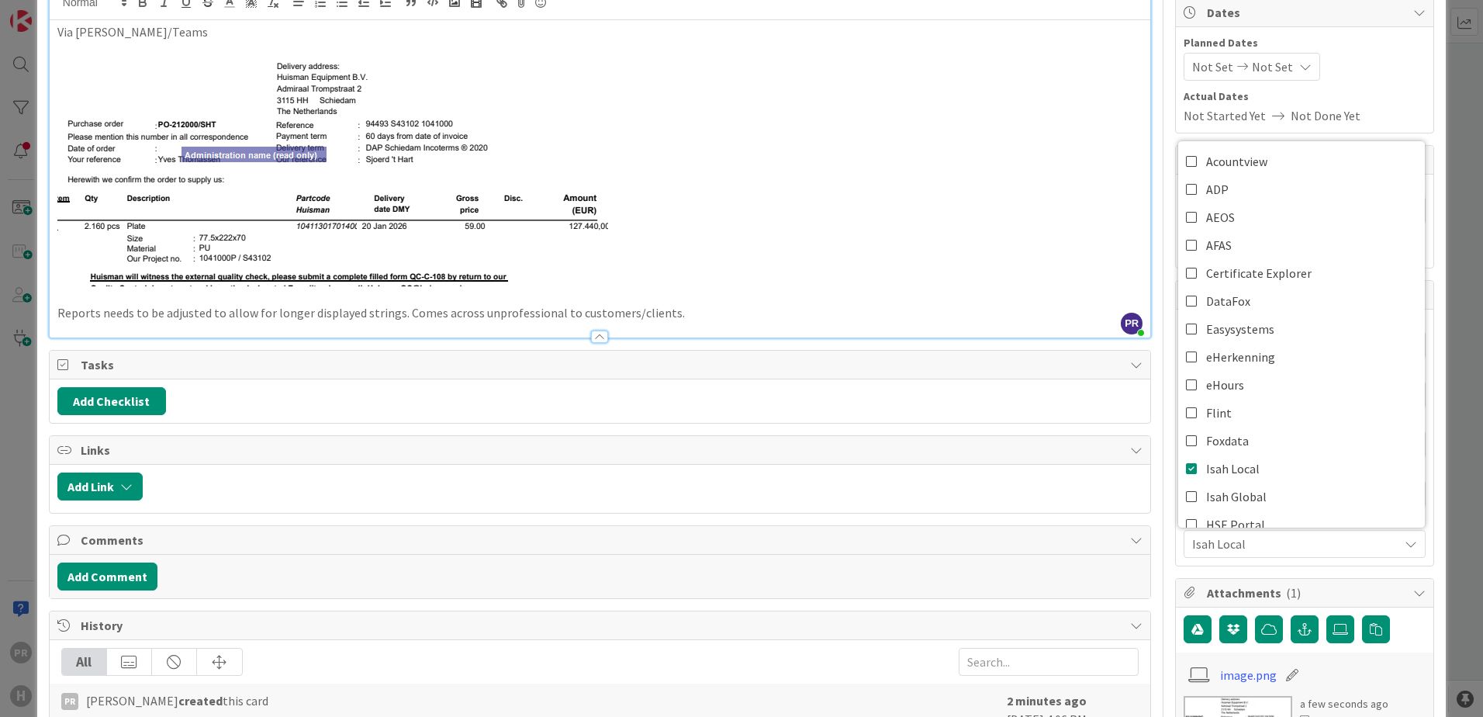
click at [1386, 105] on div "Actual Dates Not Started Yet Not Done Yet" at bounding box center [1305, 106] width 242 height 36
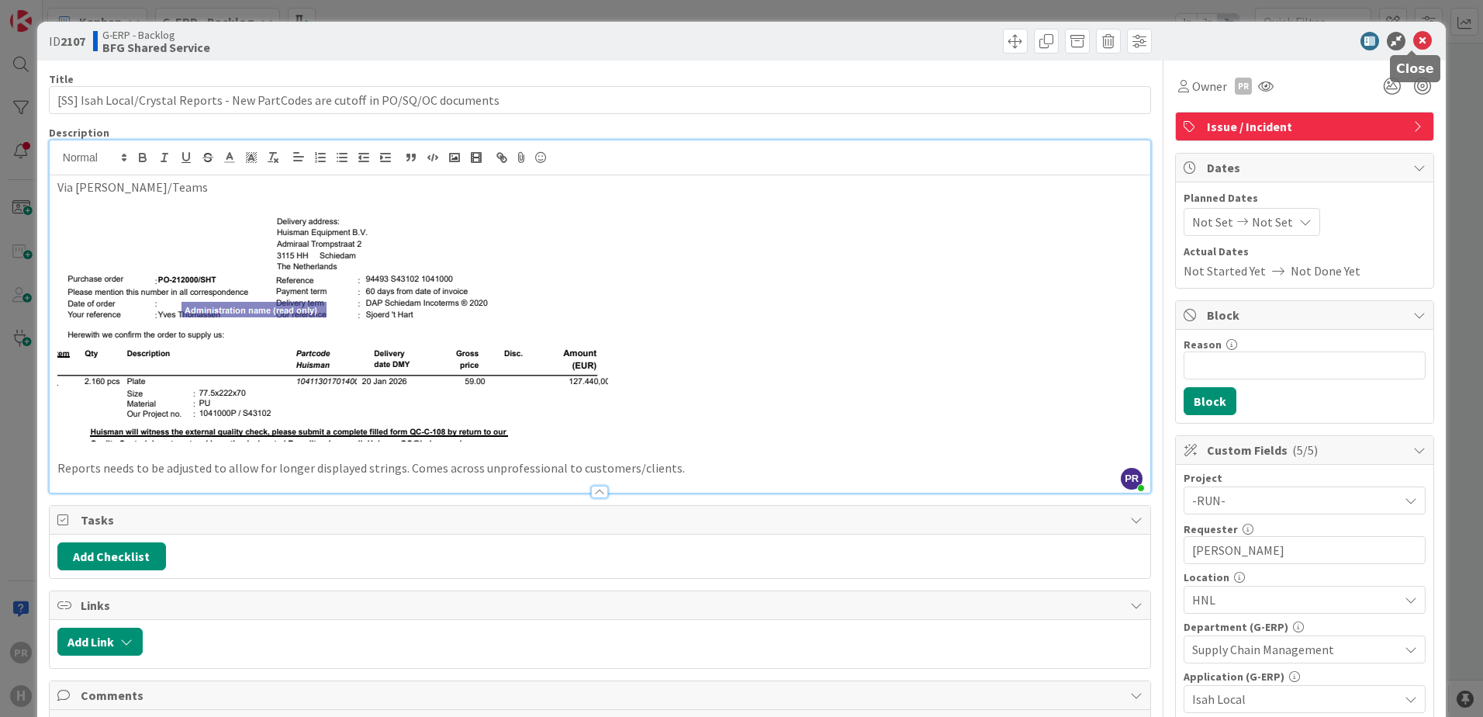
click at [1416, 40] on icon at bounding box center [1423, 41] width 19 height 19
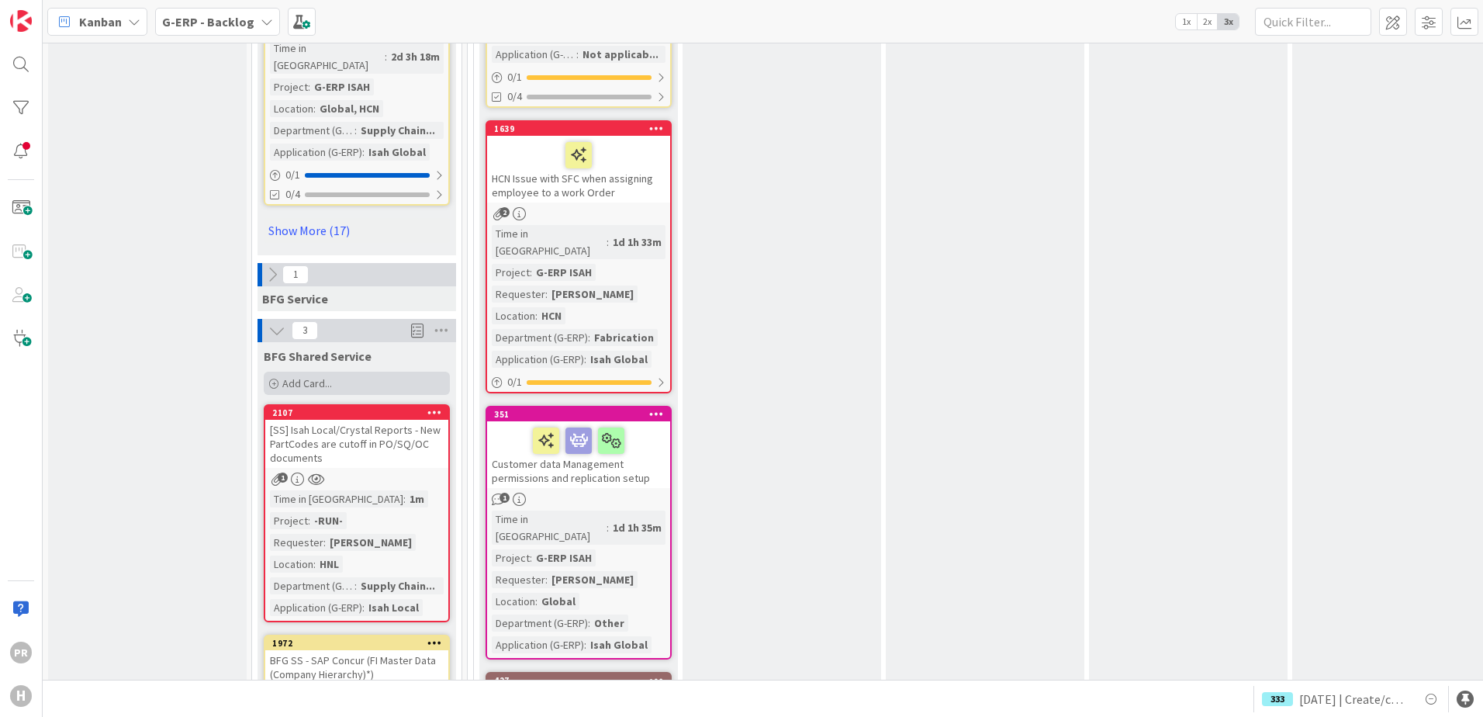
click at [305, 376] on span "Add Card..." at bounding box center [307, 383] width 50 height 14
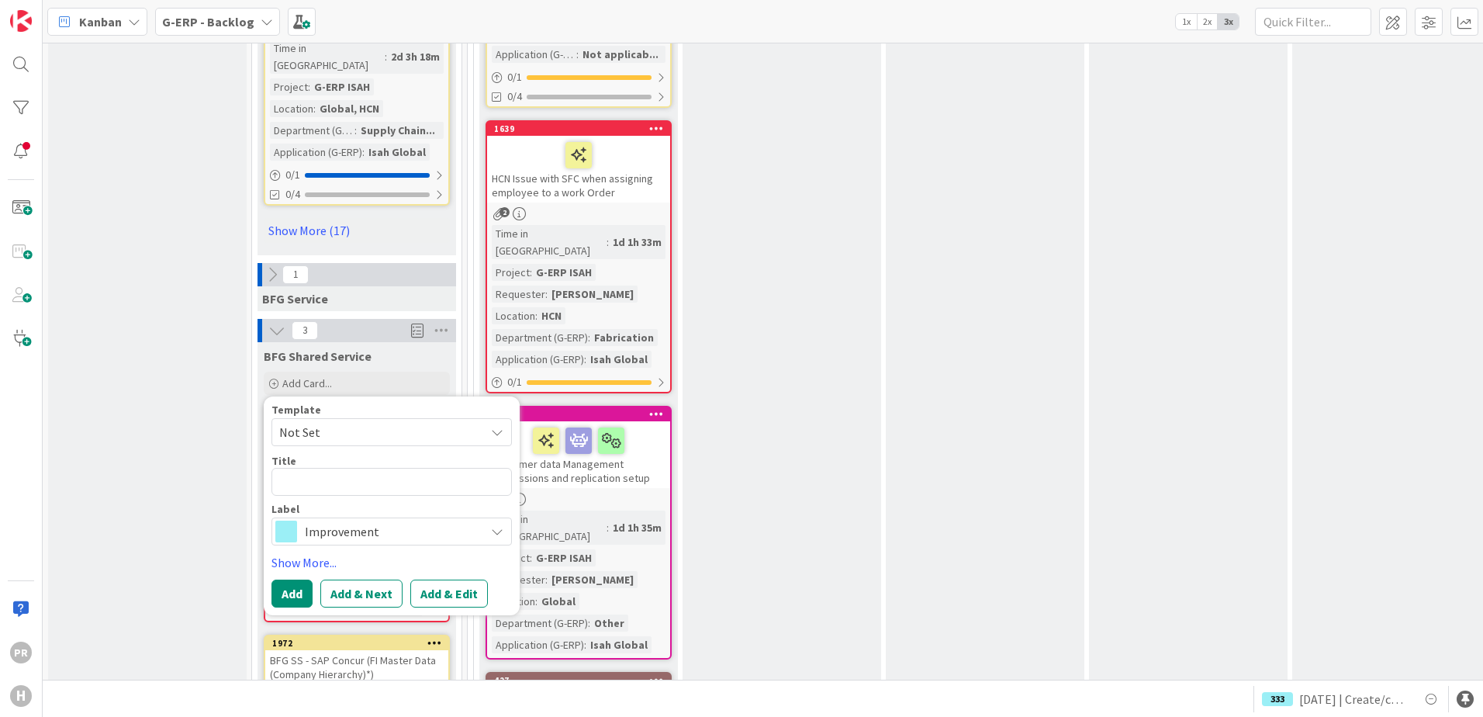
click at [396, 517] on div "Improvement" at bounding box center [392, 531] width 241 height 28
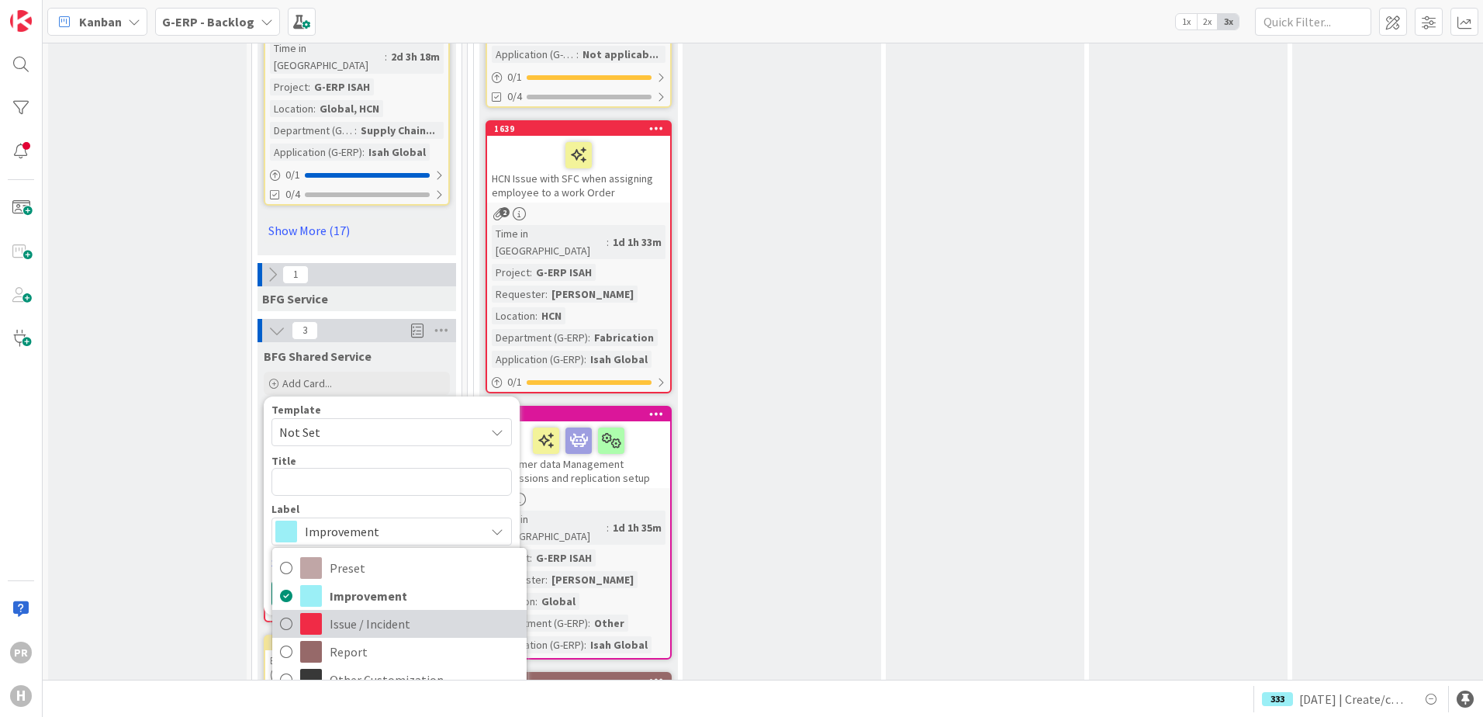
click at [376, 612] on span "Issue / Incident" at bounding box center [424, 623] width 189 height 23
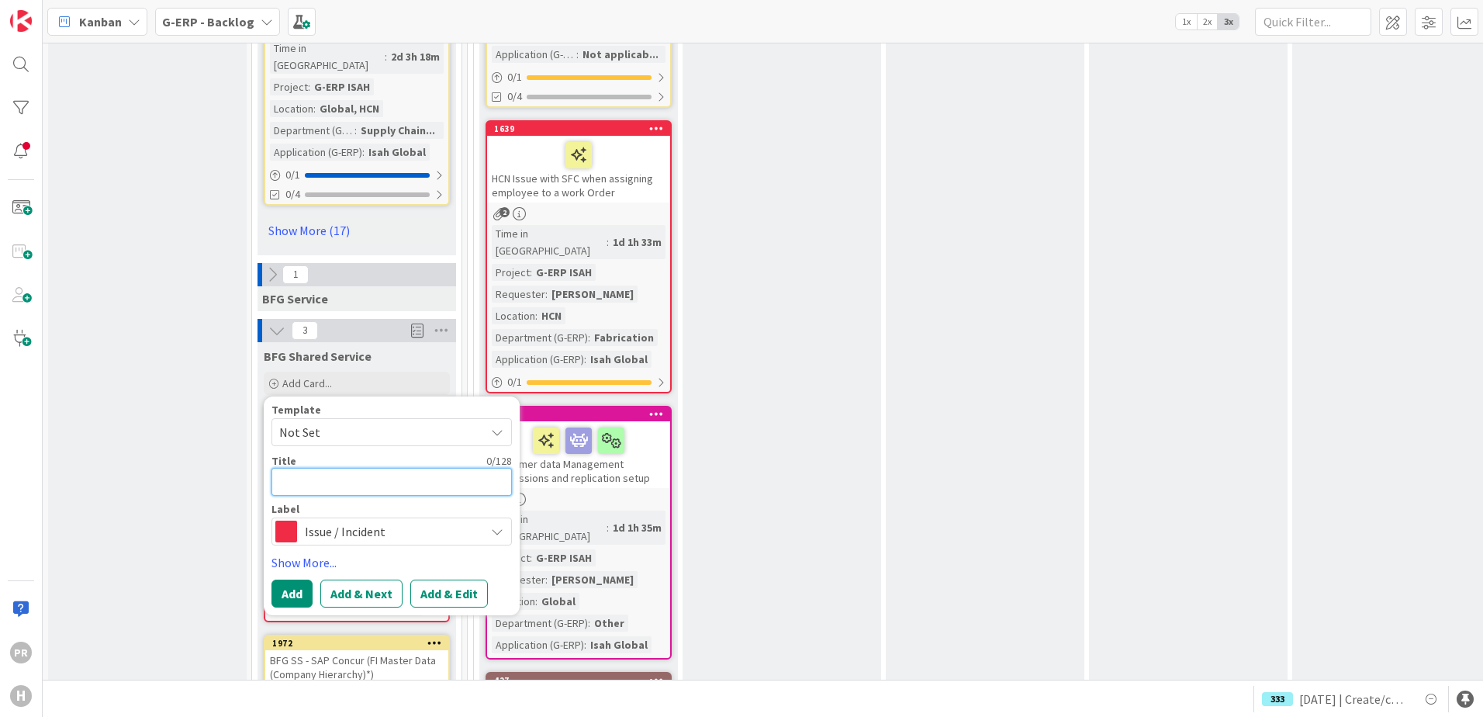
click at [349, 468] on textarea at bounding box center [392, 482] width 241 height 28
type textarea "x"
type textarea "["
type textarea "x"
type textarea "[s"
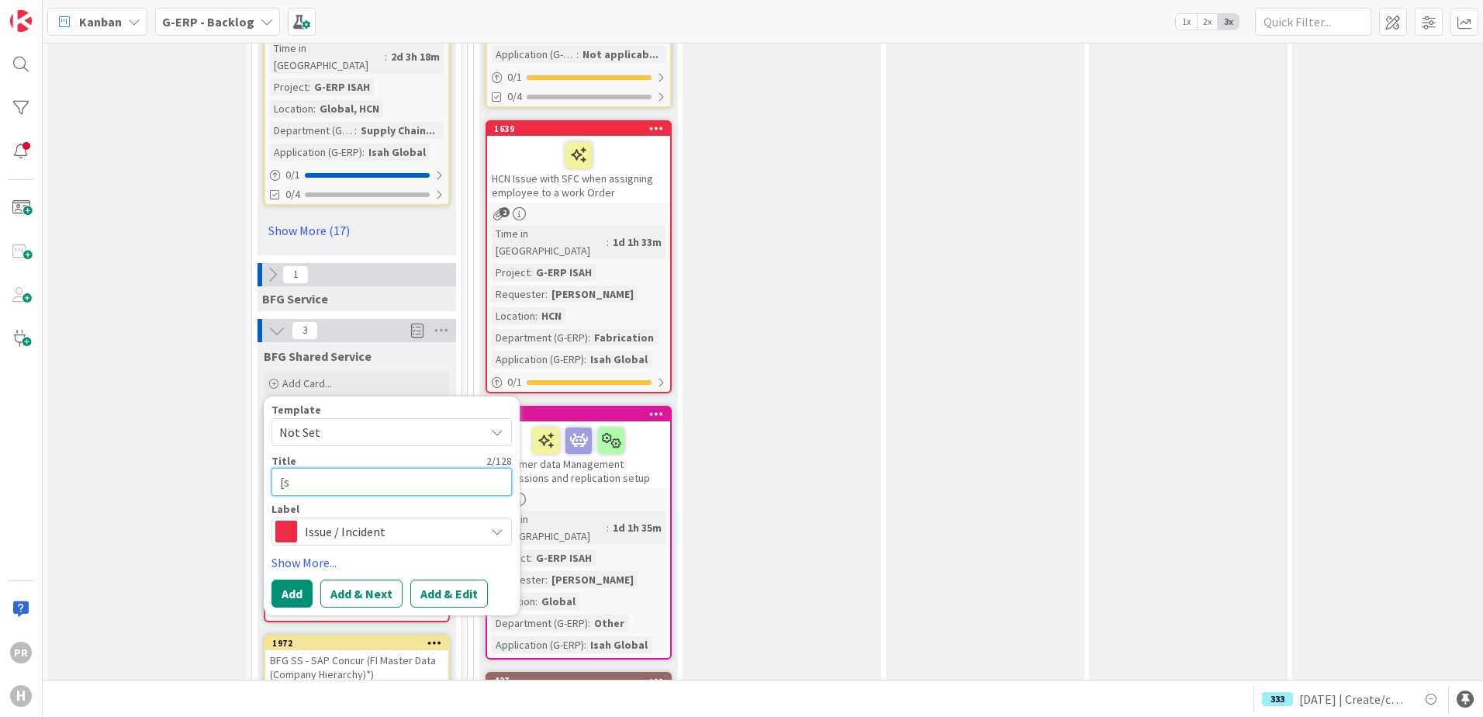
type textarea "x"
type textarea "["
type textarea "x"
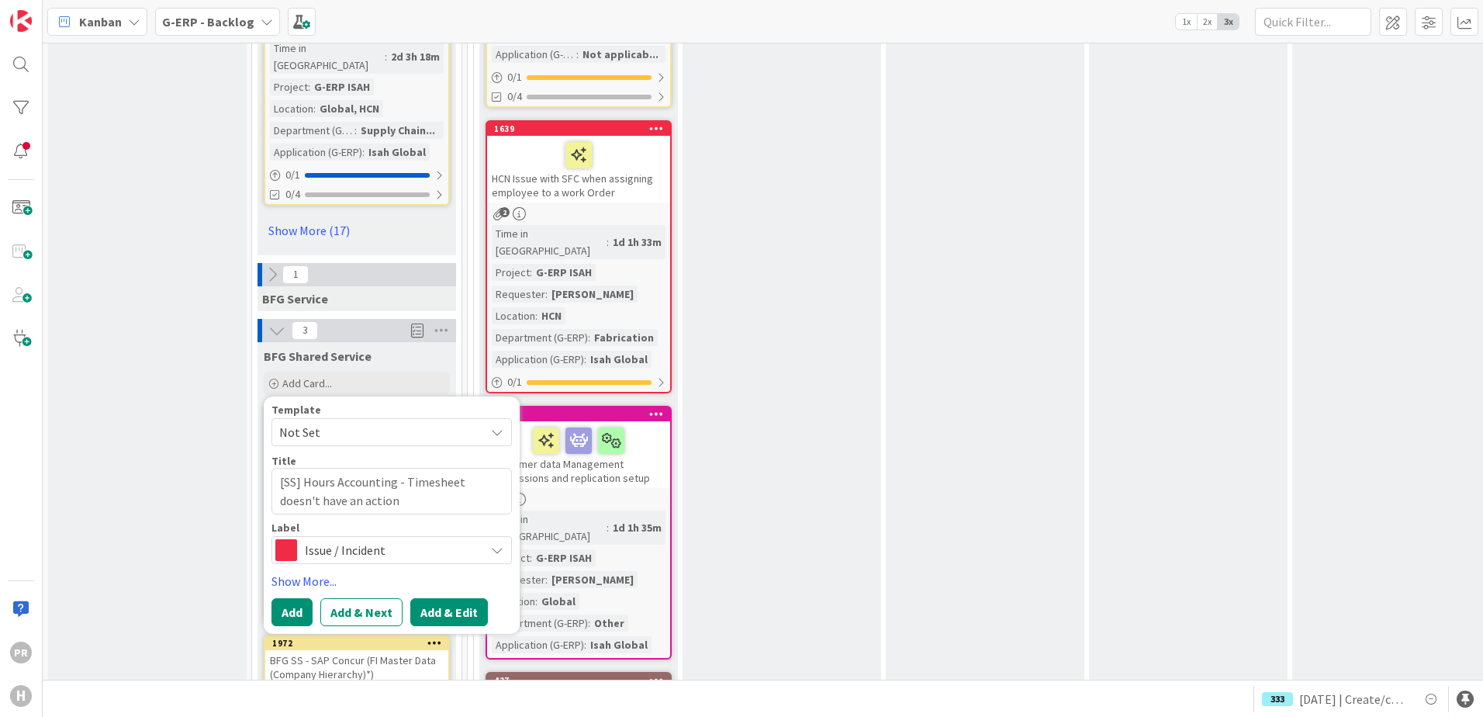
click at [439, 598] on button "Add & Edit" at bounding box center [449, 612] width 78 height 28
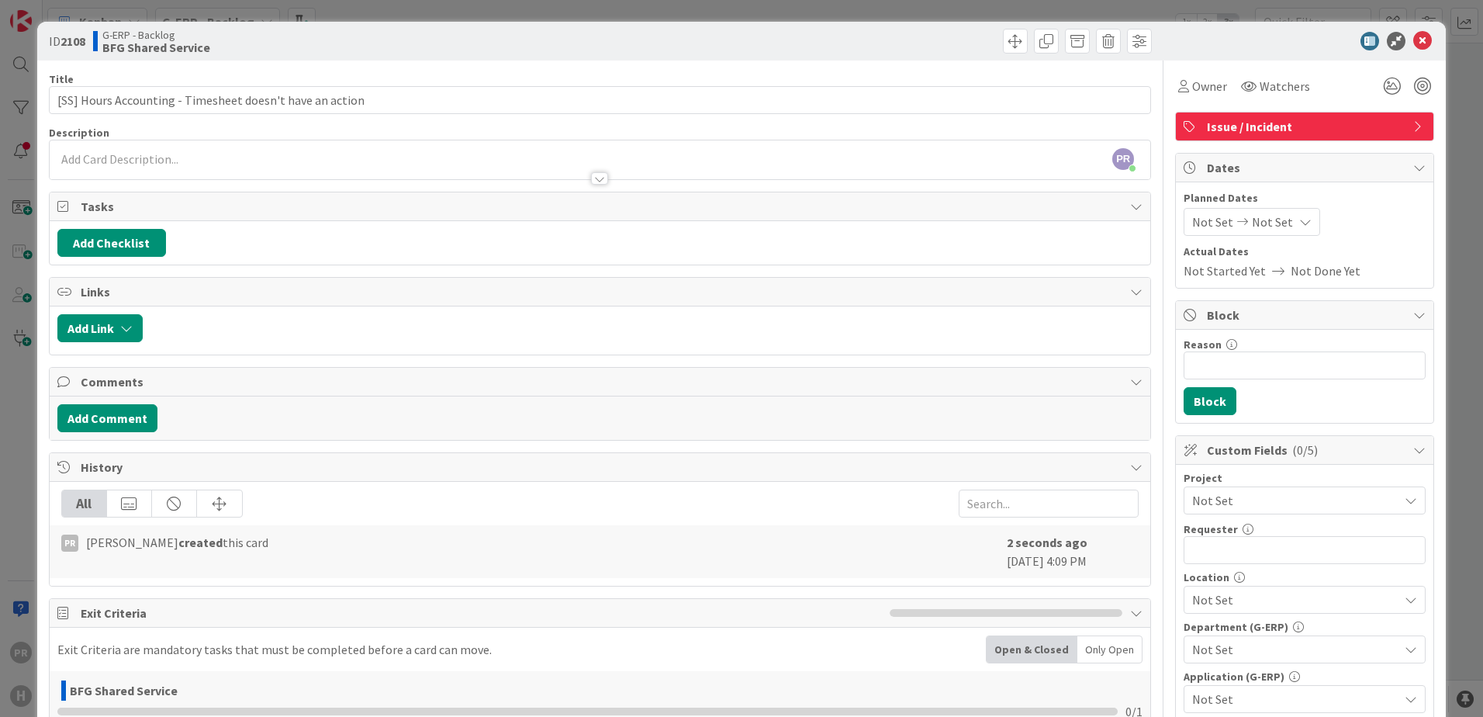
click at [261, 164] on div at bounding box center [600, 171] width 1101 height 16
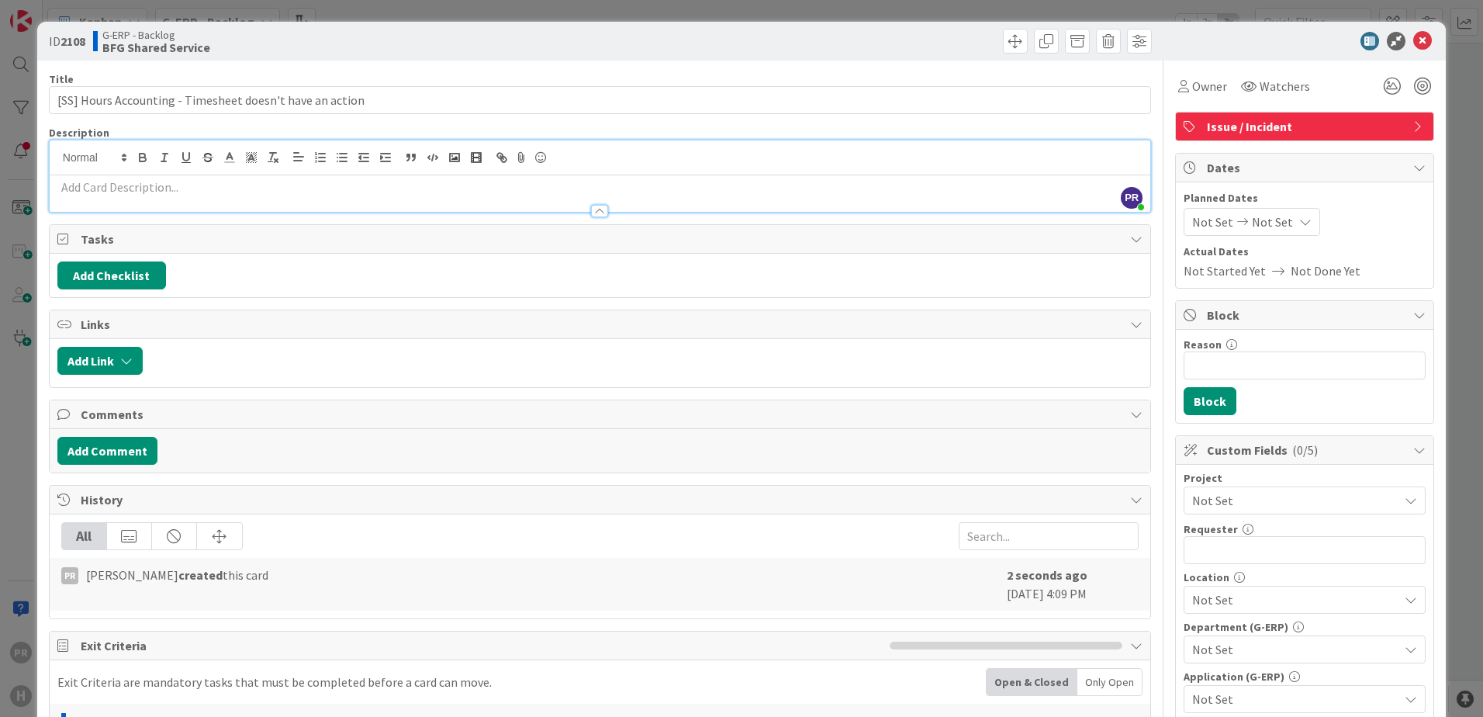
click at [263, 178] on p at bounding box center [599, 187] width 1085 height 18
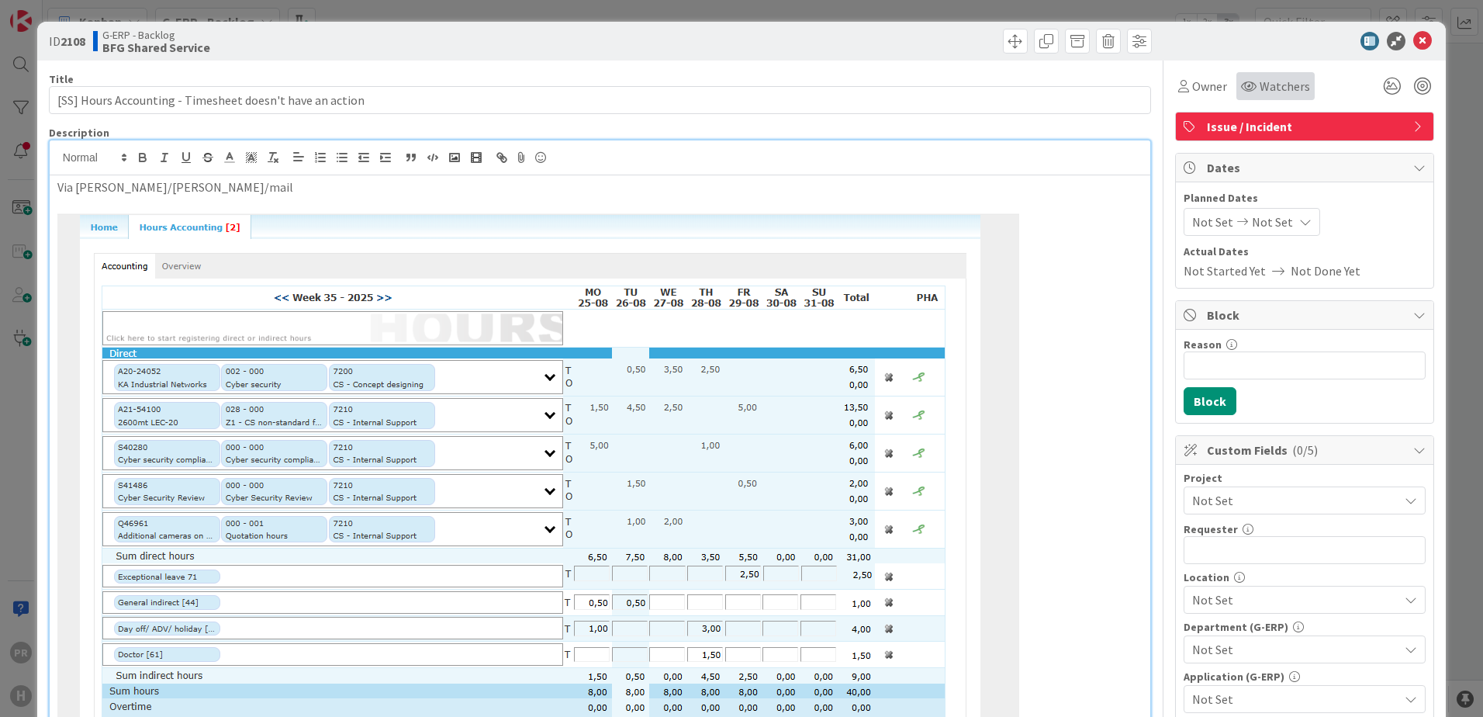
click at [1253, 74] on div "Watchers" at bounding box center [1276, 86] width 78 height 28
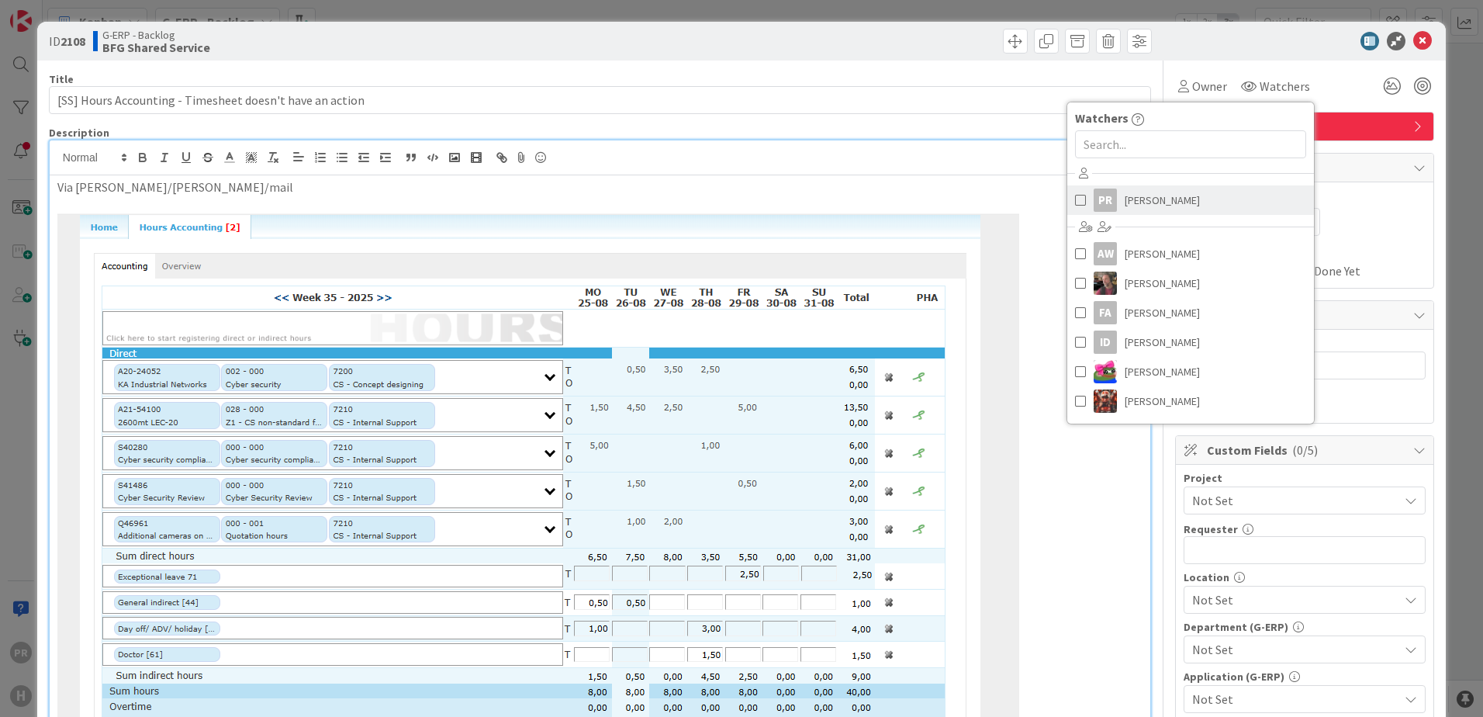
click at [1125, 207] on span "[PERSON_NAME]" at bounding box center [1162, 200] width 75 height 23
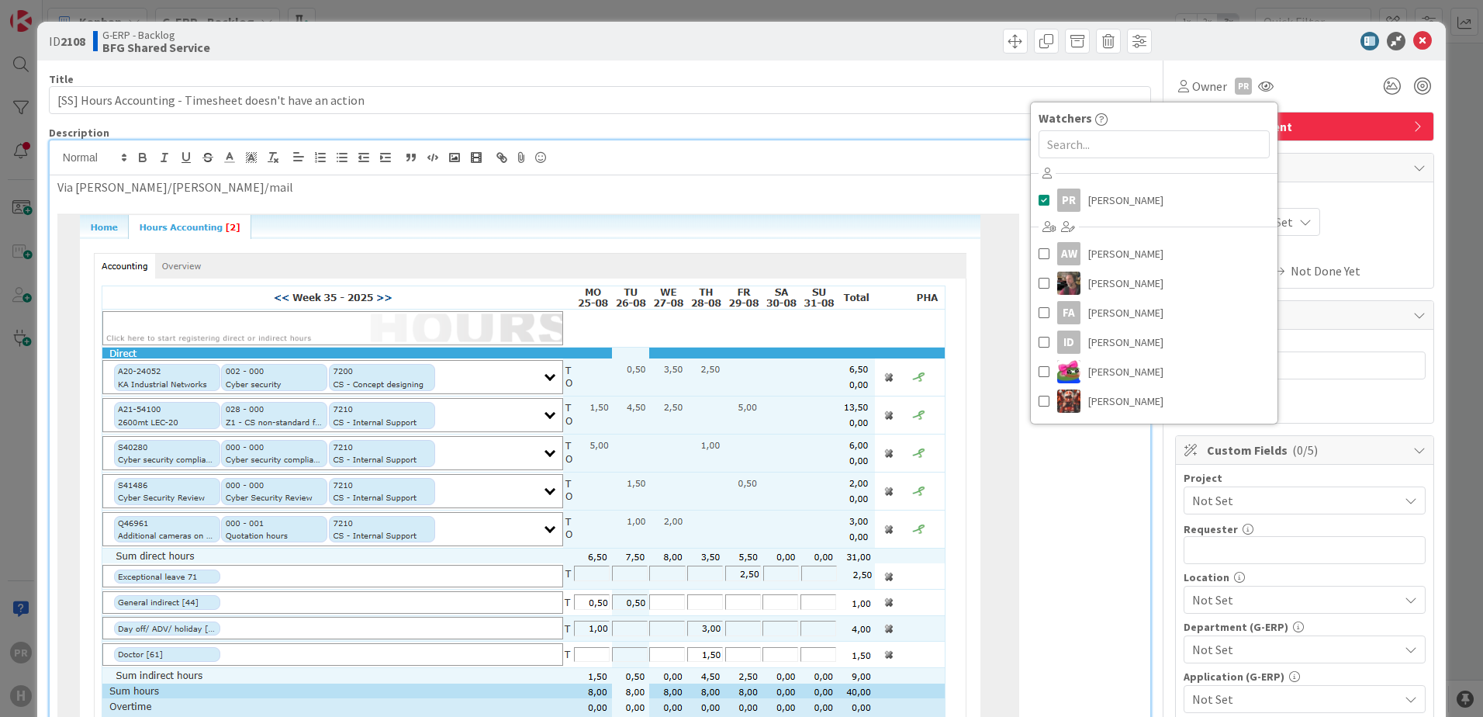
click at [1221, 41] on div at bounding box center [1297, 41] width 275 height 19
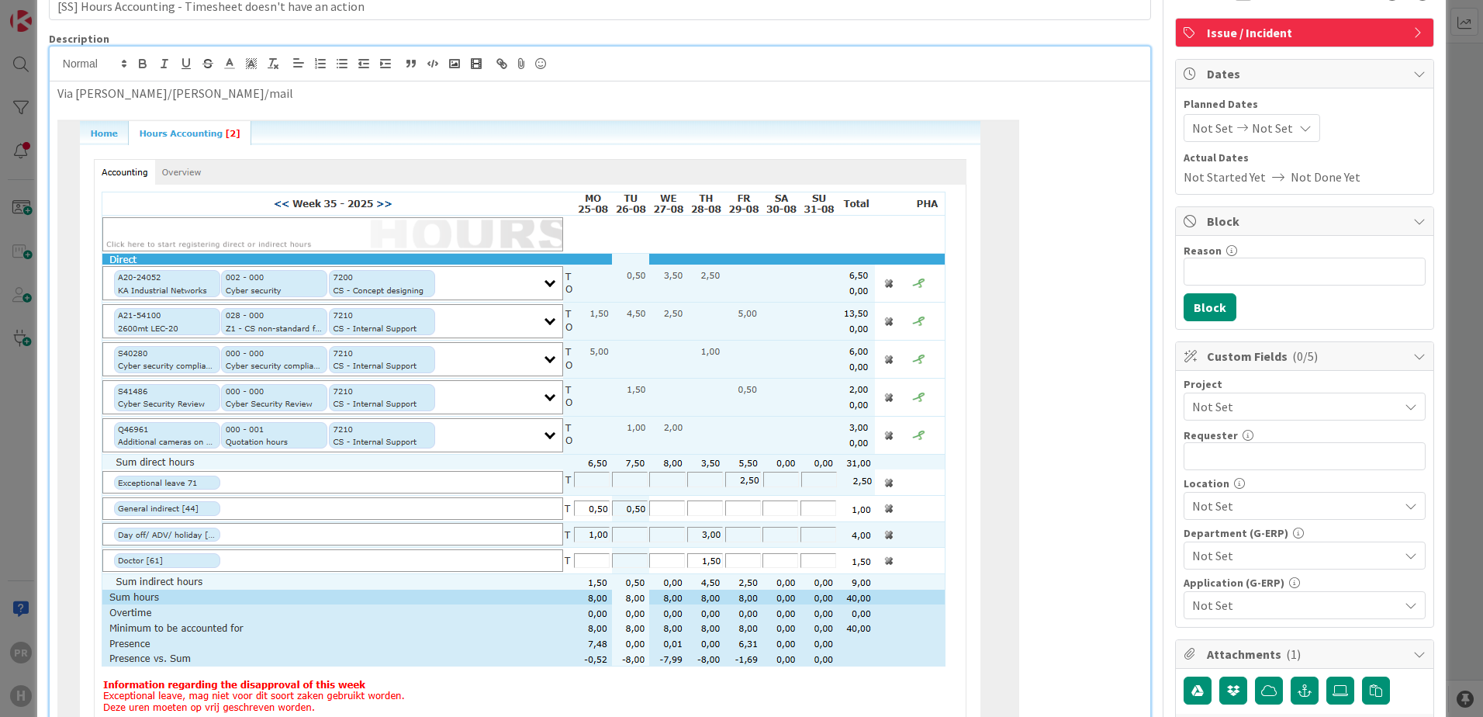
scroll to position [233, 0]
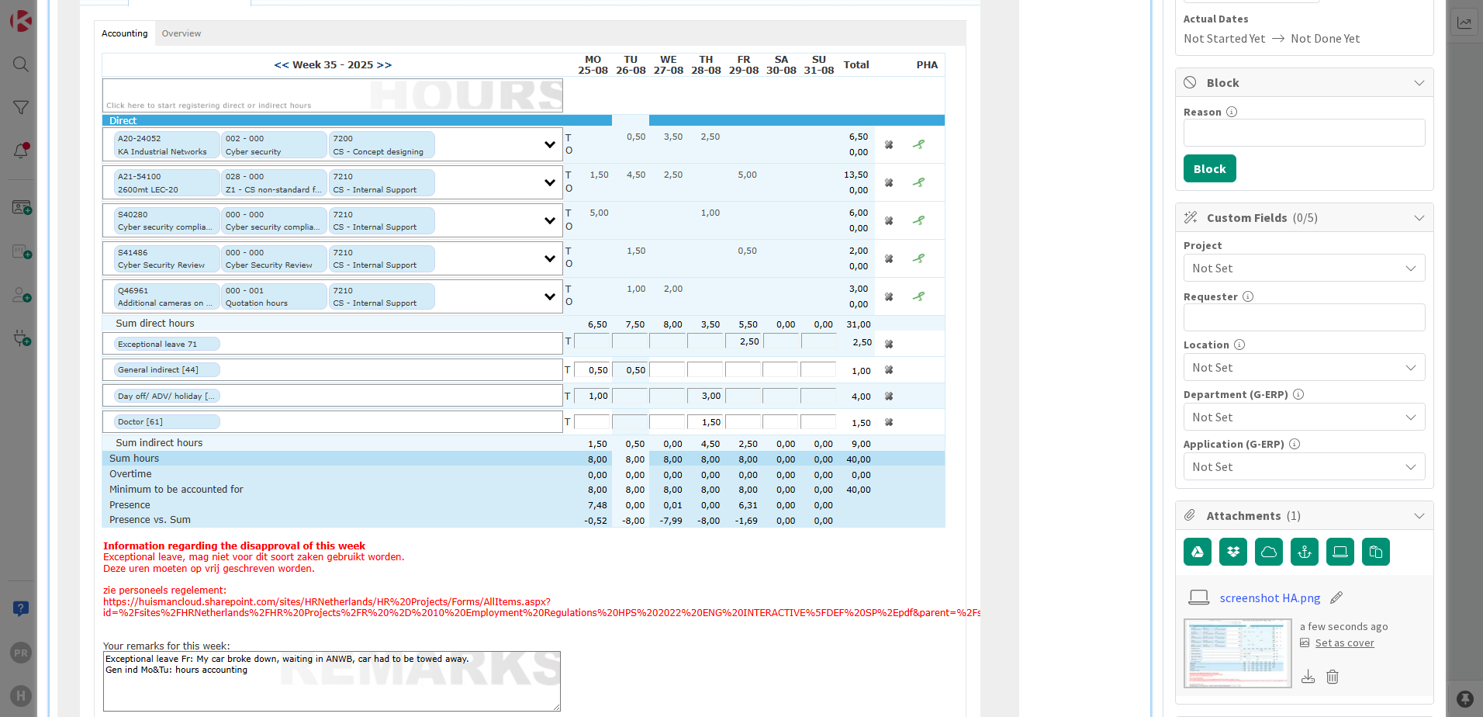
click at [1214, 273] on span "Not Set" at bounding box center [1291, 268] width 199 height 22
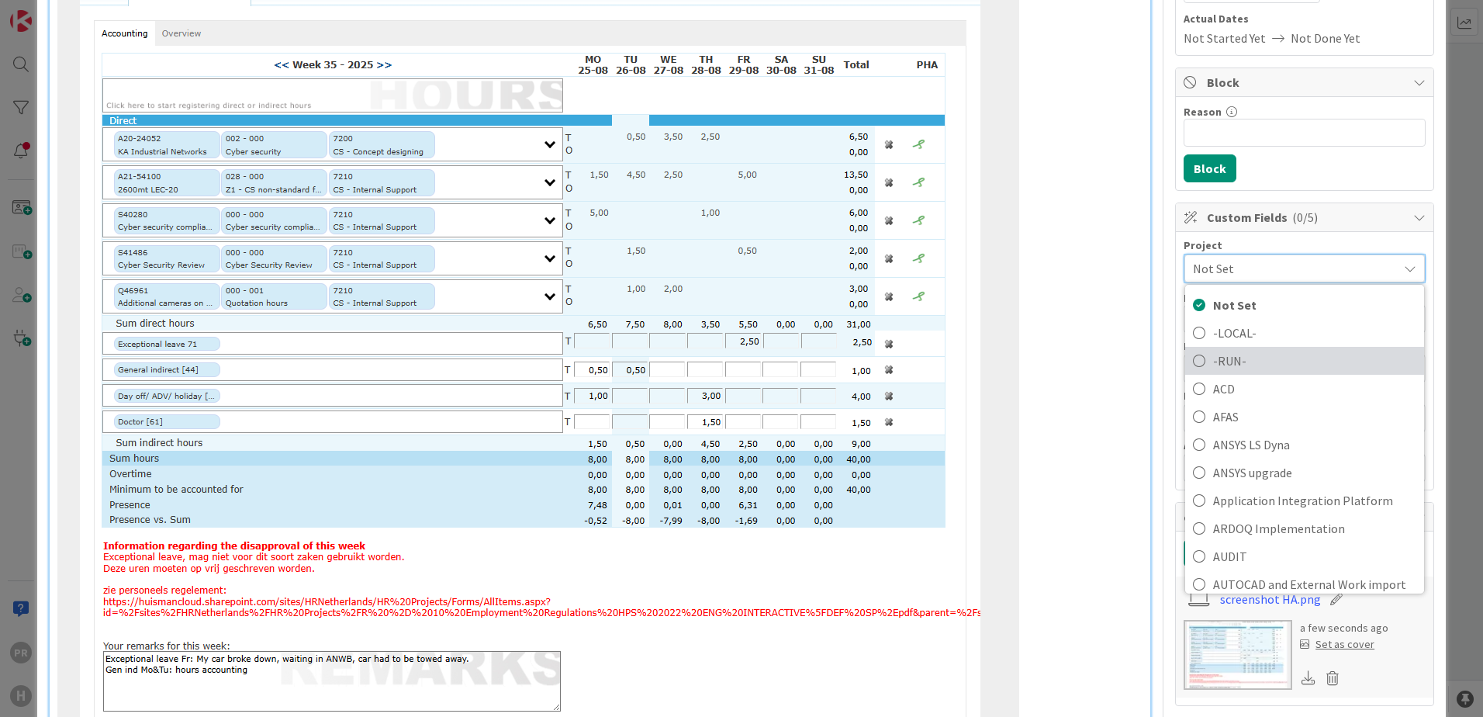
click at [1229, 357] on span "-RUN-" at bounding box center [1314, 360] width 203 height 23
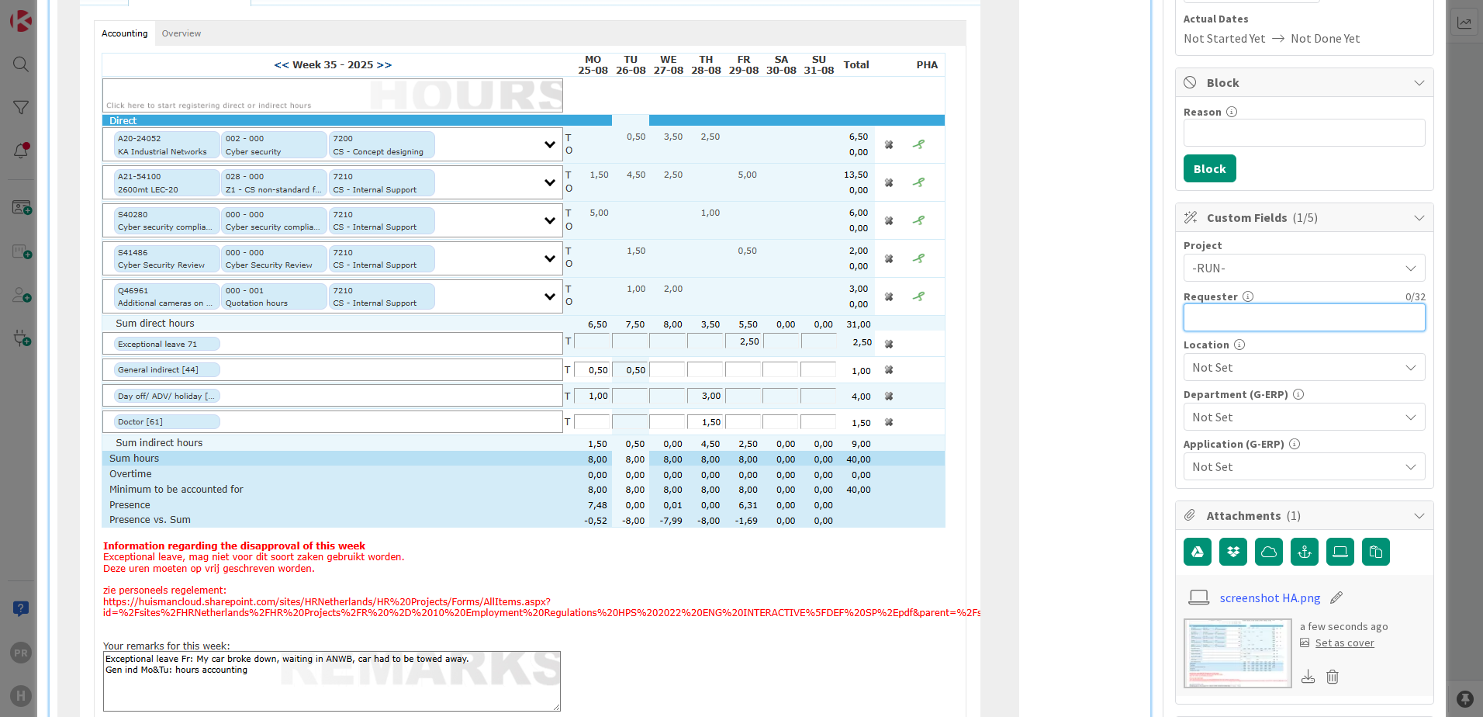
click at [1230, 318] on input "text" at bounding box center [1305, 317] width 242 height 28
click at [1234, 362] on span "Not Set" at bounding box center [1295, 367] width 206 height 19
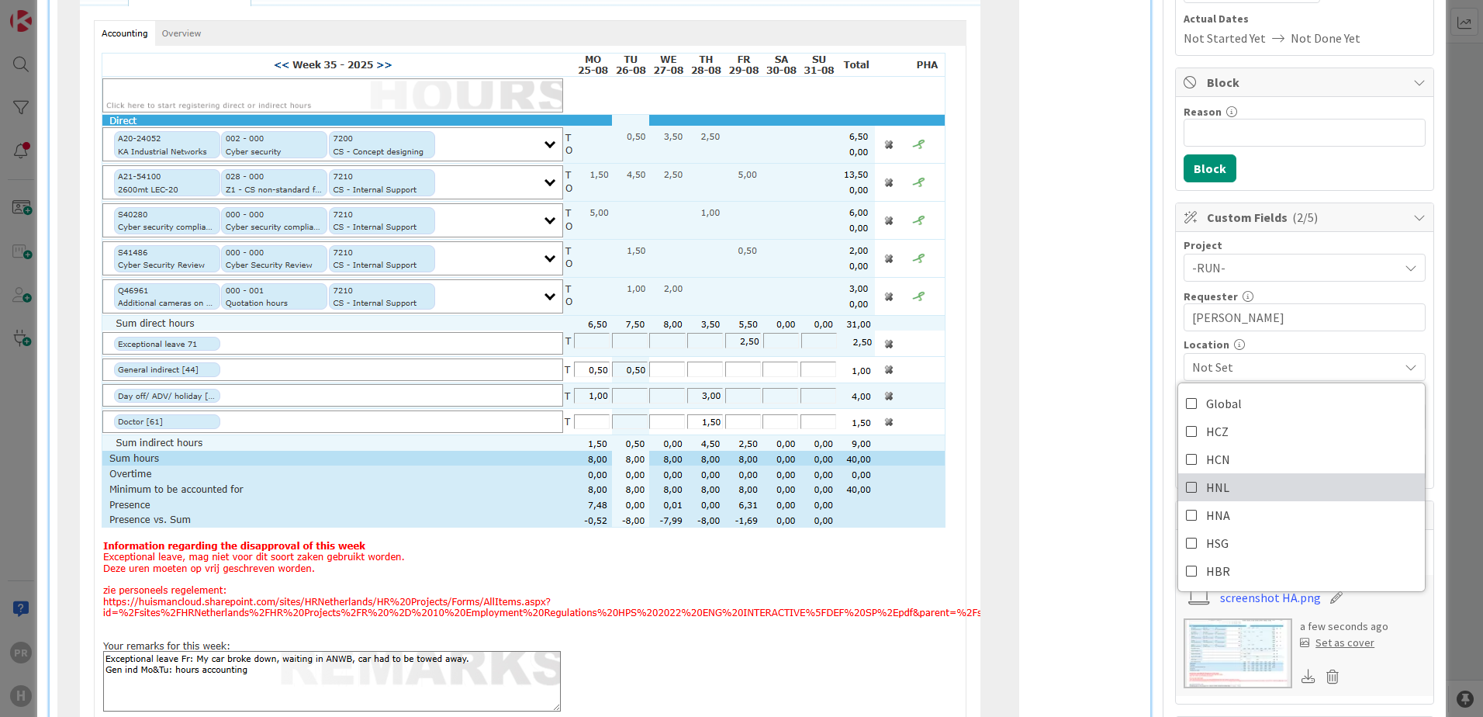
click at [1211, 485] on span "HNL" at bounding box center [1217, 487] width 23 height 23
click at [1261, 365] on span "HNL" at bounding box center [1295, 367] width 206 height 19
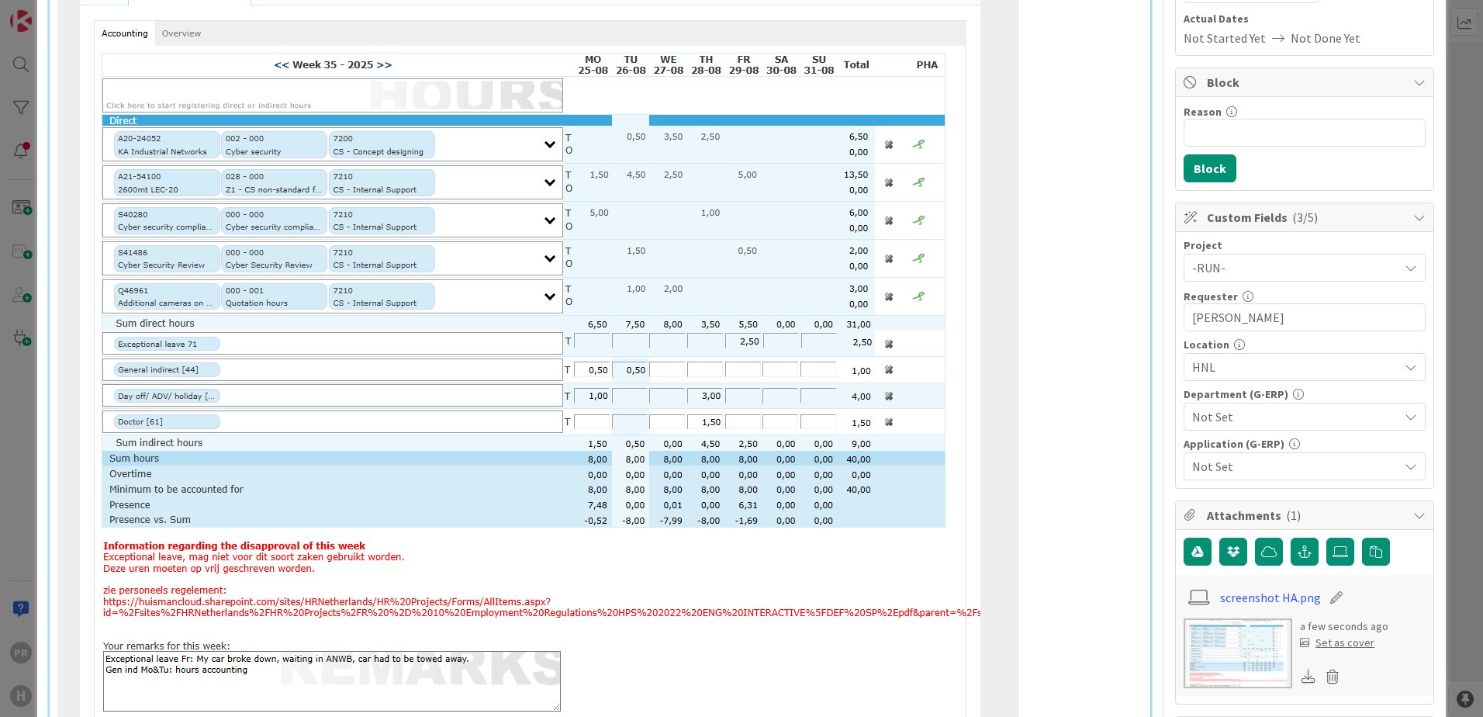
click at [1249, 419] on span "Not Set" at bounding box center [1295, 416] width 206 height 19
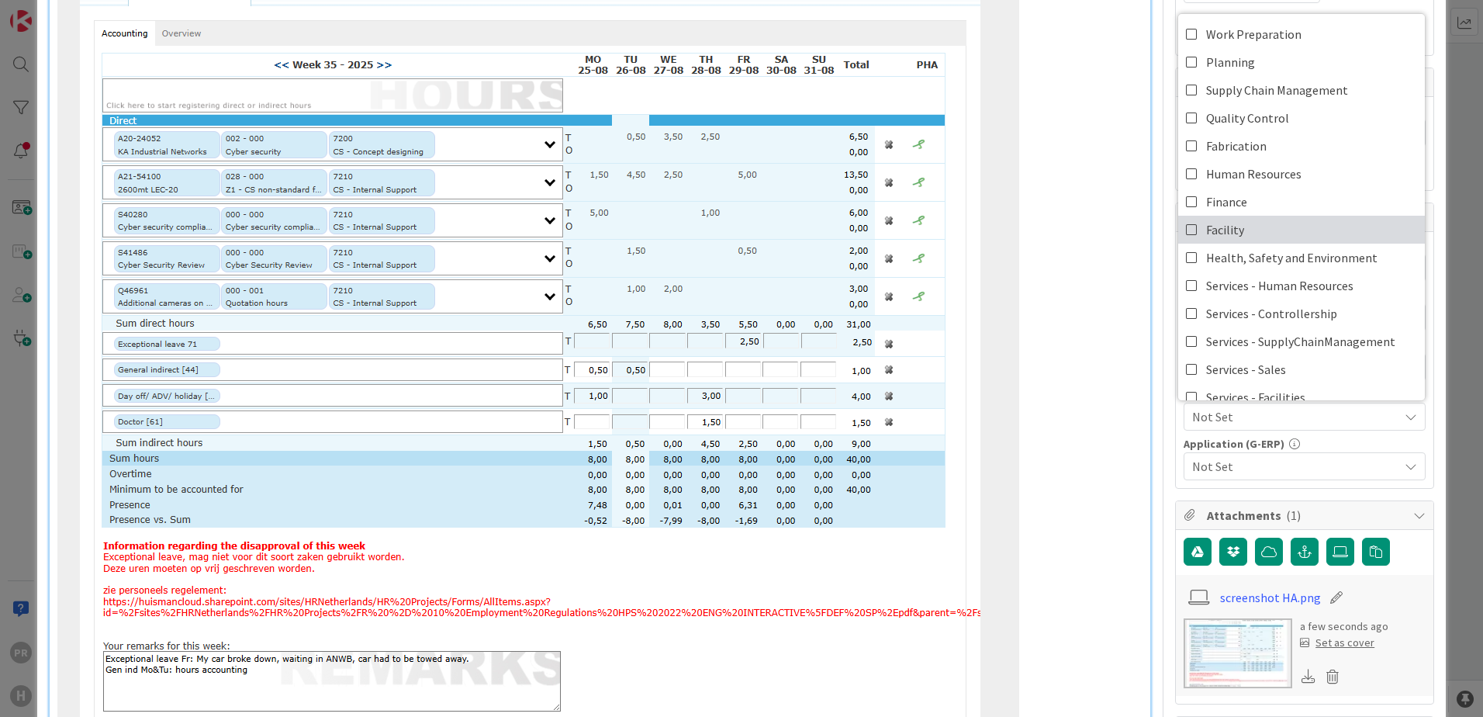
click at [1211, 220] on span "Facility" at bounding box center [1225, 229] width 38 height 23
click at [1206, 226] on span "Facility" at bounding box center [1225, 229] width 38 height 23
click at [1235, 466] on span "Not Set" at bounding box center [1295, 466] width 206 height 19
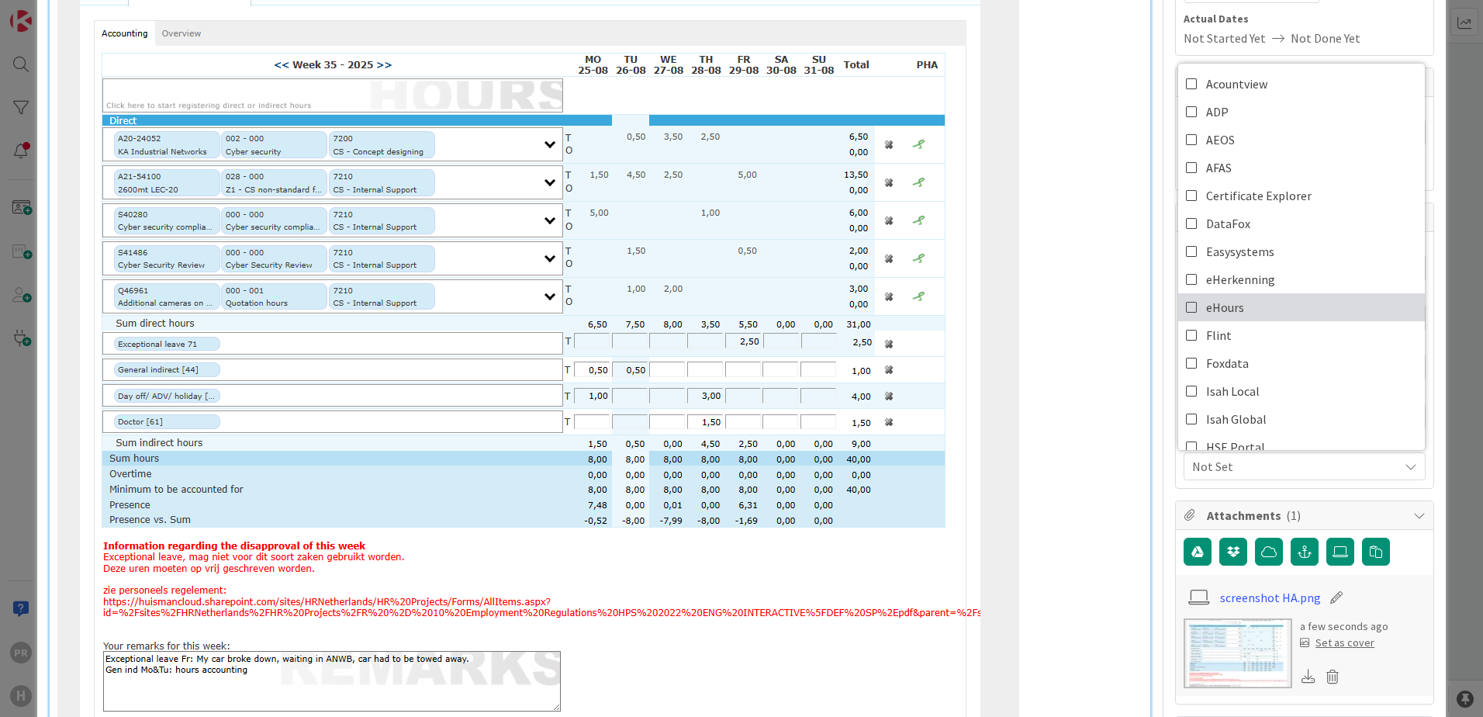
click at [1220, 306] on span "eHours" at bounding box center [1225, 307] width 38 height 23
click at [1375, 471] on span "eHours" at bounding box center [1295, 466] width 206 height 19
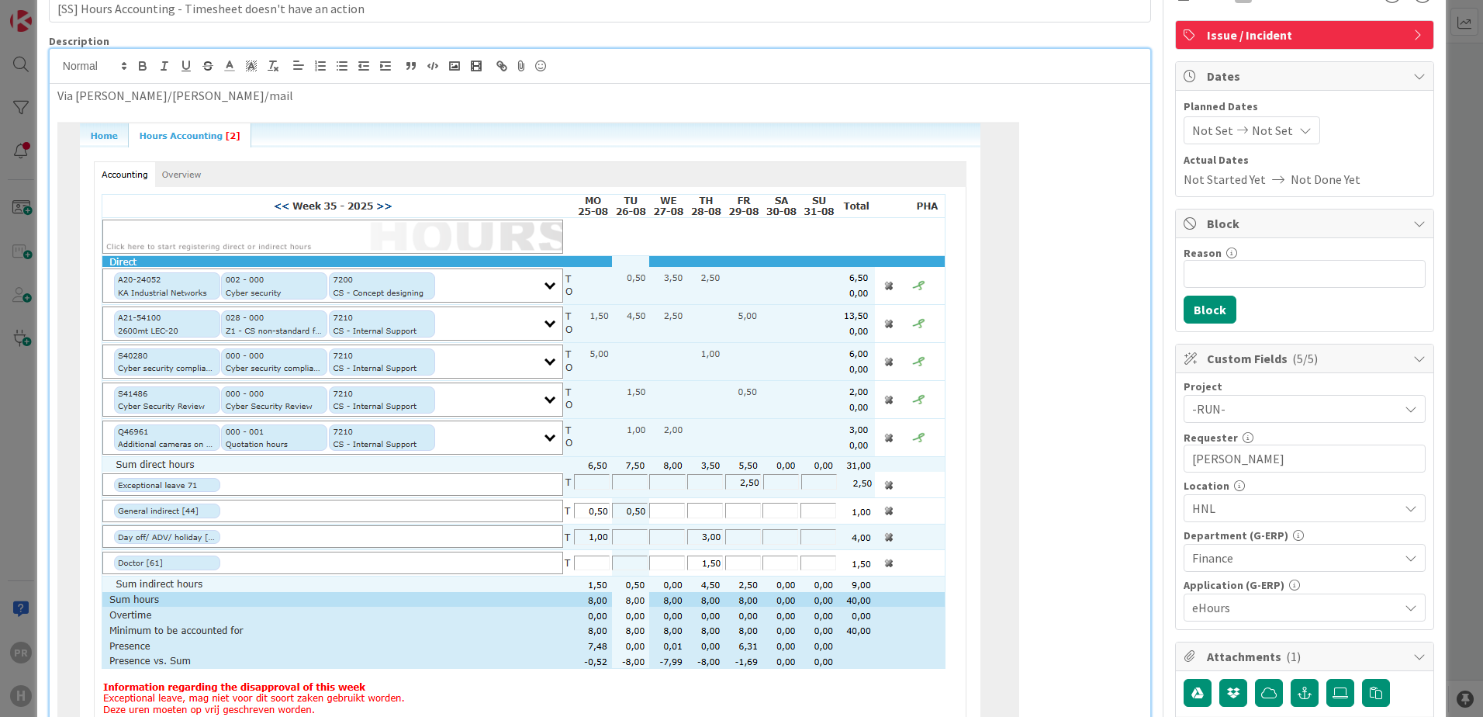
scroll to position [0, 0]
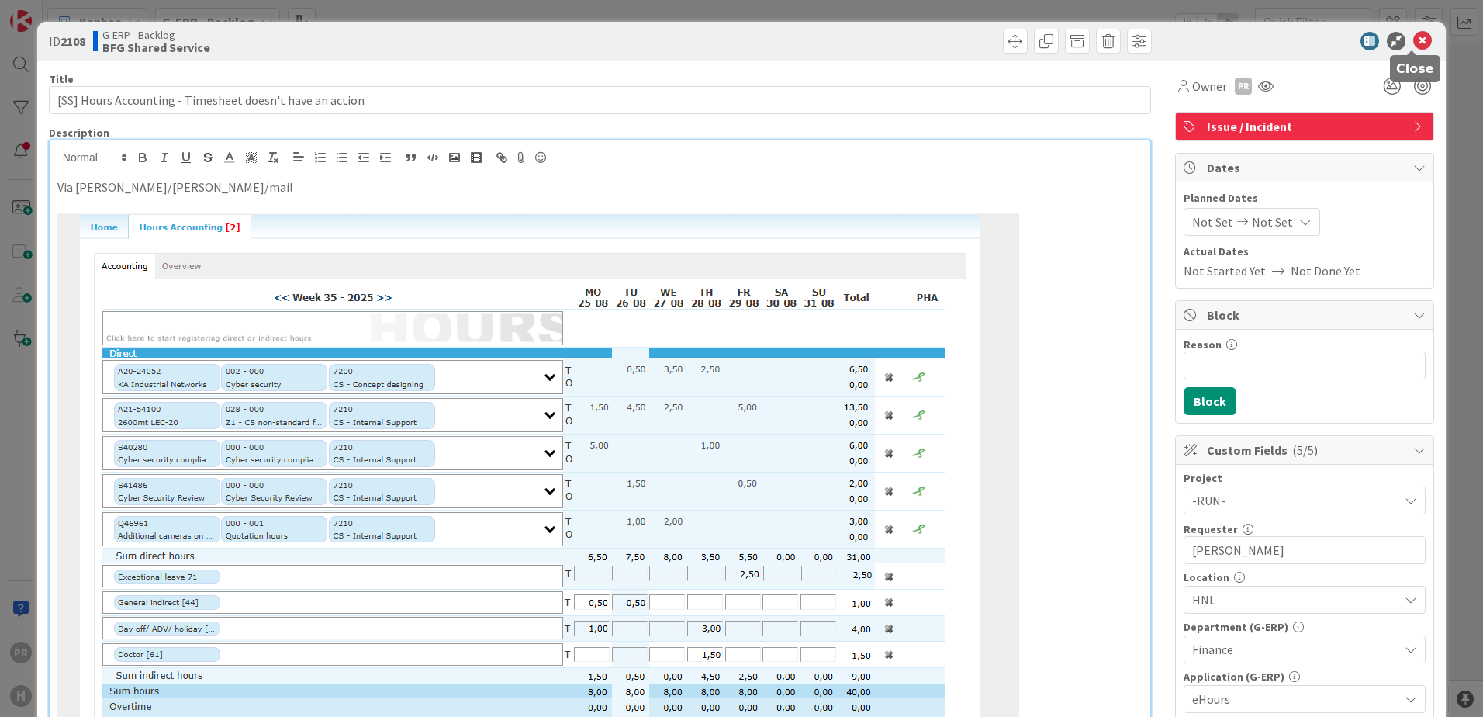
click at [1414, 38] on icon at bounding box center [1423, 41] width 19 height 19
